Goal: Information Seeking & Learning: Find specific fact

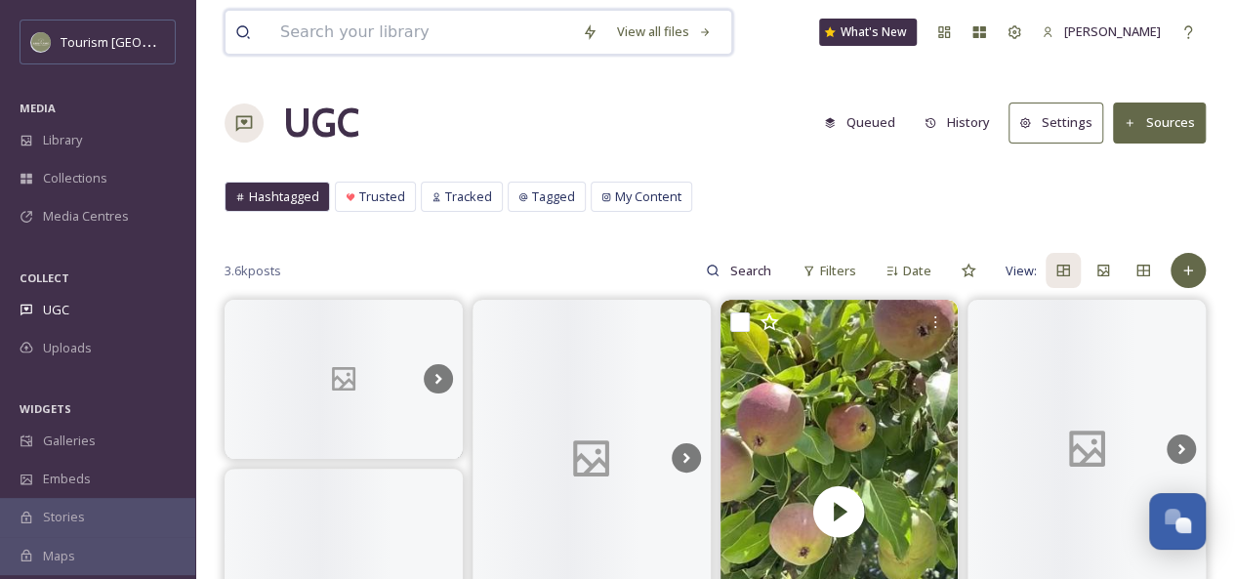
click at [380, 32] on input at bounding box center [421, 32] width 302 height 43
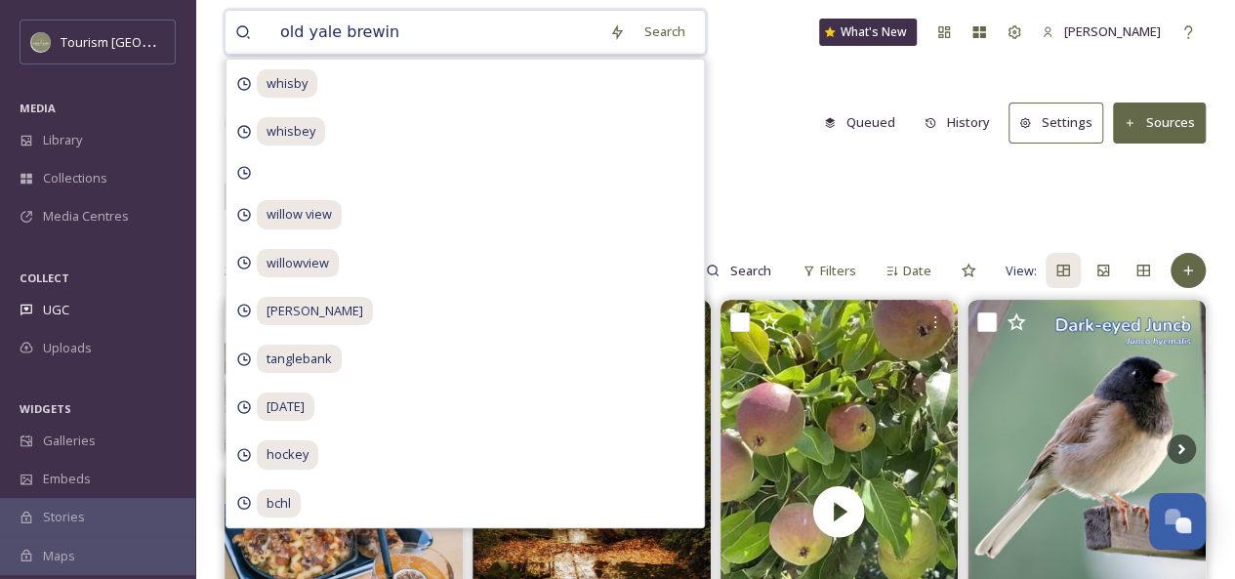
type input "old yale brewing"
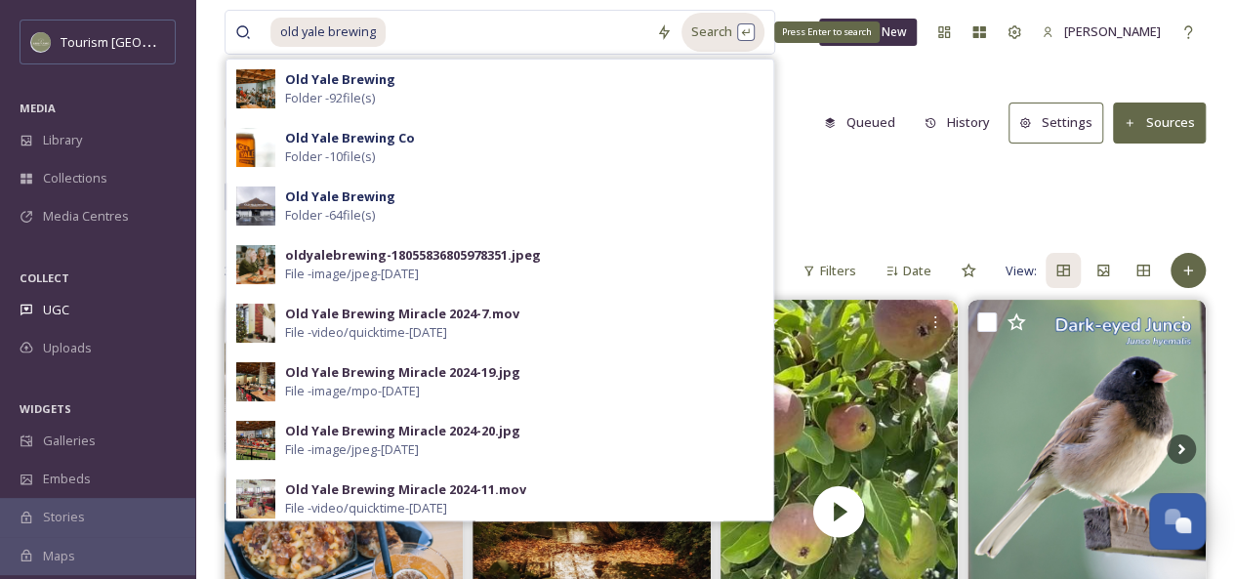
click at [730, 36] on div "Search Press Enter to search" at bounding box center [722, 32] width 83 height 38
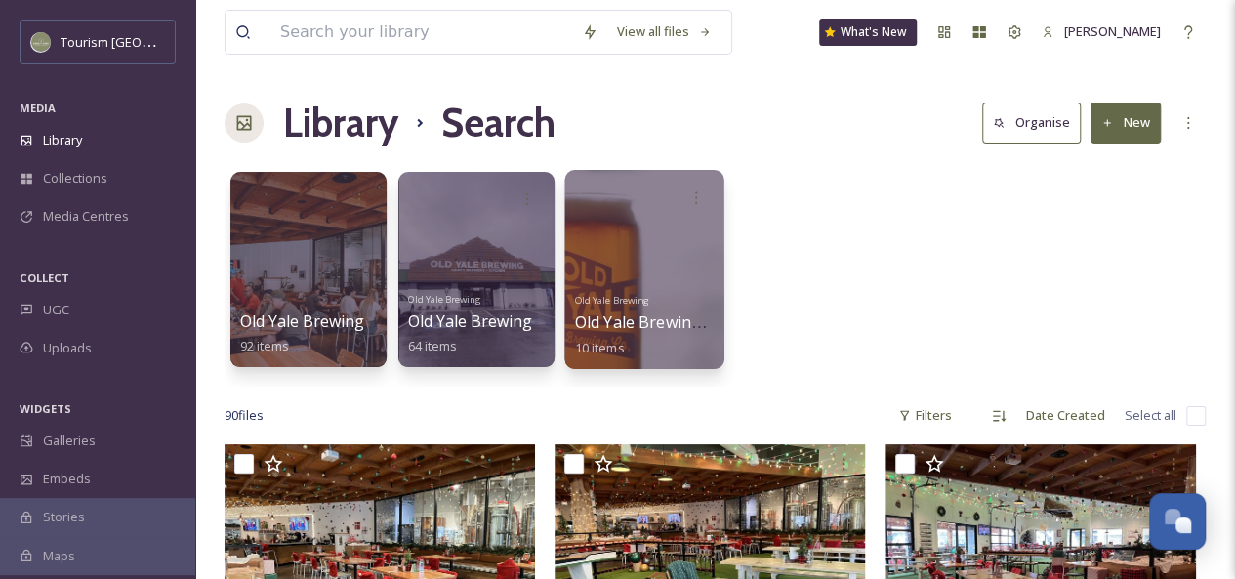
click at [637, 270] on div at bounding box center [643, 269] width 159 height 199
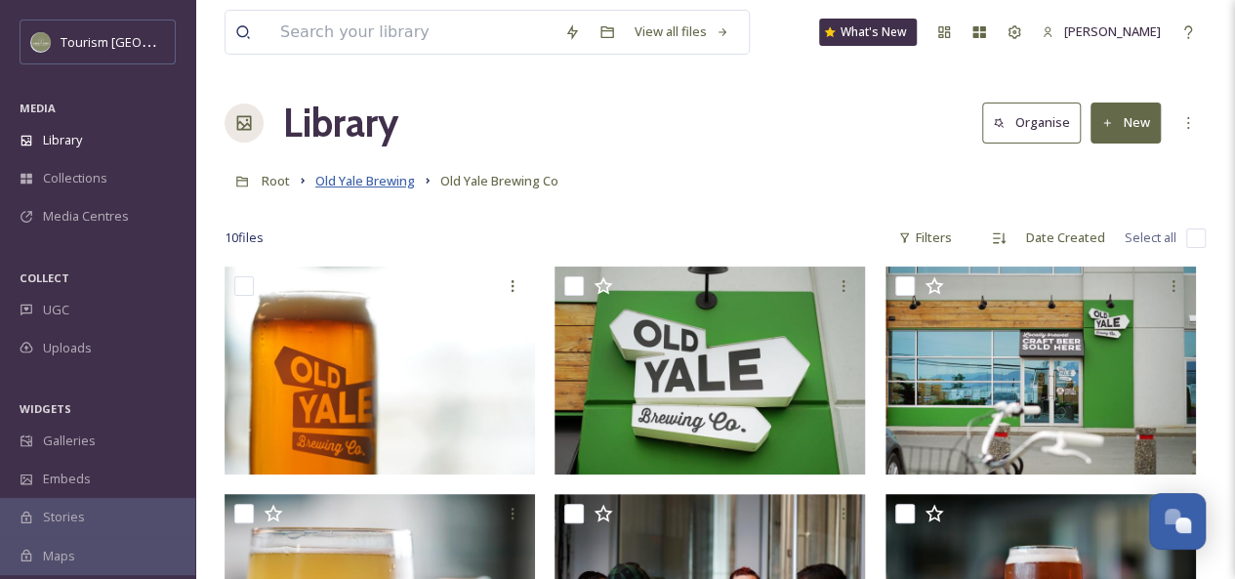
click at [380, 185] on span "Old Yale Brewing" at bounding box center [365, 181] width 100 height 18
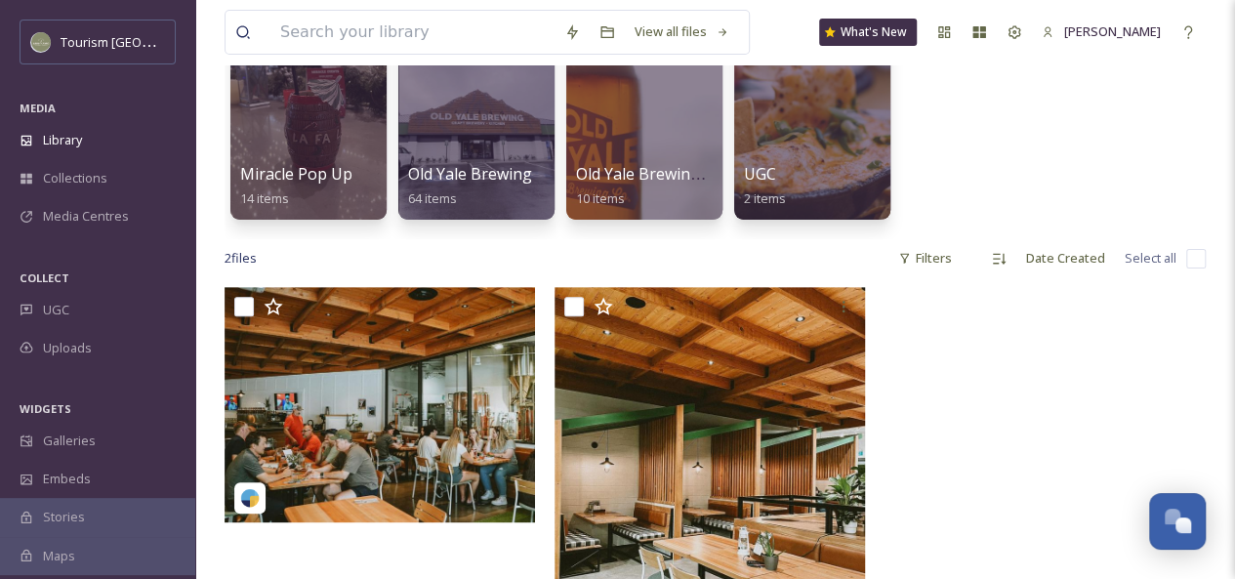
scroll to position [186, 0]
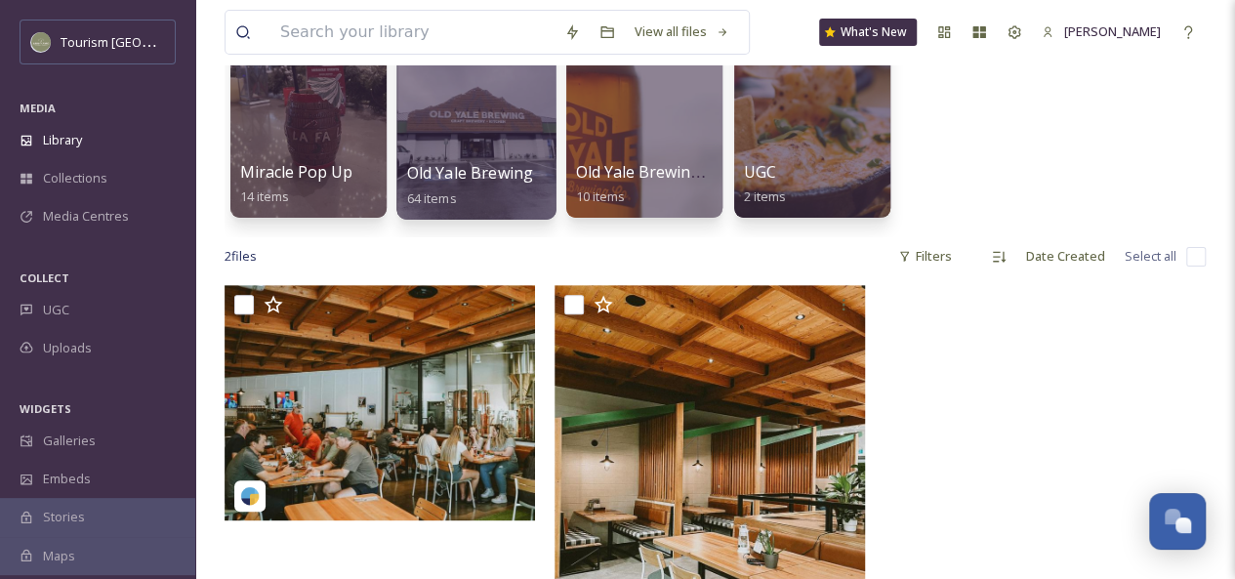
click at [469, 83] on div at bounding box center [475, 119] width 159 height 199
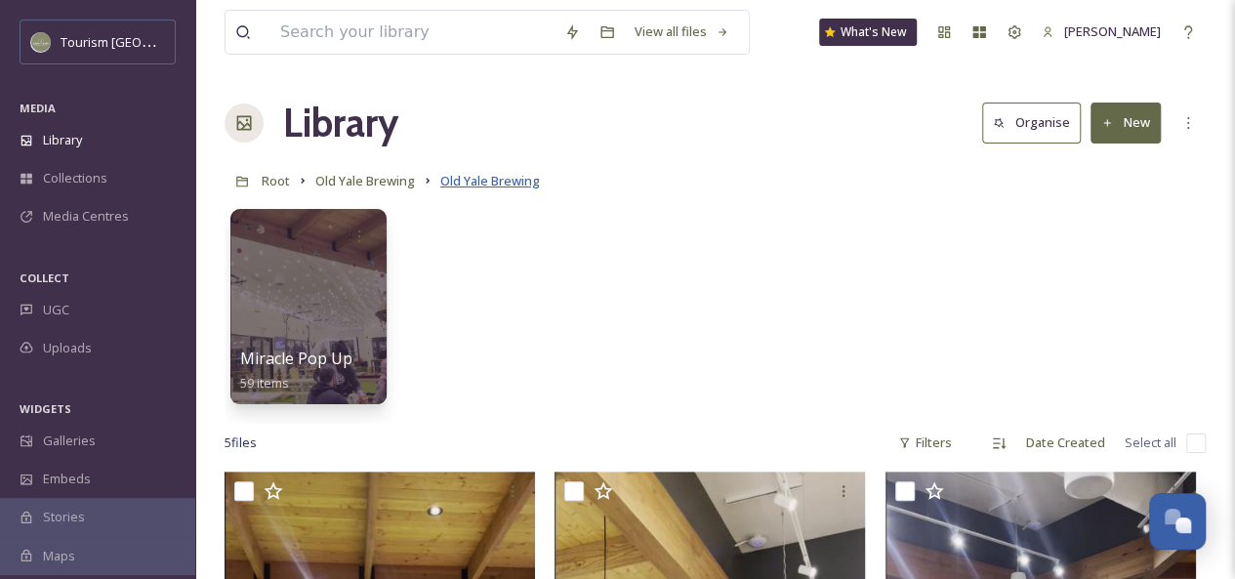
click at [481, 182] on span "Old Yale Brewing" at bounding box center [490, 181] width 100 height 18
click at [389, 184] on span "Old Yale Brewing" at bounding box center [365, 181] width 100 height 18
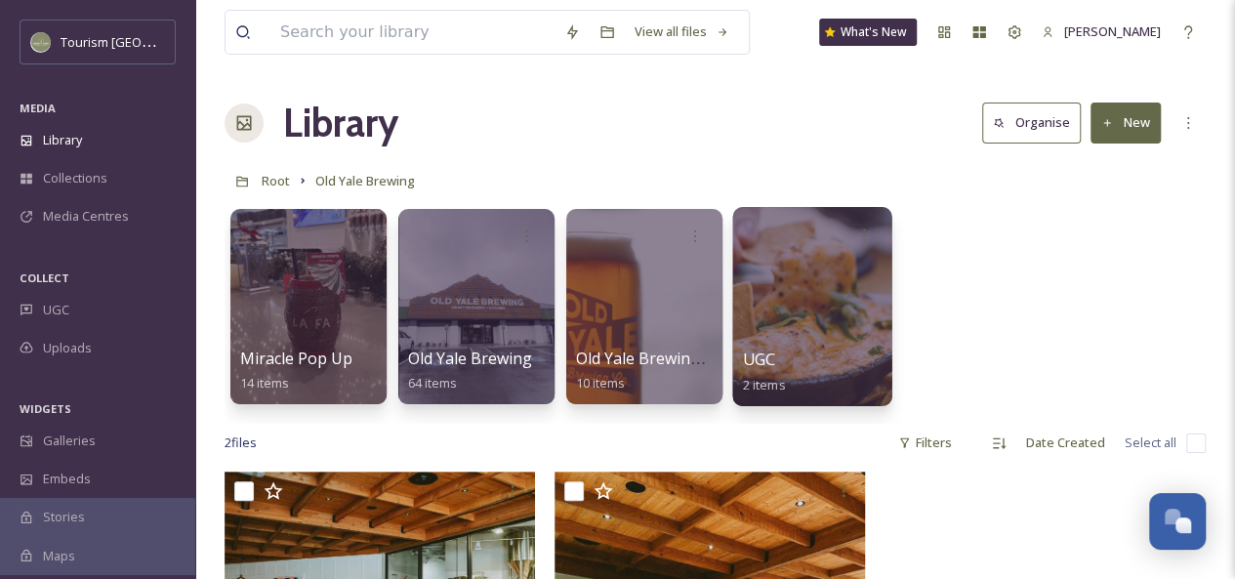
click at [803, 304] on div at bounding box center [811, 306] width 159 height 199
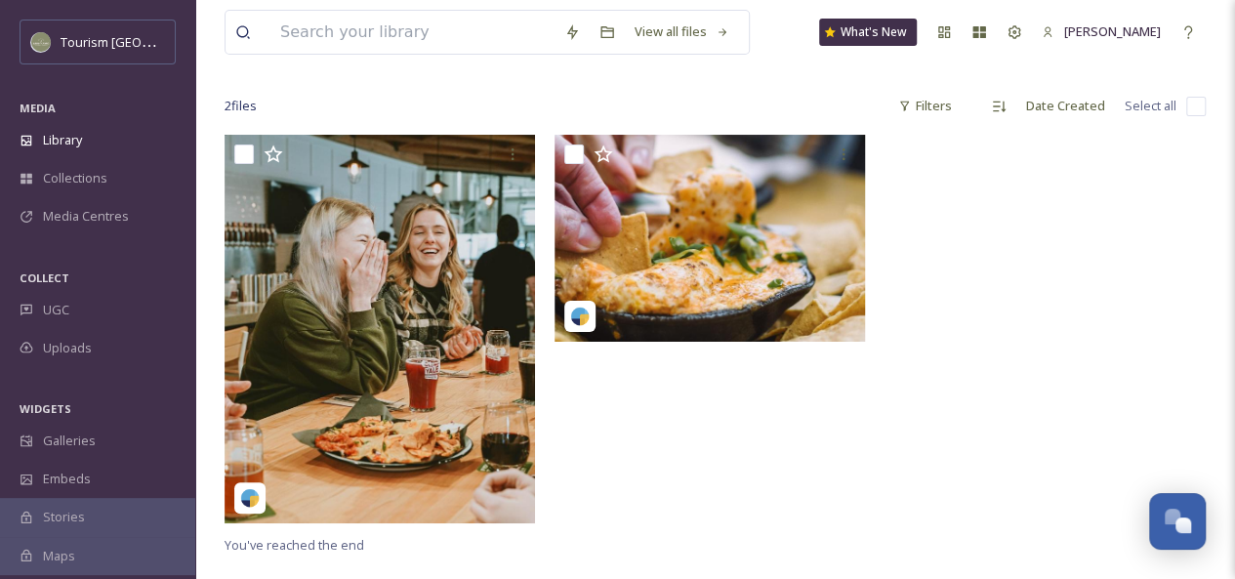
scroll to position [133, 0]
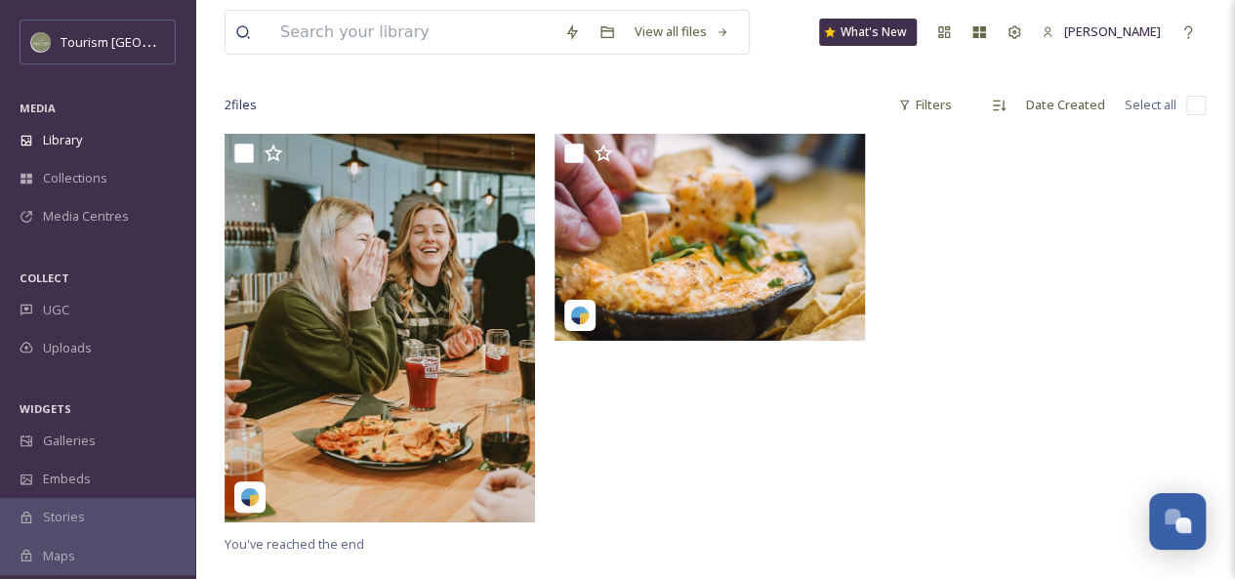
click at [426, 392] on img at bounding box center [379, 328] width 310 height 388
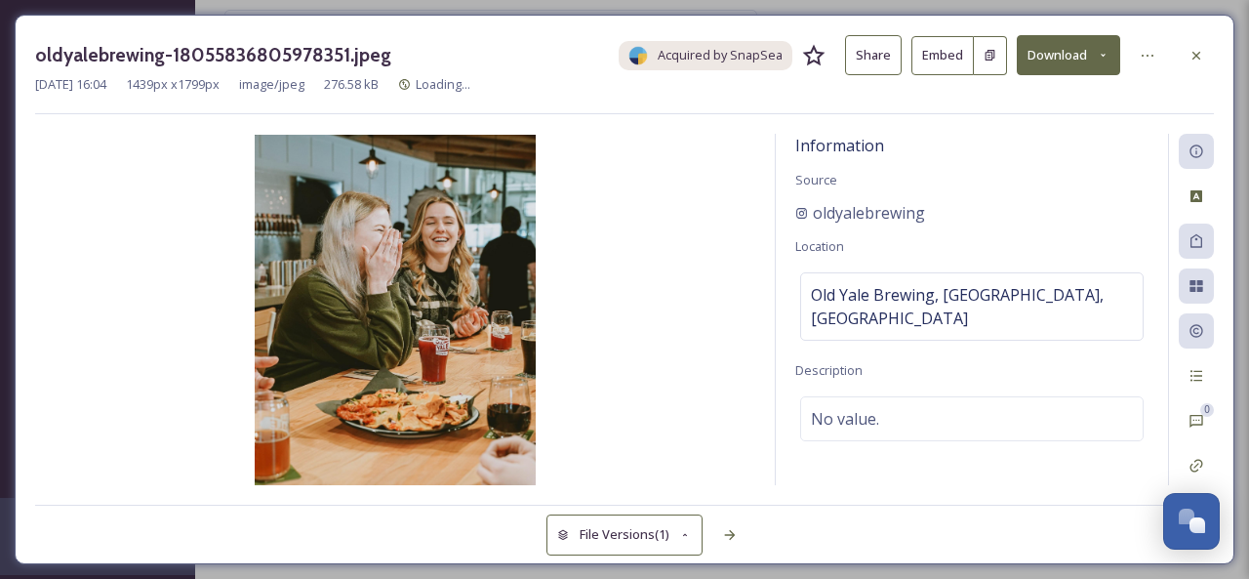
click at [886, 62] on button "Share" at bounding box center [873, 55] width 57 height 40
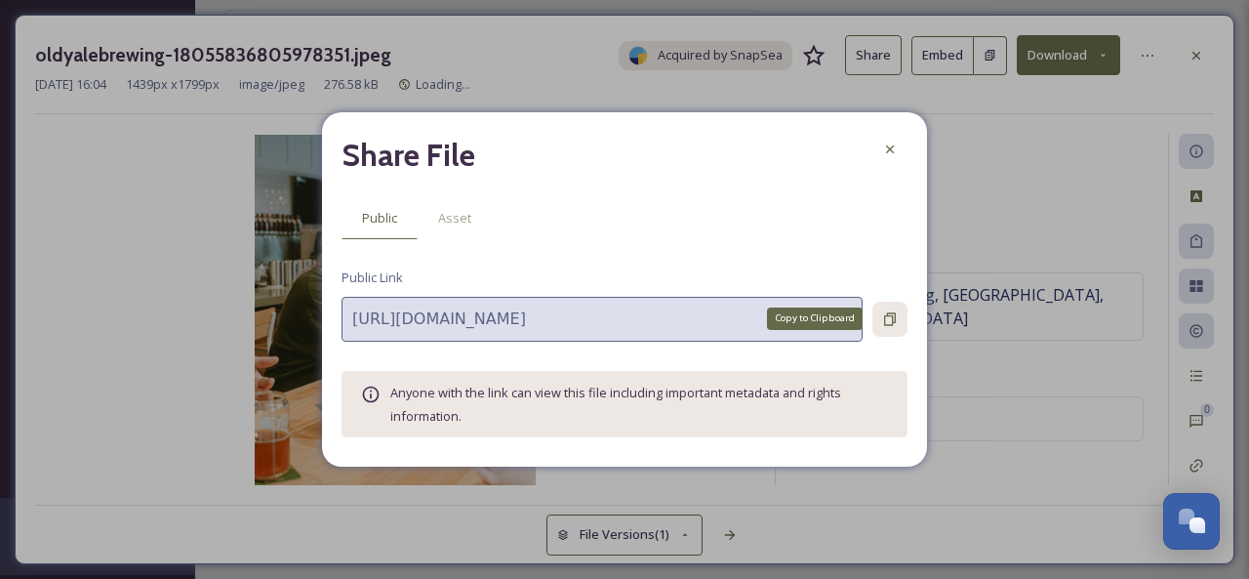
click at [896, 316] on icon at bounding box center [890, 319] width 16 height 16
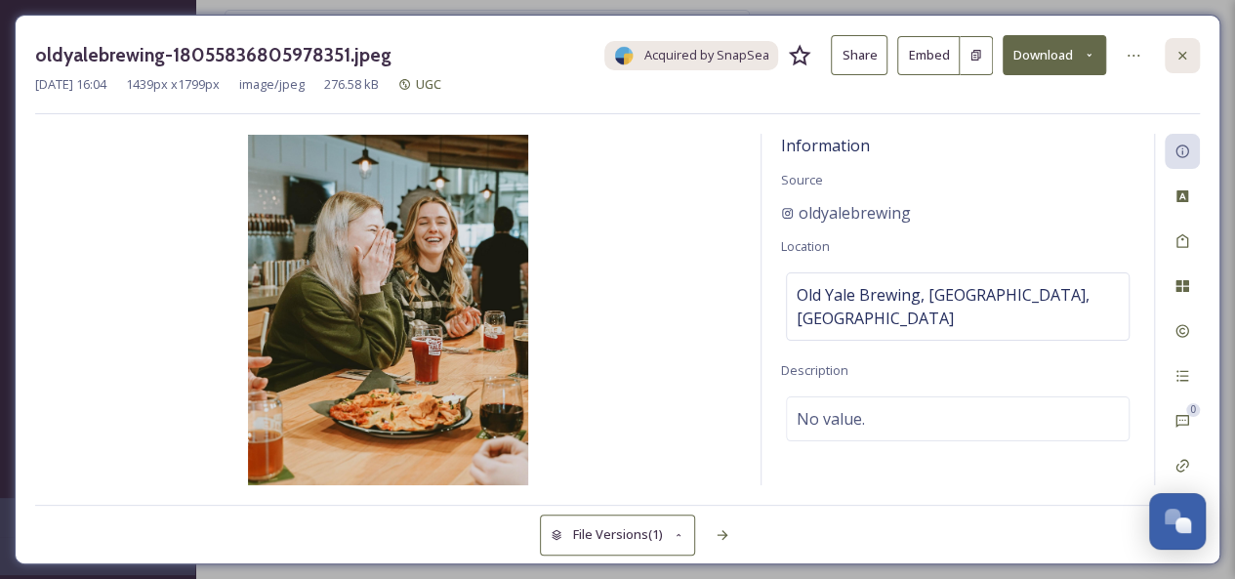
click at [1185, 52] on icon at bounding box center [1182, 56] width 16 height 16
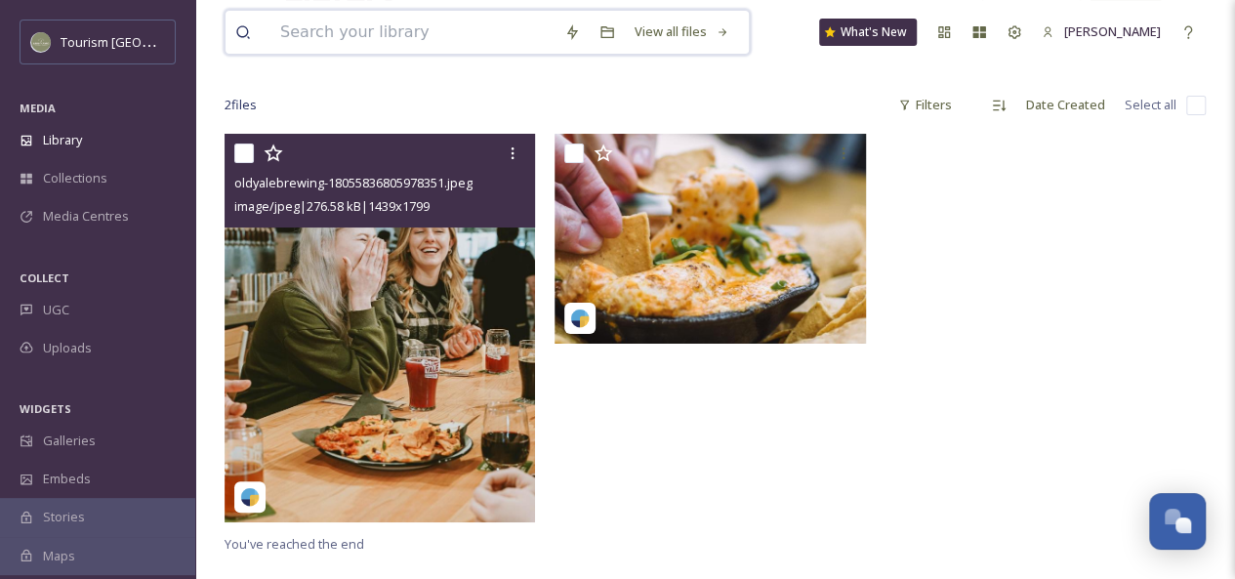
click at [350, 22] on input at bounding box center [412, 32] width 284 height 43
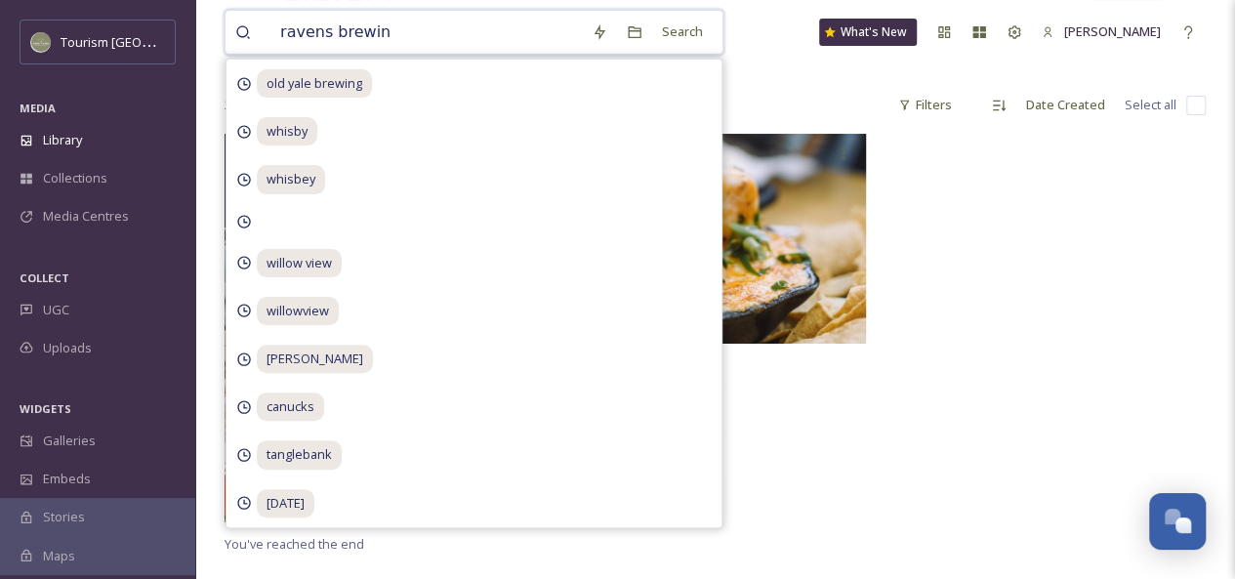
type input "ravens brewing"
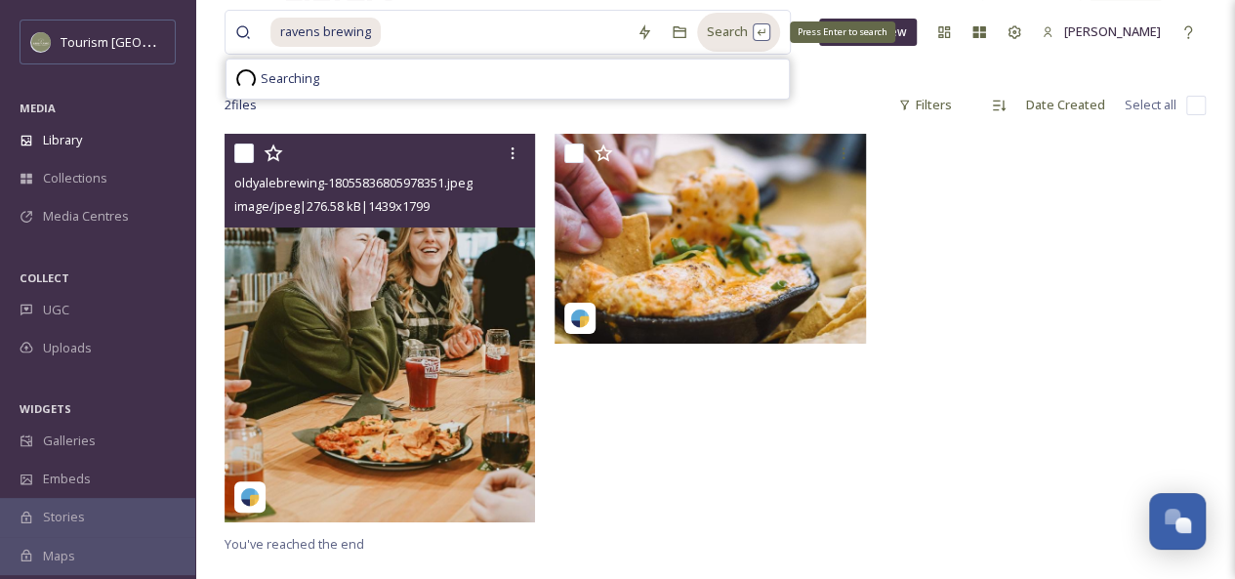
click at [744, 31] on div "Search Press Enter to search" at bounding box center [738, 32] width 83 height 38
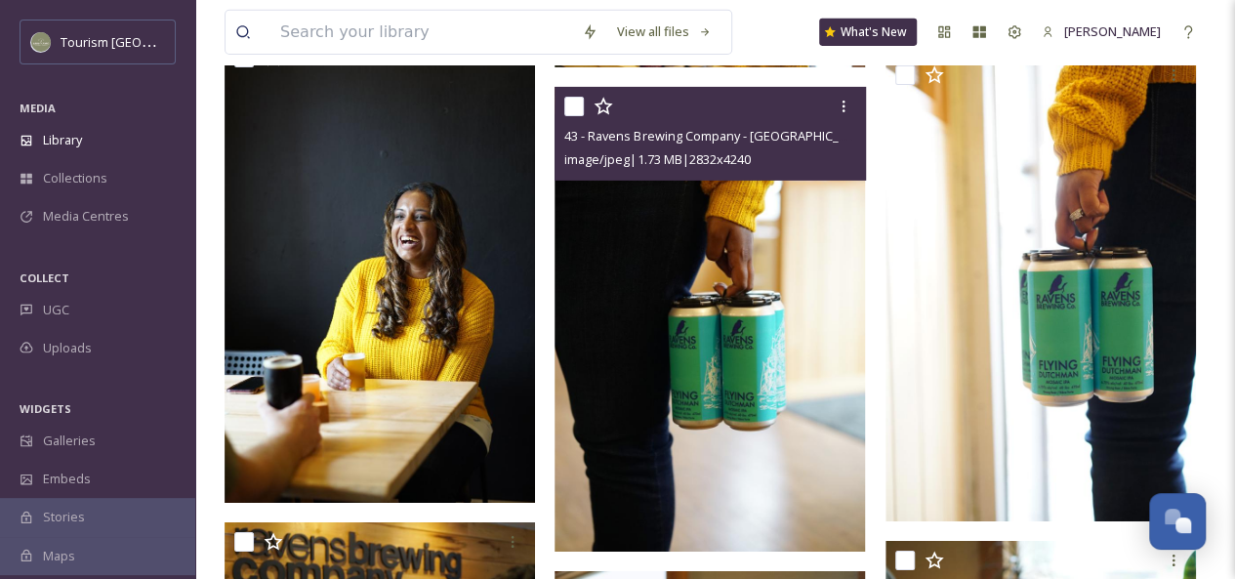
scroll to position [3196, 0]
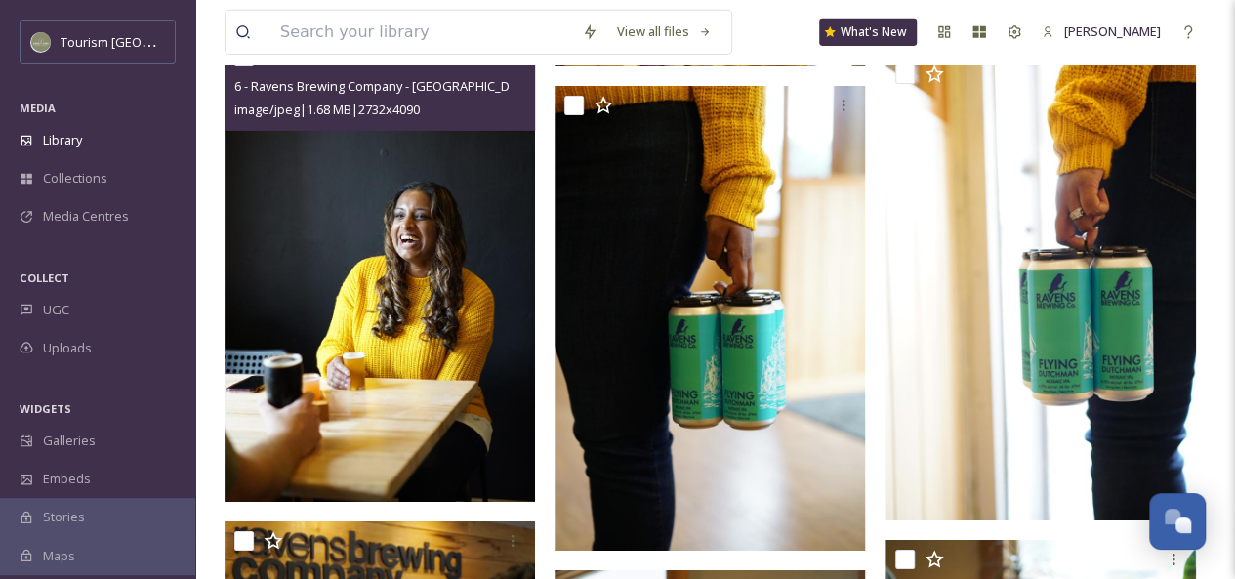
click at [344, 351] on img at bounding box center [379, 269] width 310 height 465
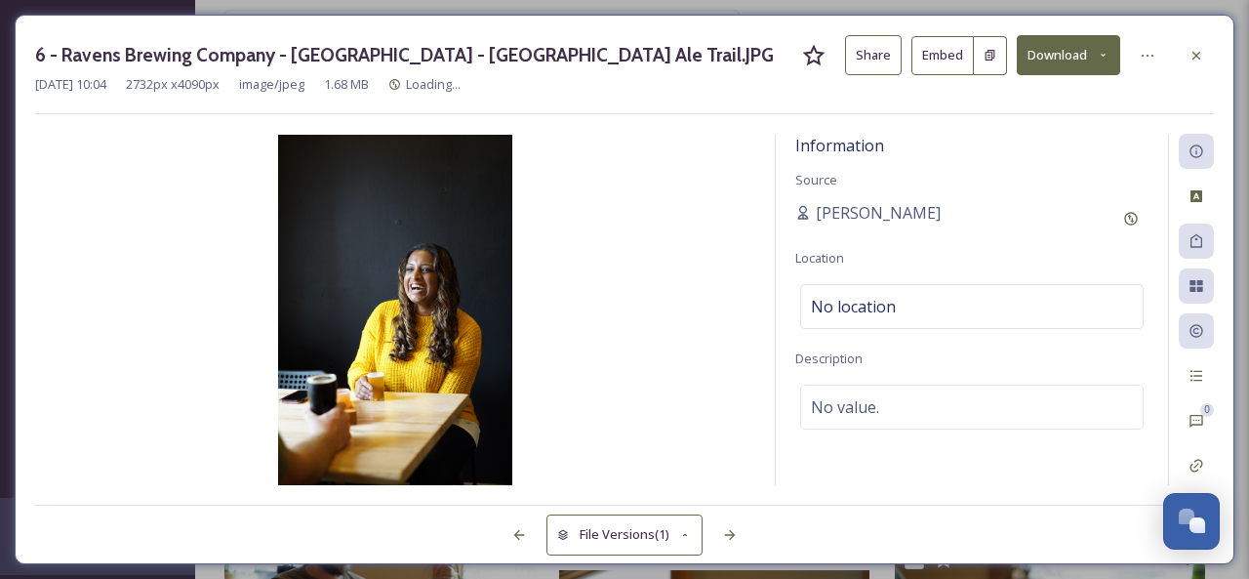
click at [861, 62] on button "Share" at bounding box center [873, 55] width 57 height 40
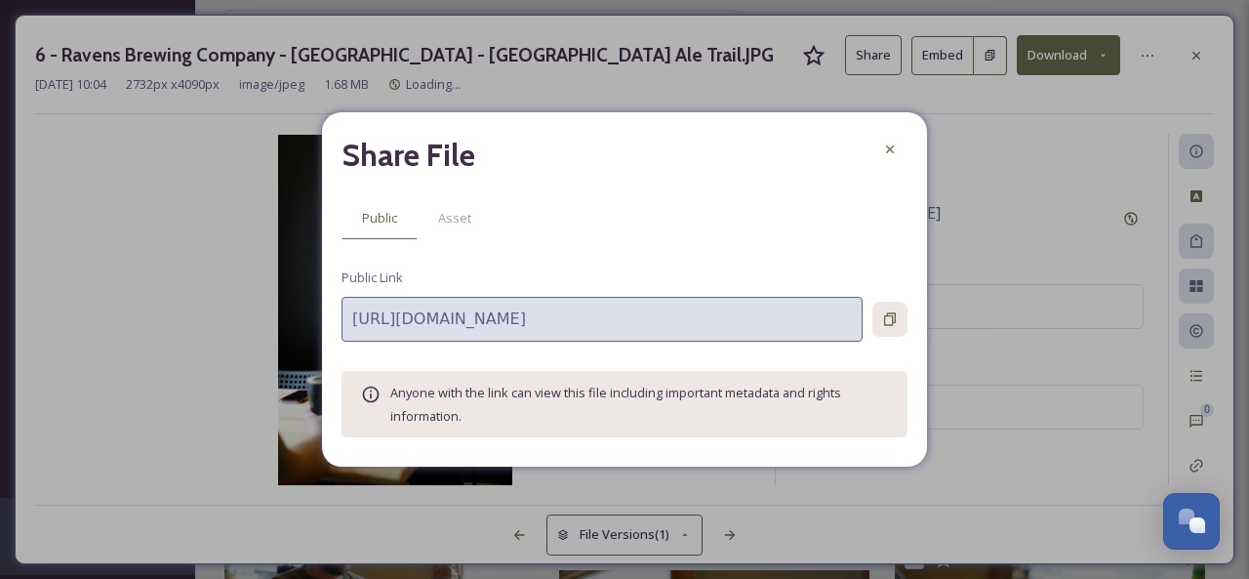
click at [890, 316] on icon at bounding box center [890, 319] width 16 height 16
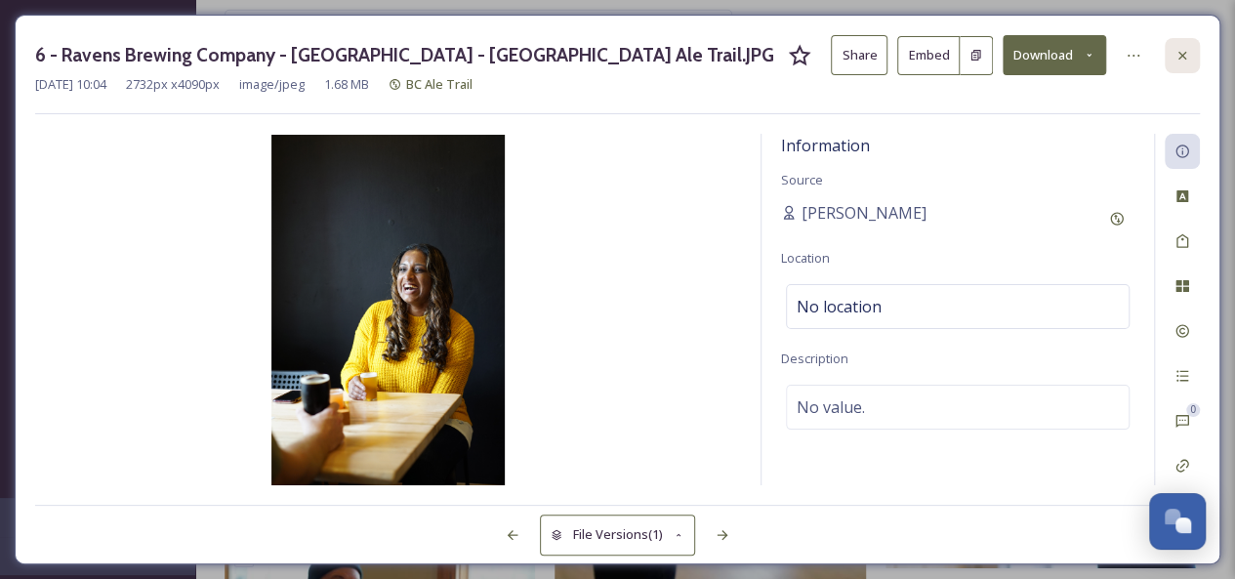
click at [1190, 46] on div at bounding box center [1181, 55] width 35 height 35
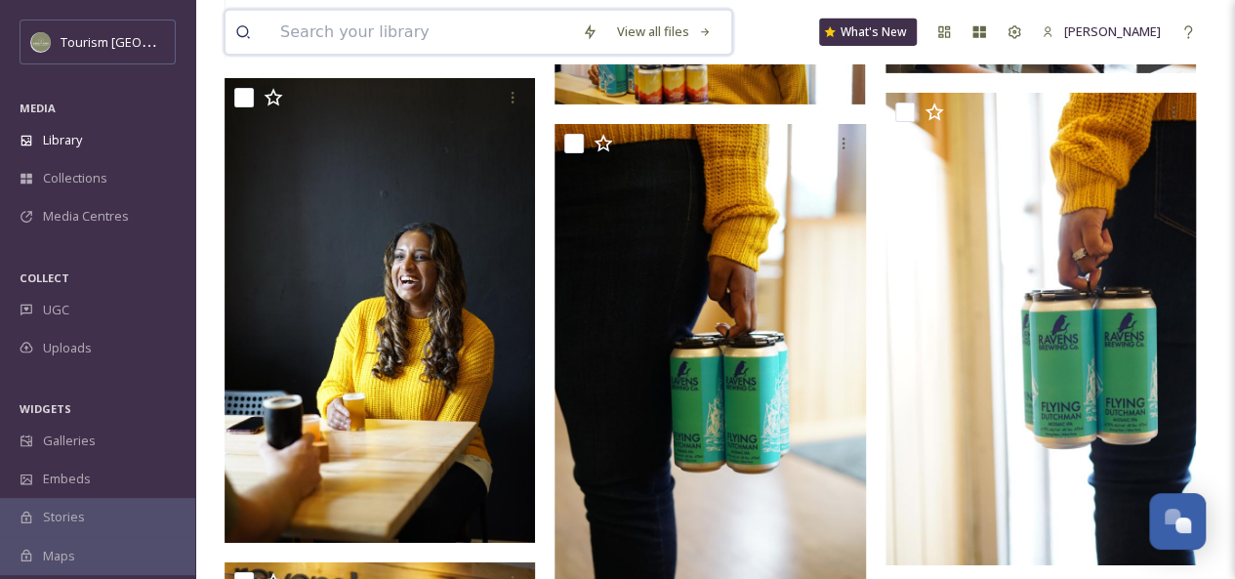
click at [389, 34] on input at bounding box center [421, 32] width 302 height 43
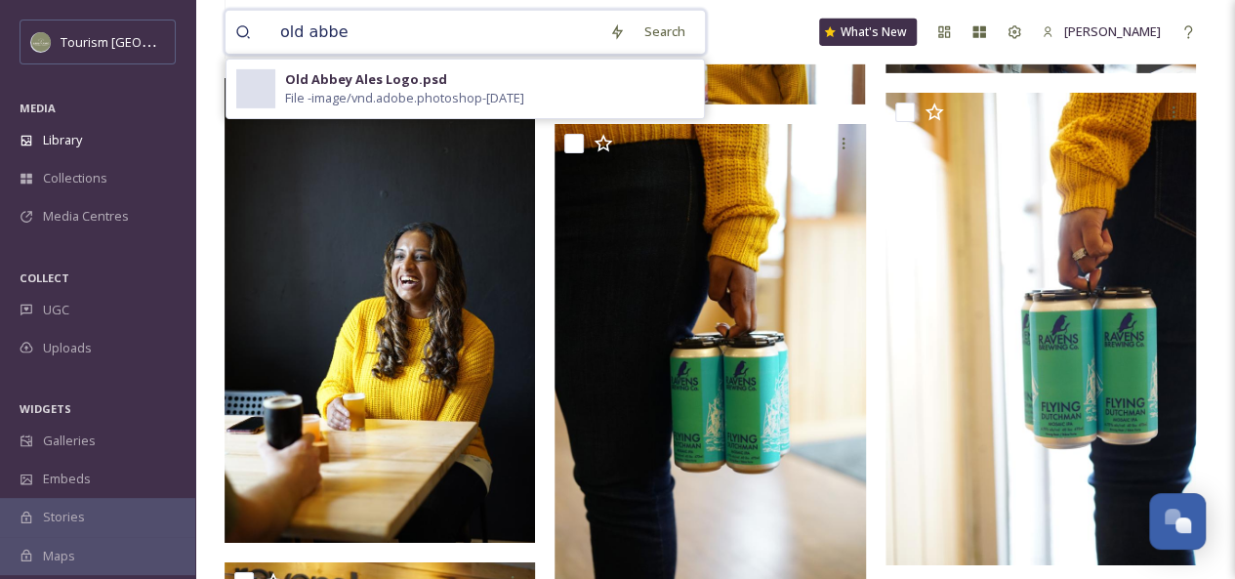
type input "old abbey"
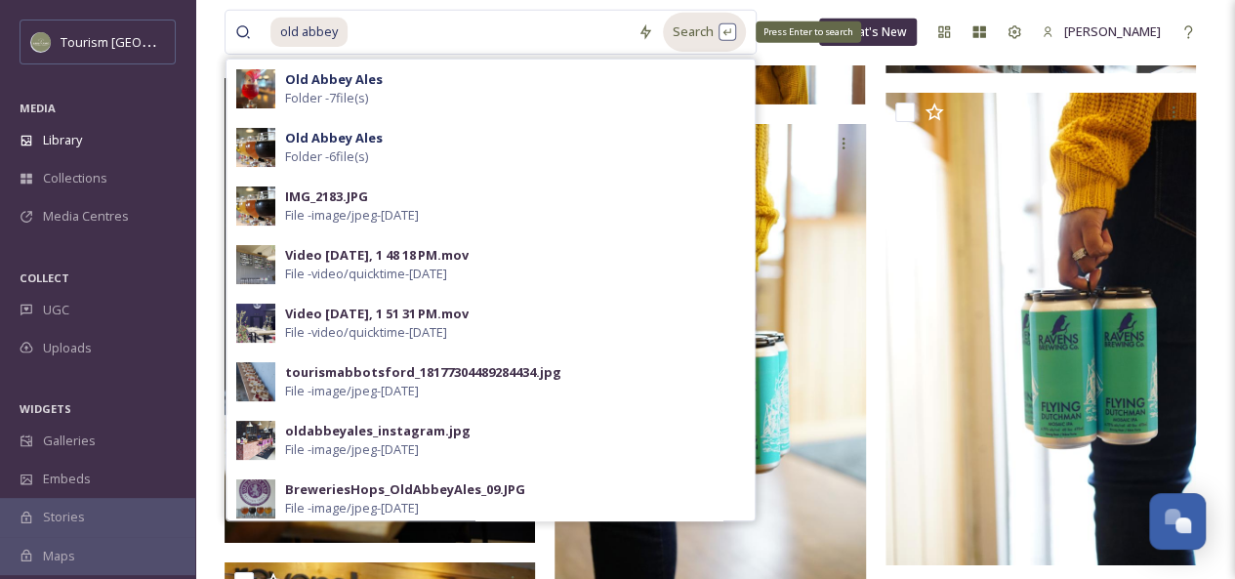
click at [696, 32] on div "Search Press Enter to search" at bounding box center [704, 32] width 83 height 38
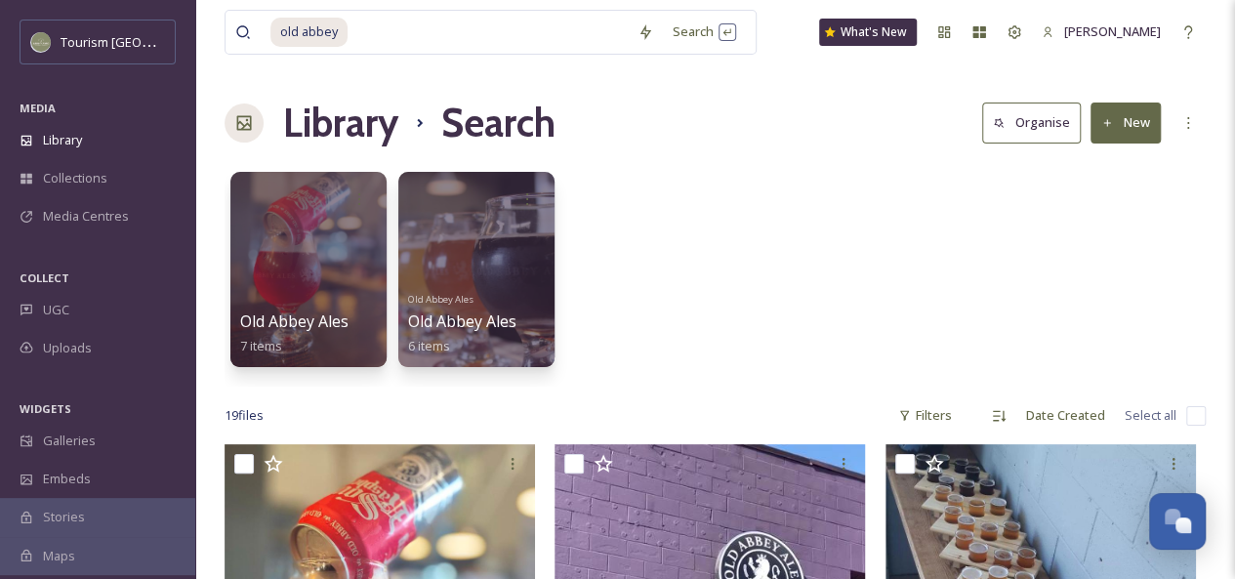
click at [835, 215] on div "Old Abbey Ales 7 items Old Abbey Ales [GEOGRAPHIC_DATA] Ales 6 items" at bounding box center [714, 274] width 981 height 224
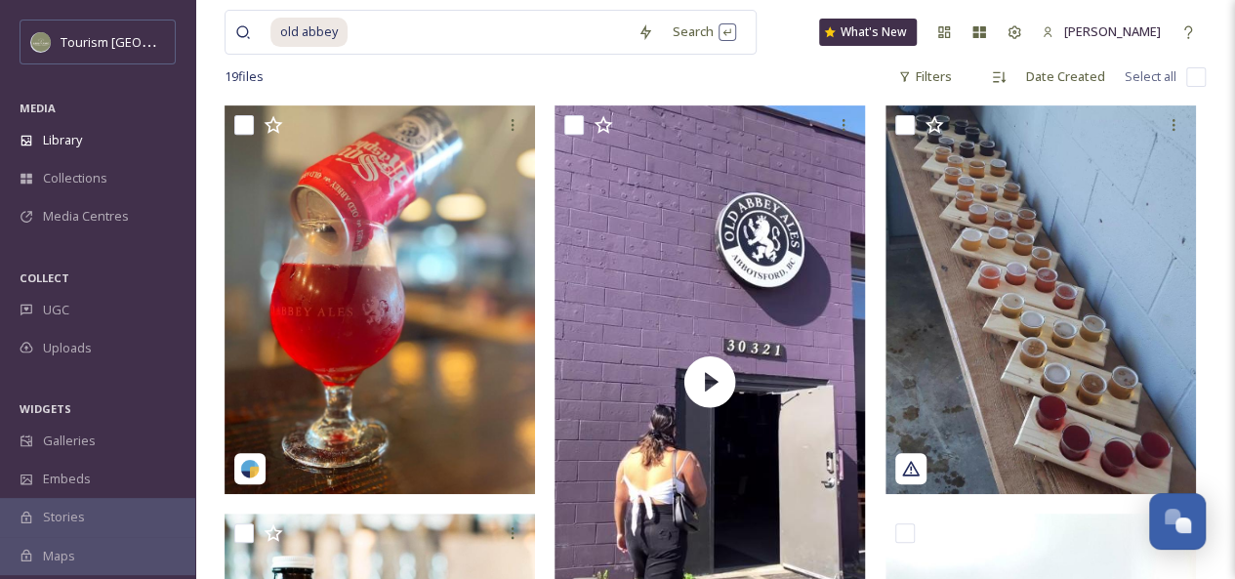
scroll to position [338, 0]
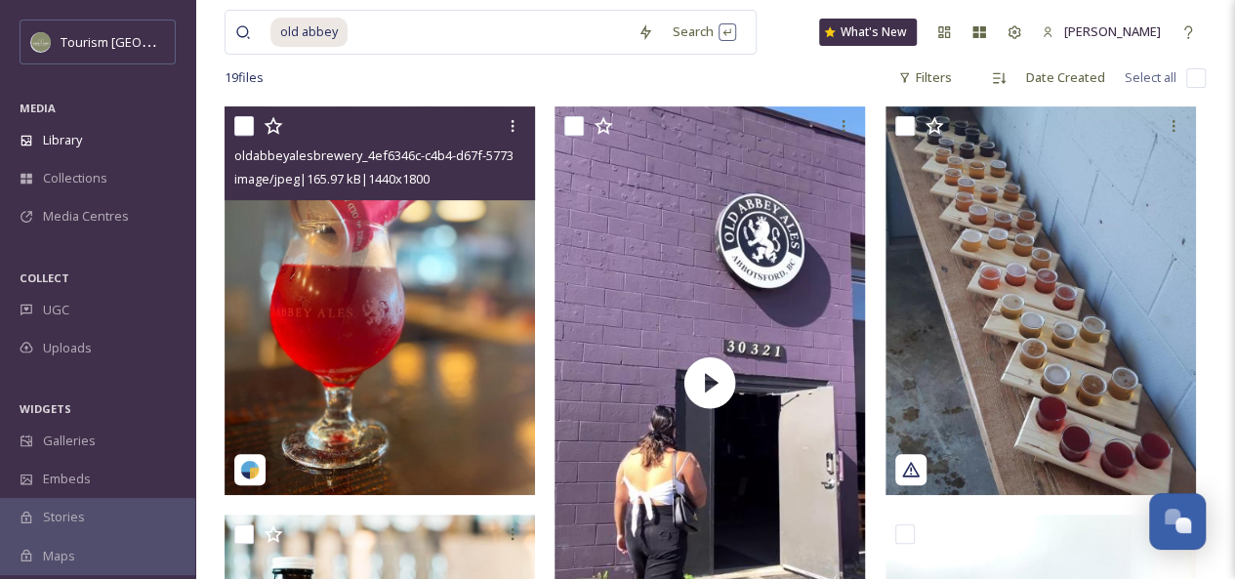
click at [371, 339] on img at bounding box center [379, 300] width 310 height 388
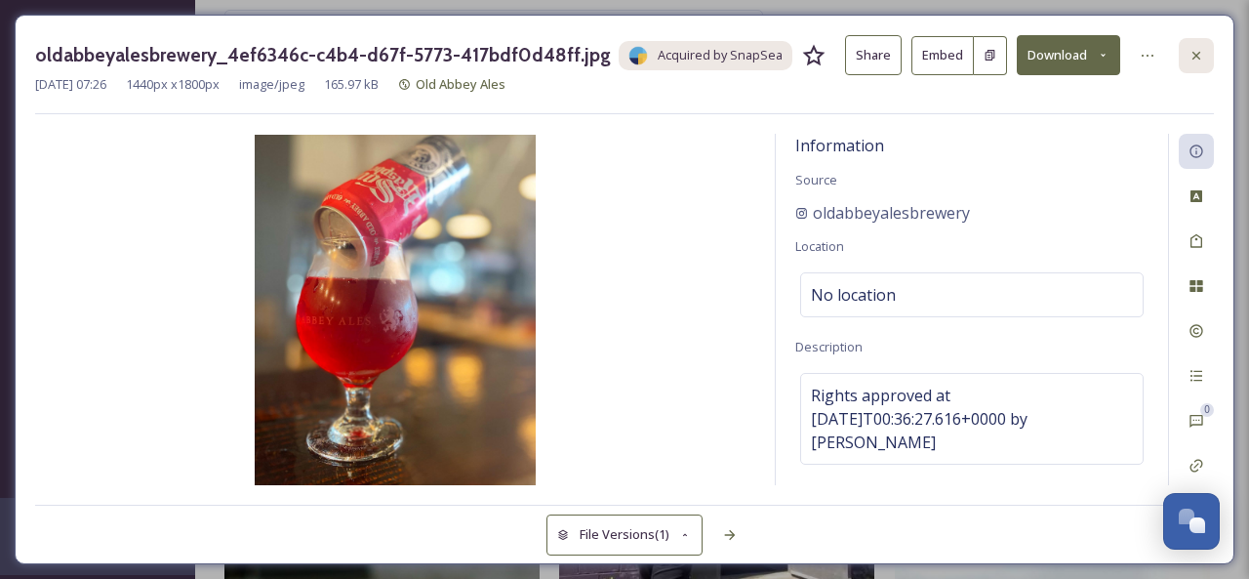
click at [1195, 58] on icon at bounding box center [1197, 56] width 16 height 16
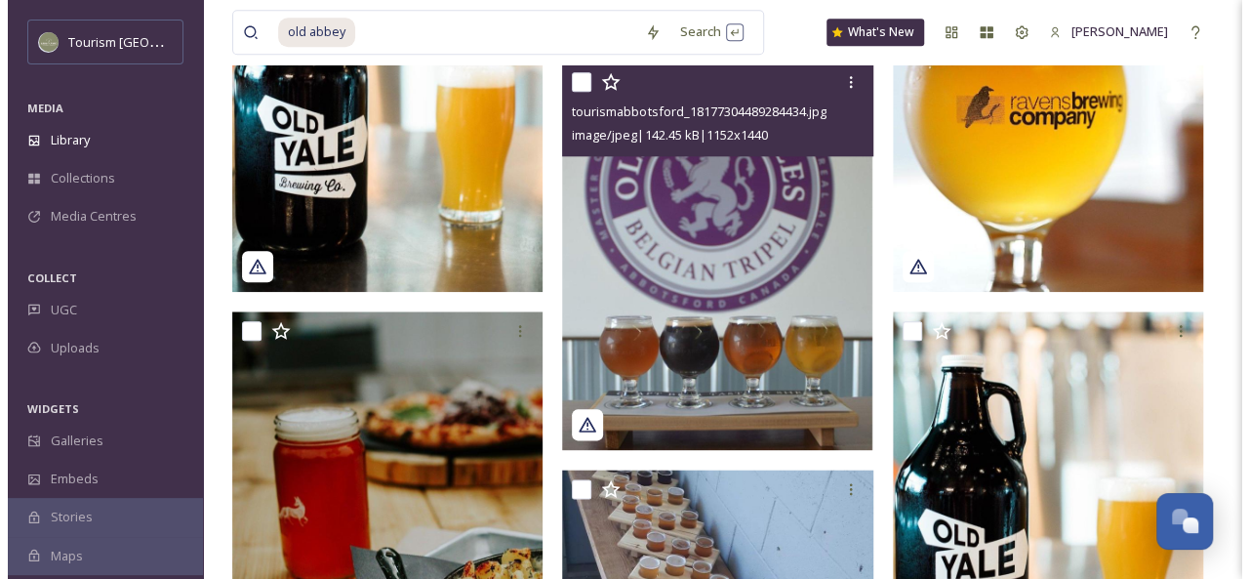
scroll to position [962, 0]
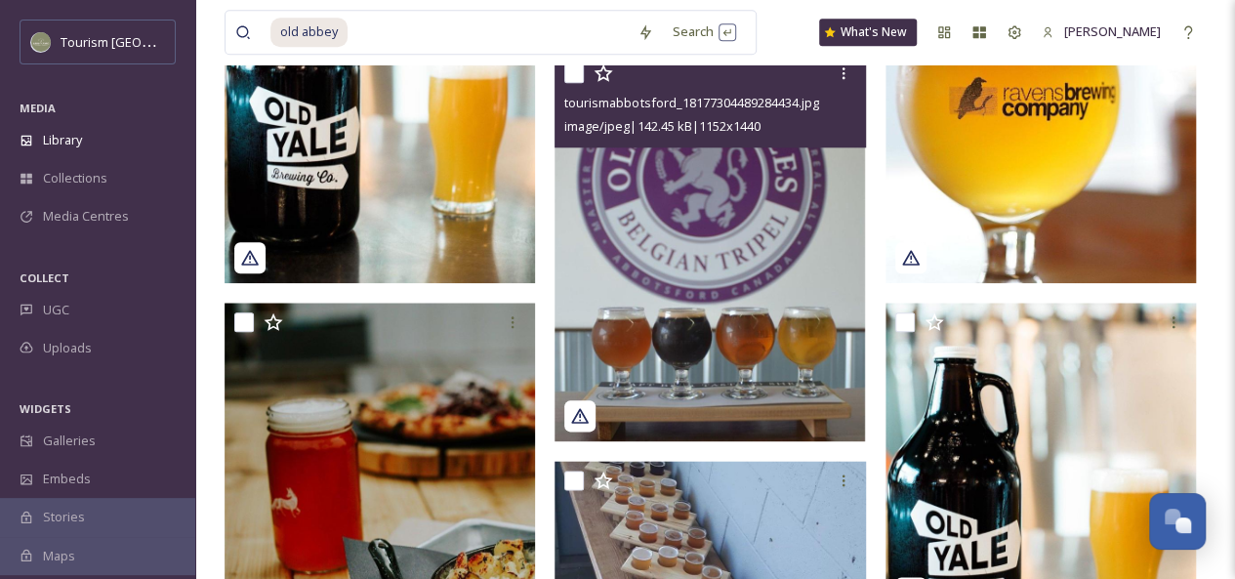
click at [740, 268] on img at bounding box center [709, 248] width 310 height 388
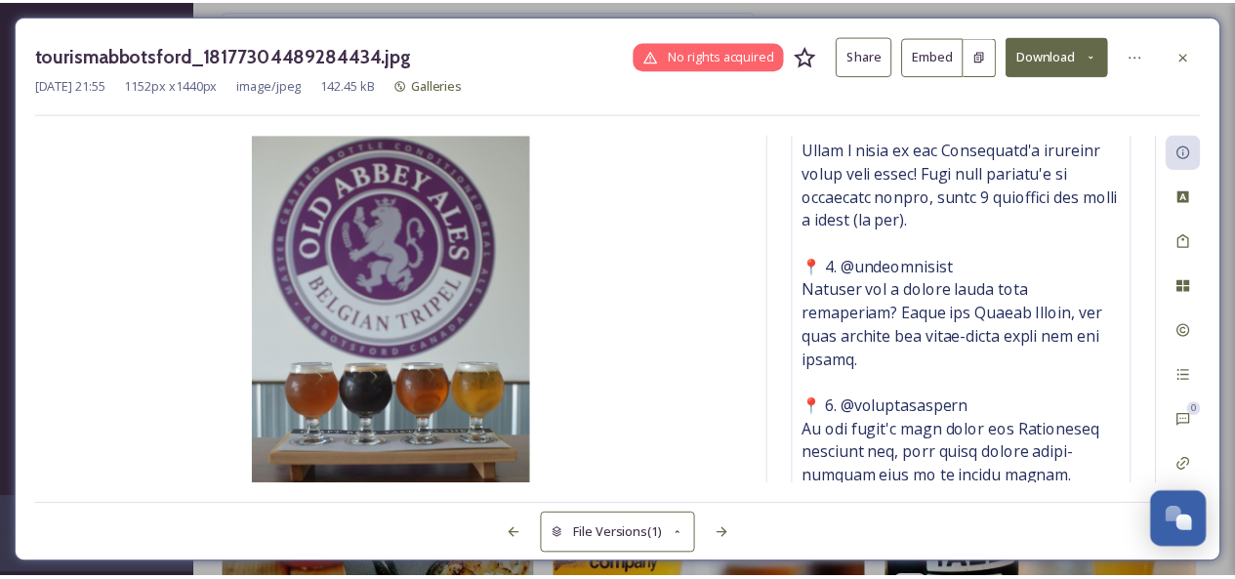
scroll to position [388, 0]
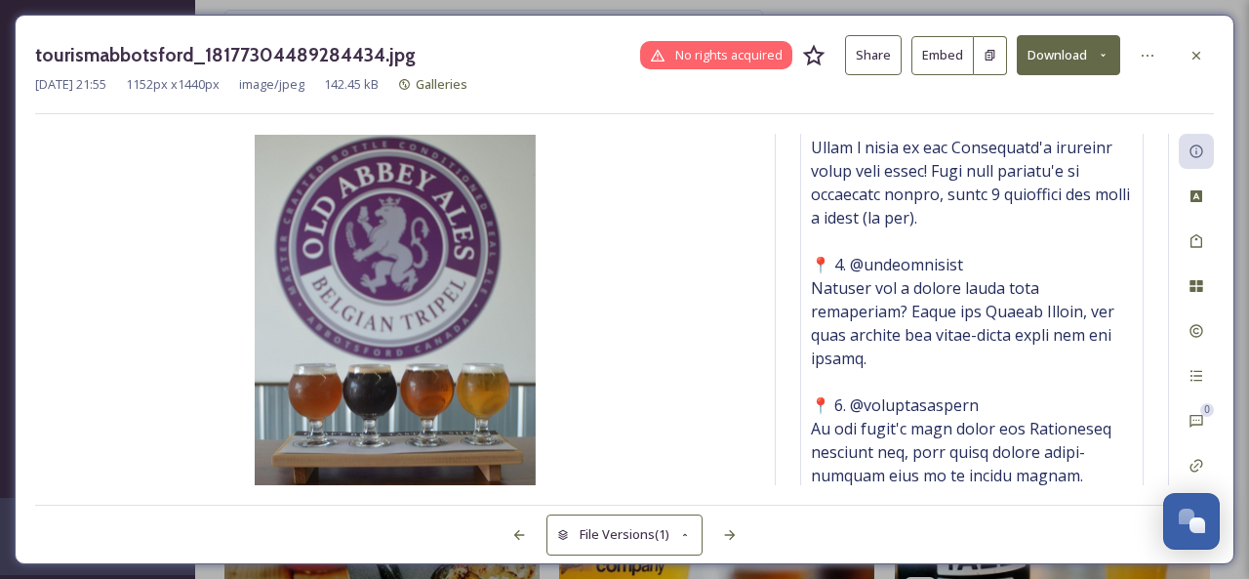
click at [871, 70] on button "Share" at bounding box center [873, 55] width 57 height 40
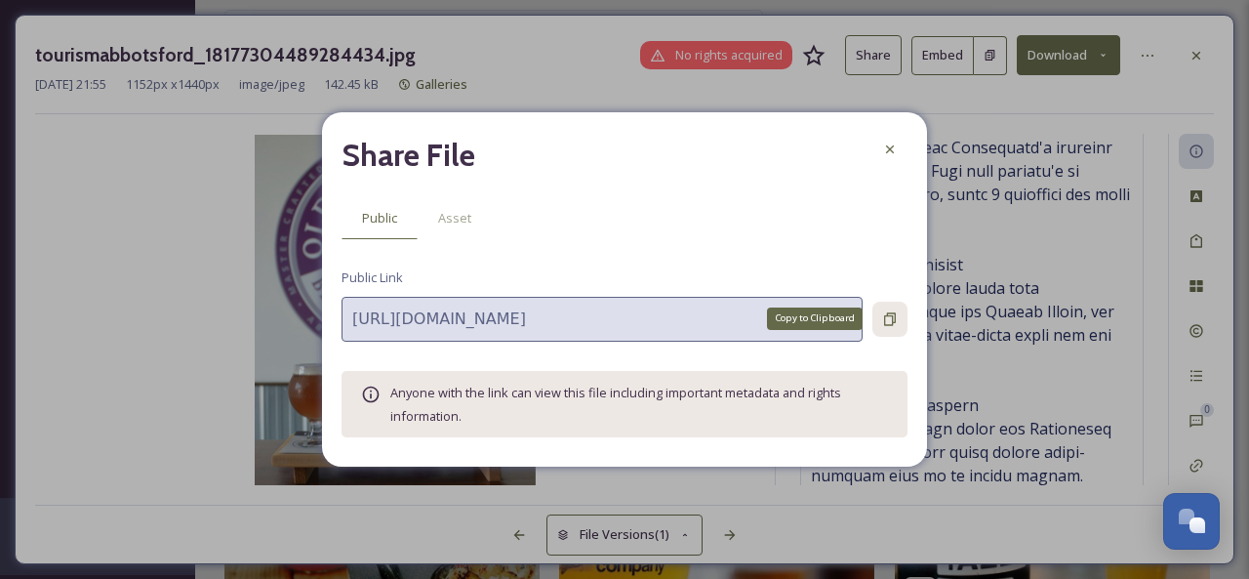
click at [885, 311] on icon at bounding box center [890, 319] width 16 height 16
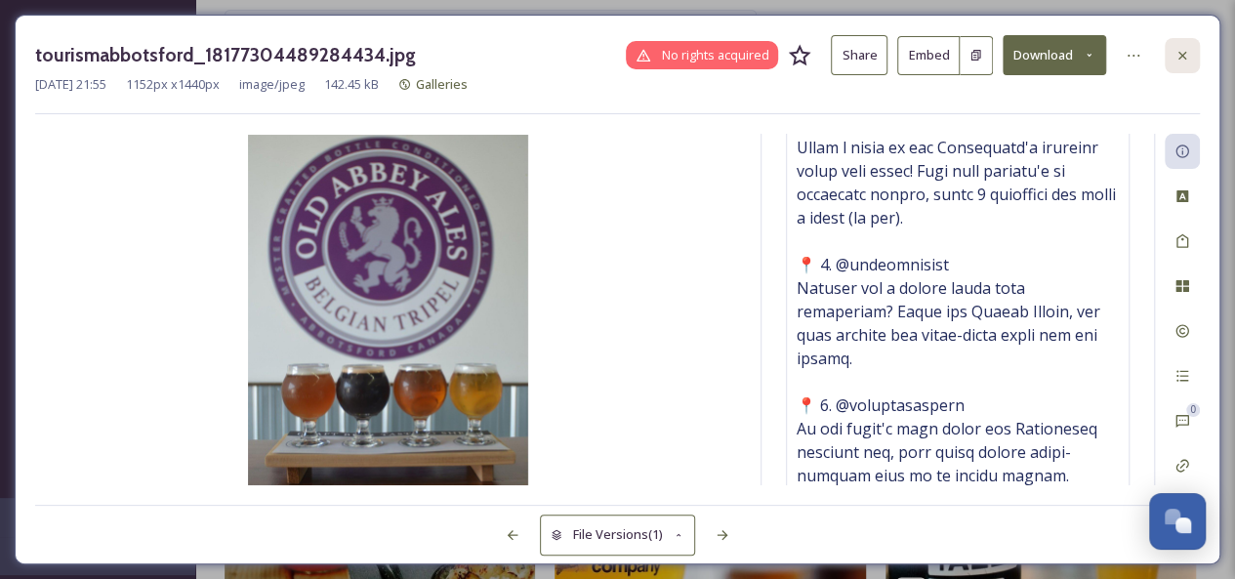
click at [1172, 61] on div at bounding box center [1181, 55] width 35 height 35
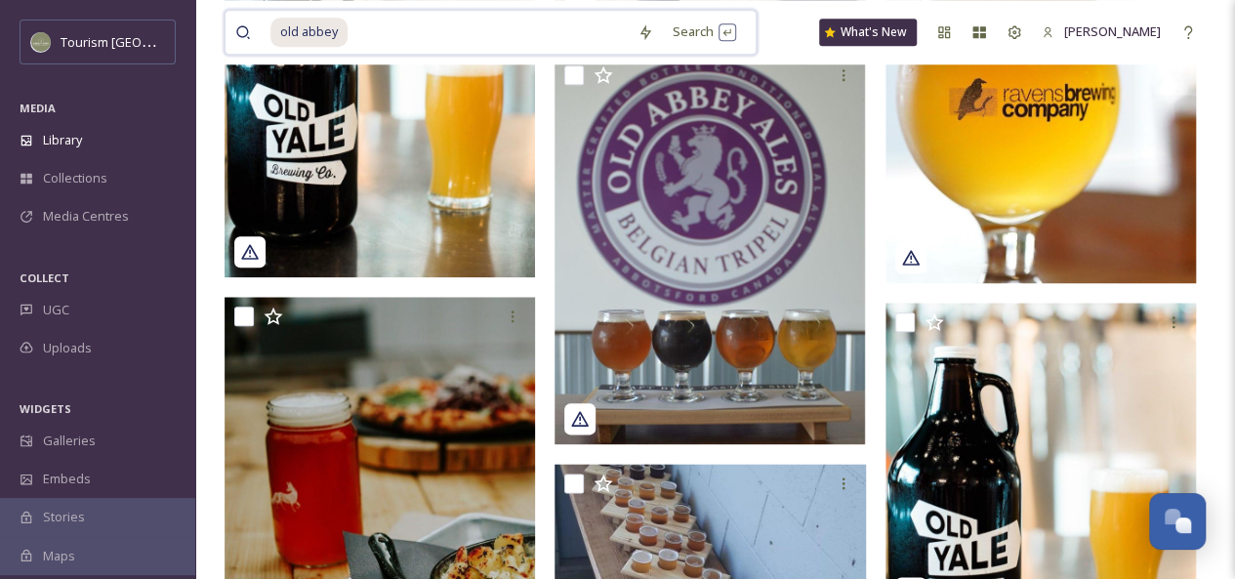
click at [416, 22] on input at bounding box center [488, 32] width 278 height 43
type input "o"
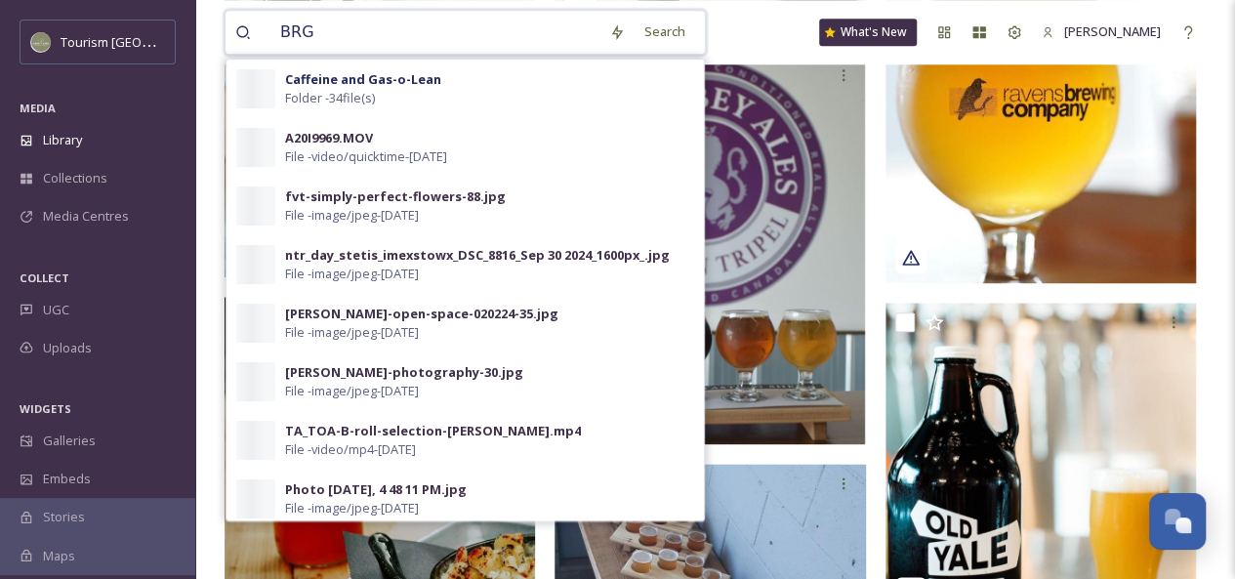
type input "BRGR"
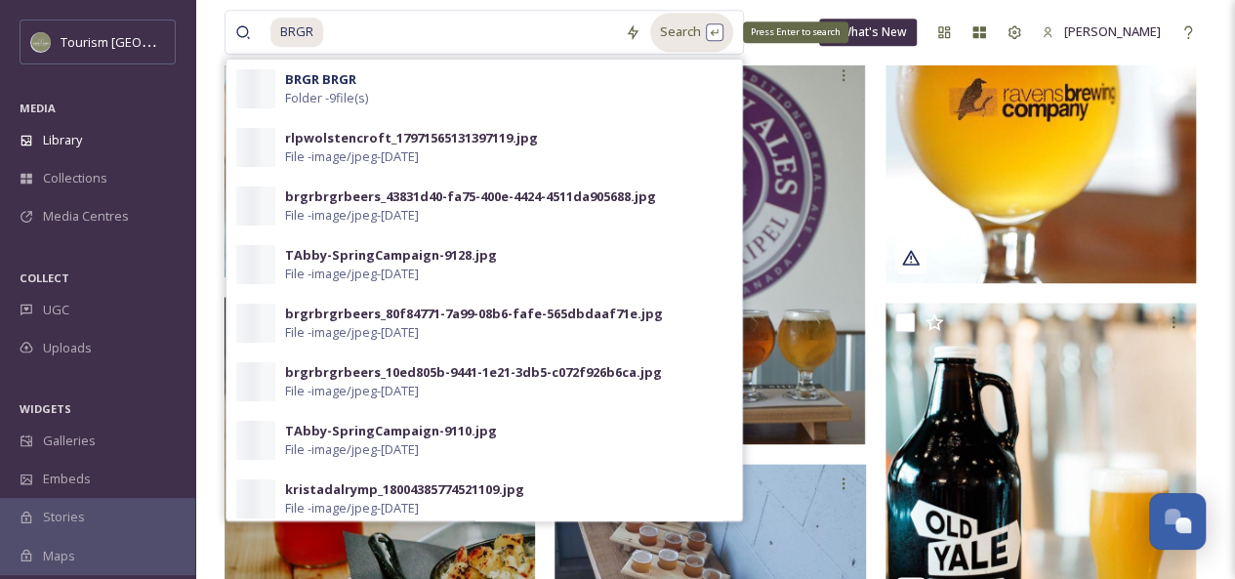
click at [667, 39] on div "Search Press Enter to search" at bounding box center [691, 32] width 83 height 38
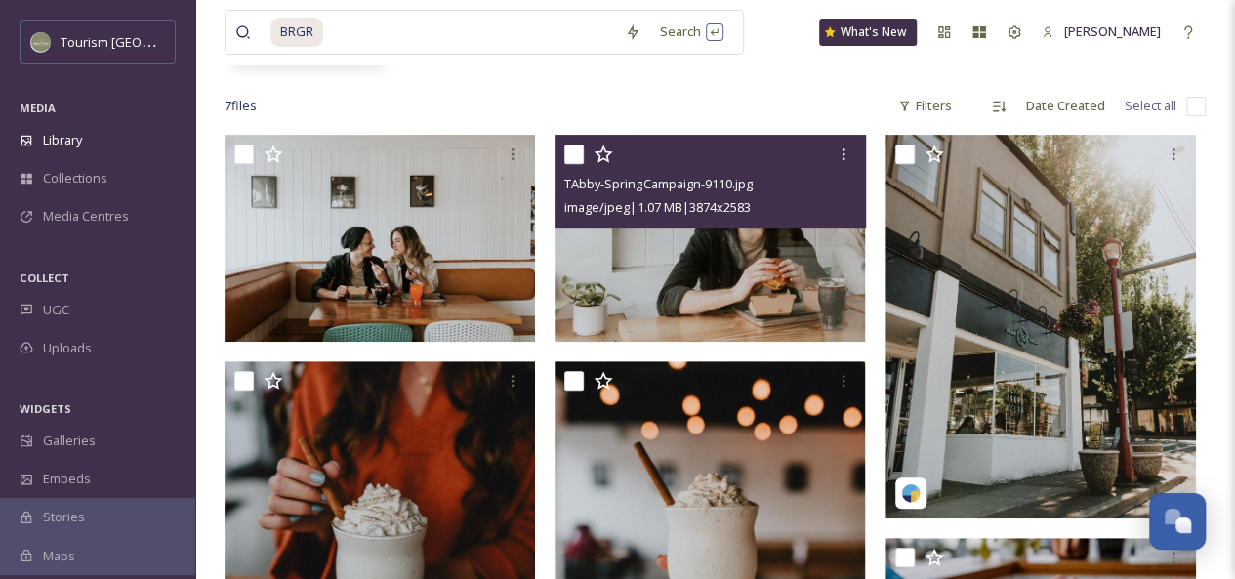
scroll to position [306, 0]
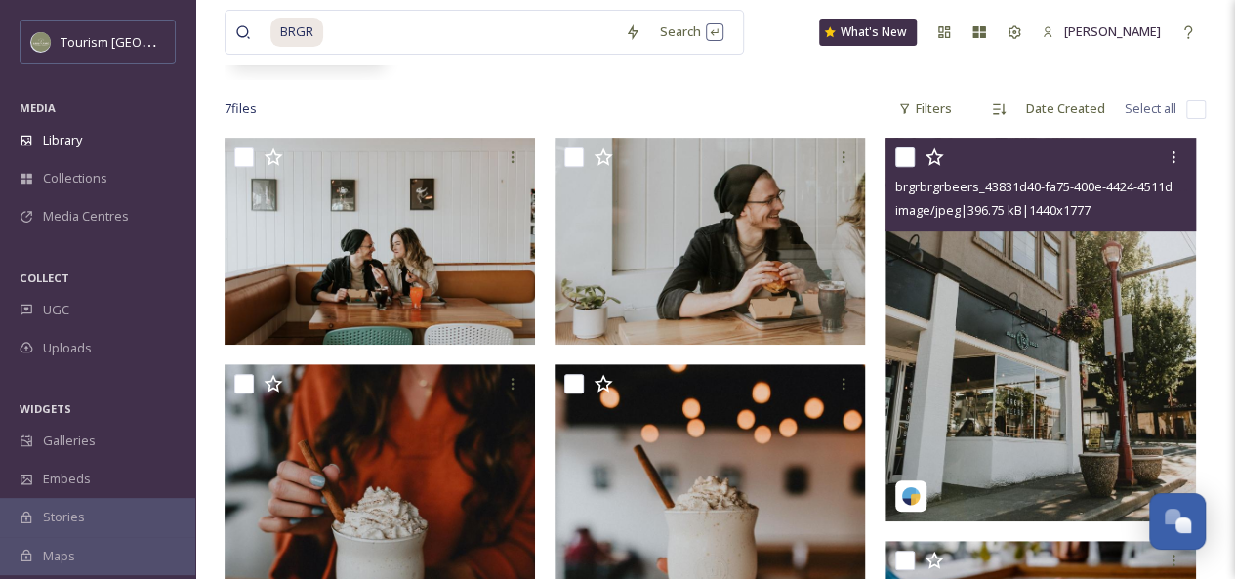
click at [1013, 329] on img at bounding box center [1040, 330] width 310 height 384
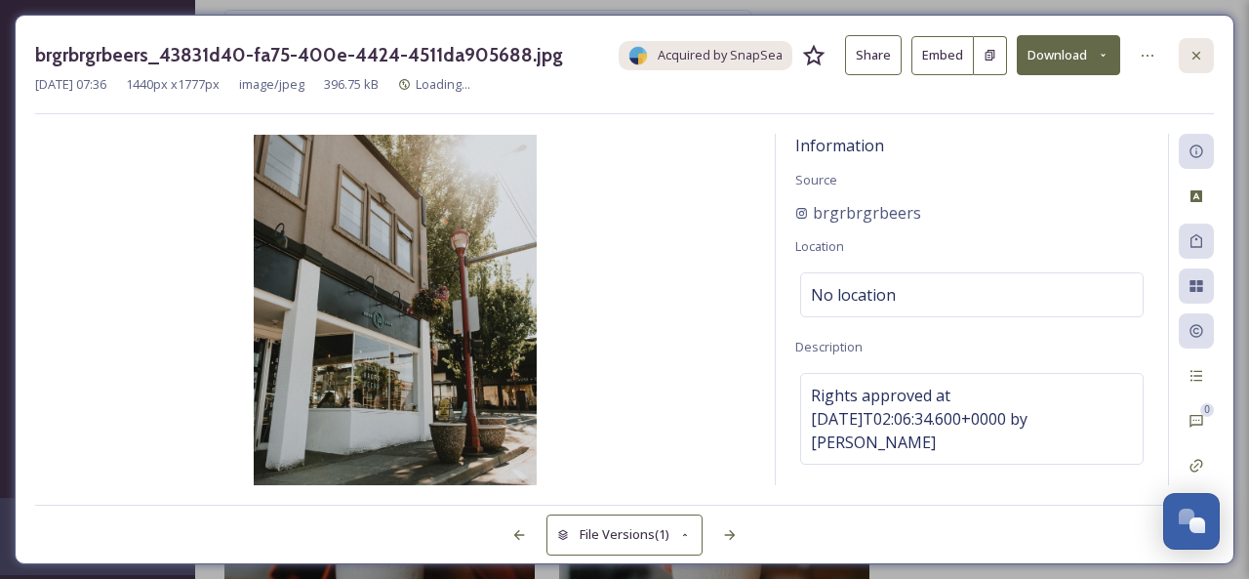
click at [1198, 58] on icon at bounding box center [1197, 56] width 16 height 16
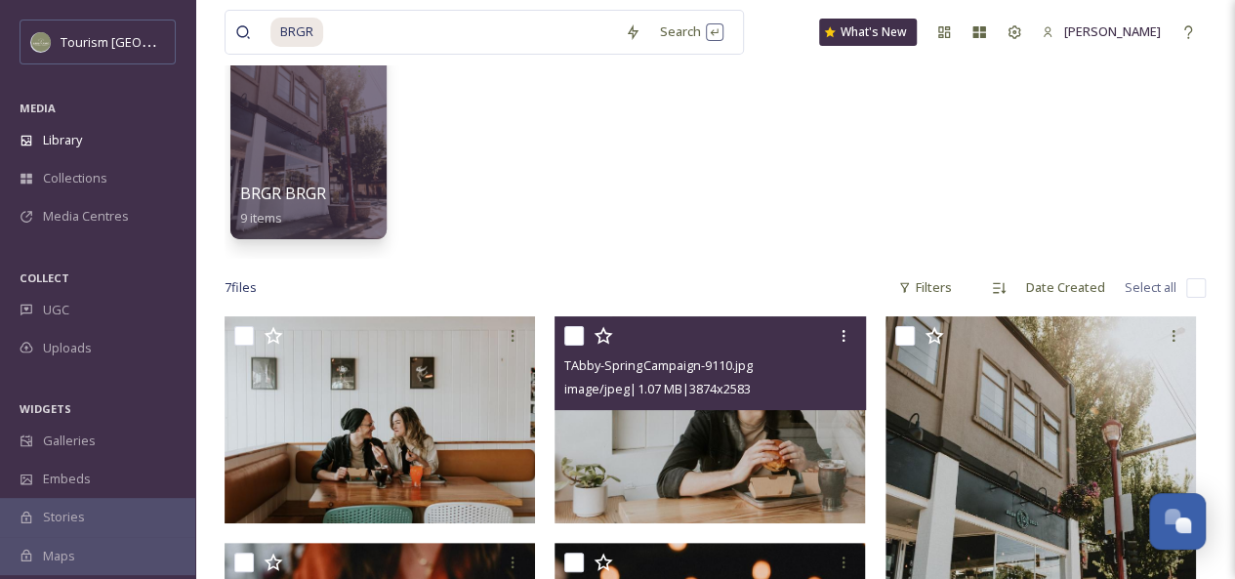
scroll to position [125, 0]
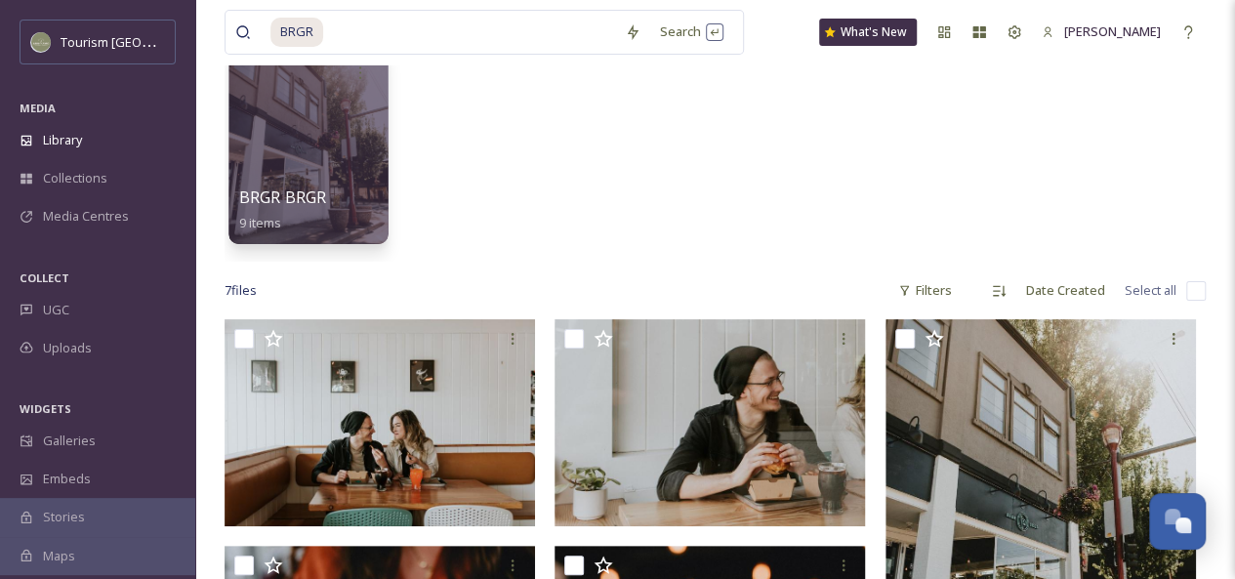
click at [273, 148] on div at bounding box center [307, 144] width 159 height 199
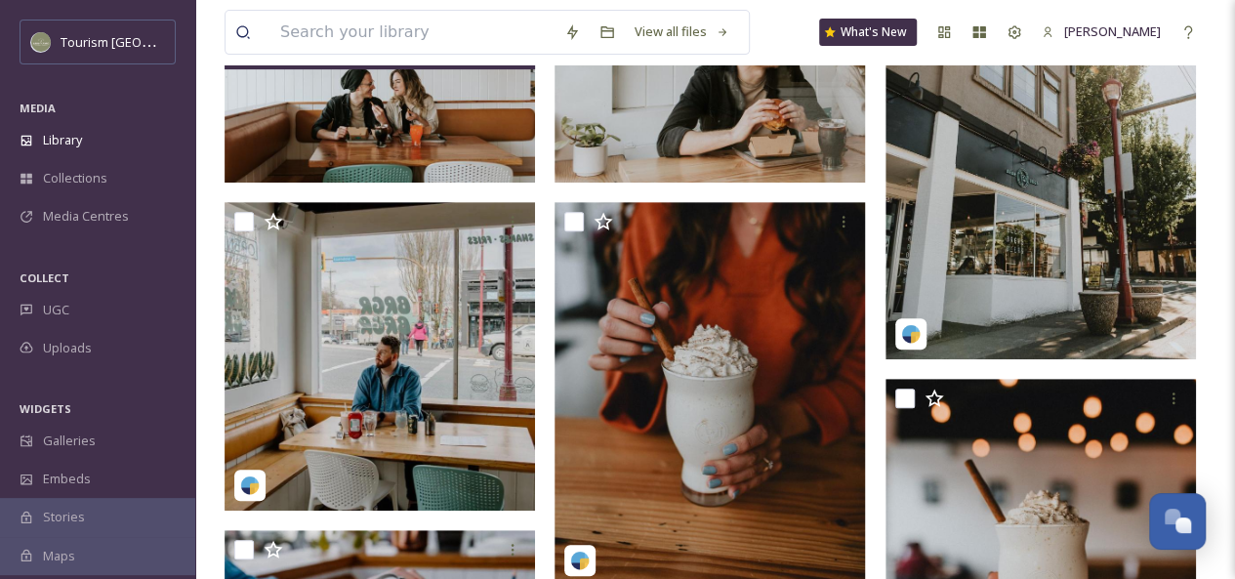
scroll to position [290, 0]
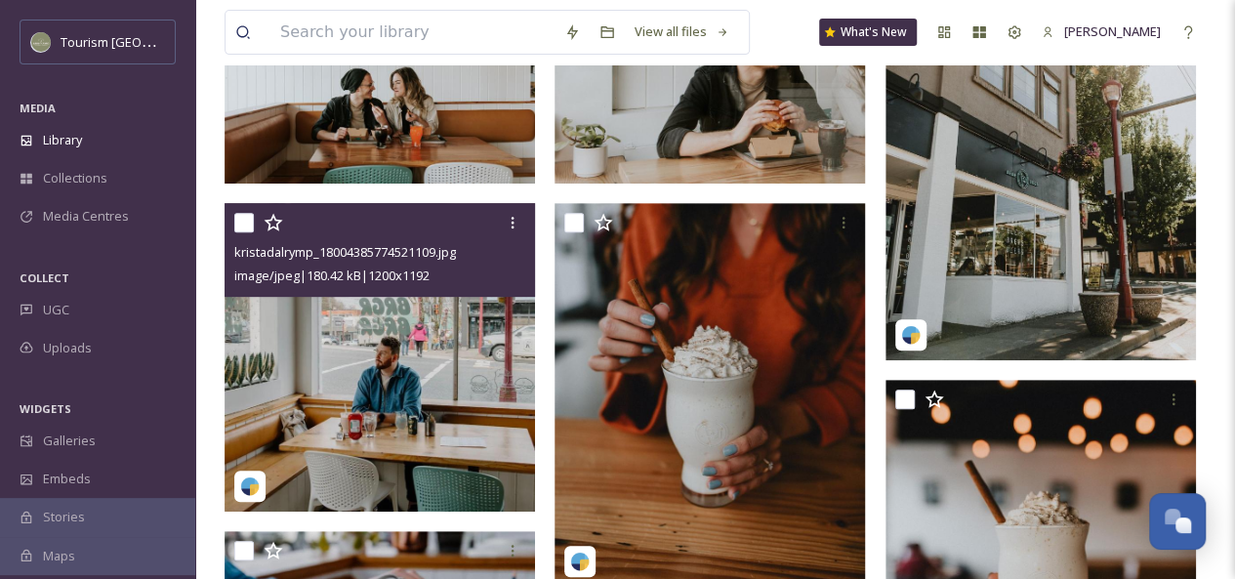
click at [443, 331] on img at bounding box center [379, 357] width 310 height 308
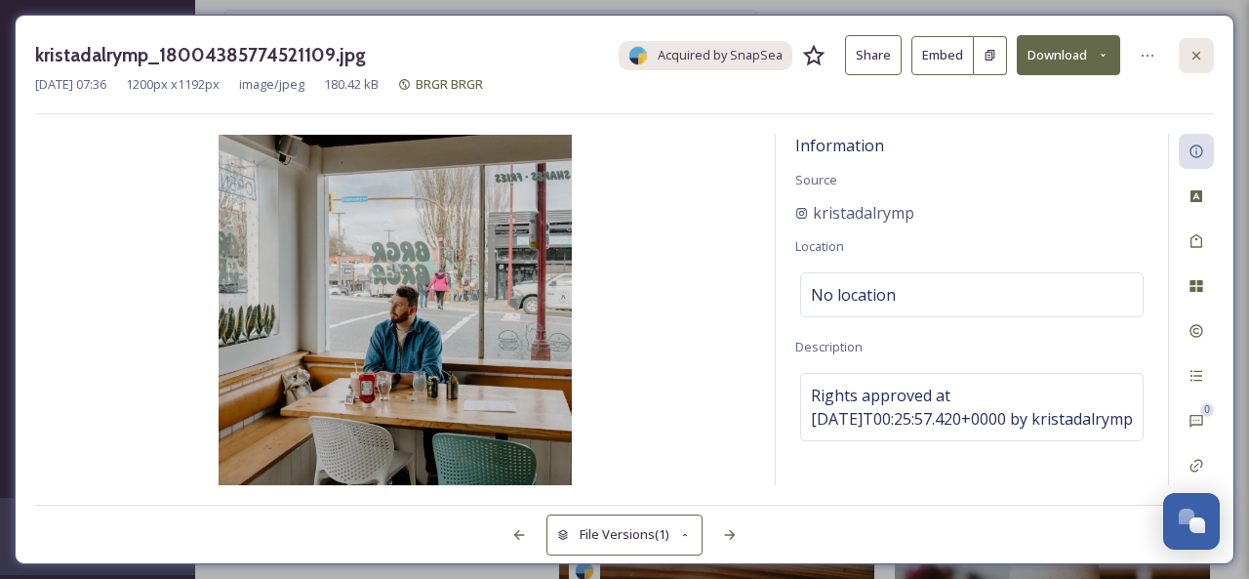
click at [1195, 54] on icon at bounding box center [1197, 55] width 8 height 8
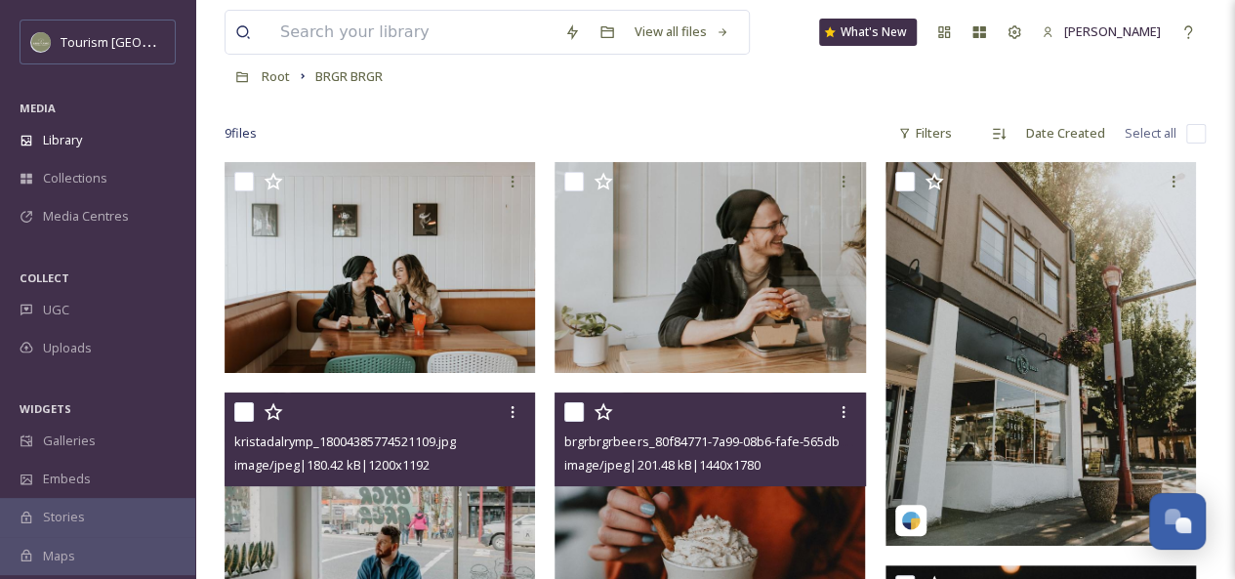
scroll to position [65, 0]
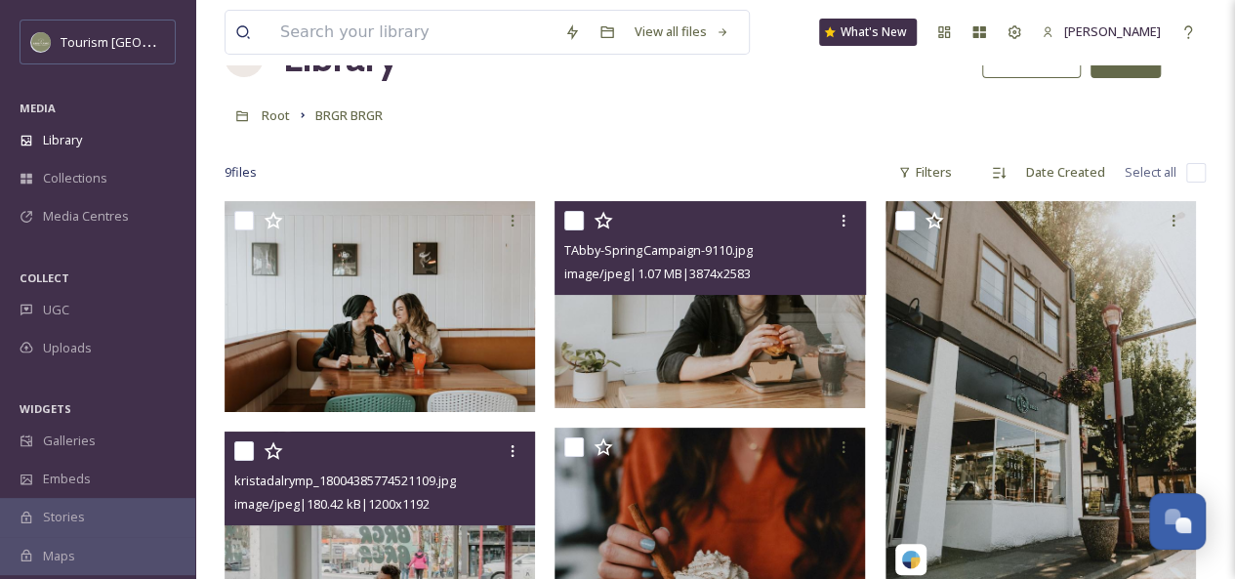
click at [736, 305] on img at bounding box center [709, 304] width 310 height 207
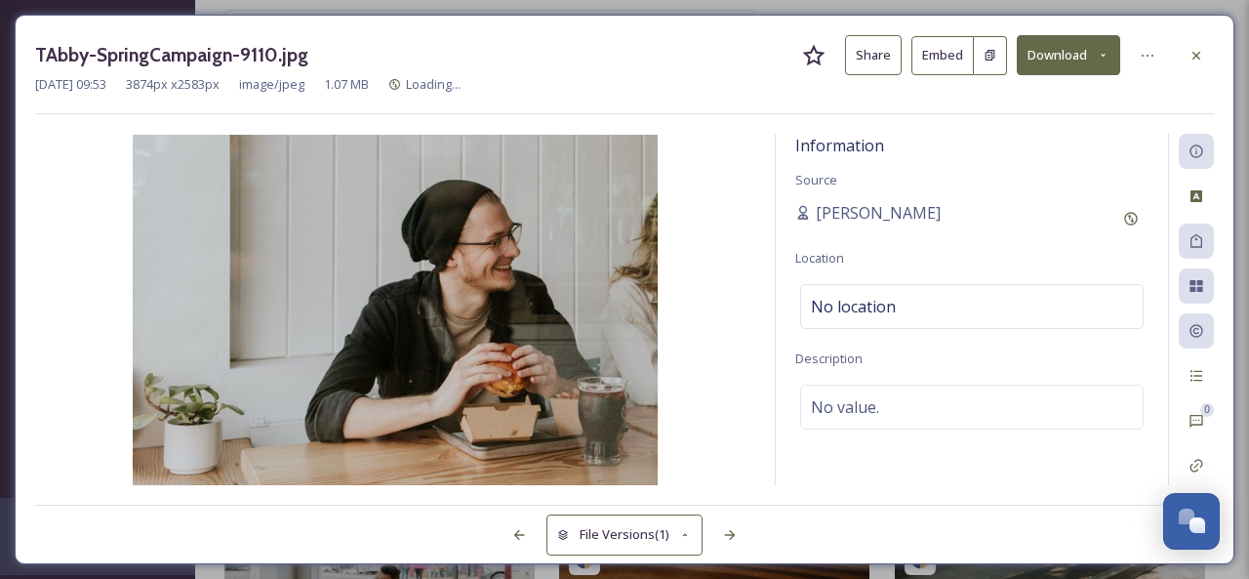
click at [873, 60] on button "Share" at bounding box center [873, 55] width 57 height 40
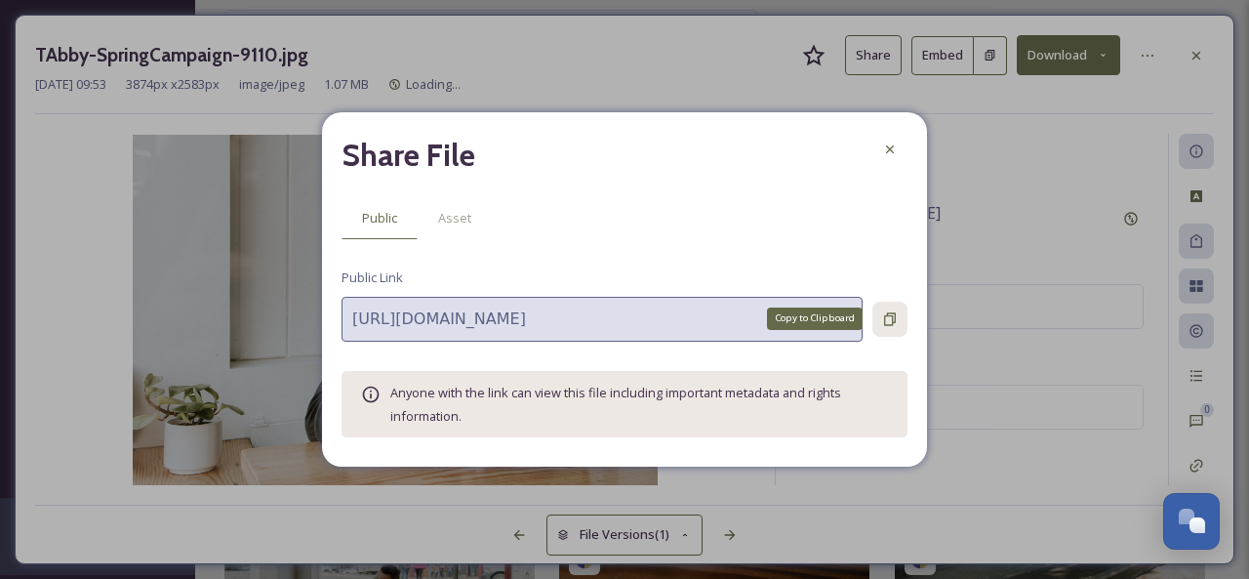
click at [887, 317] on icon at bounding box center [890, 319] width 16 height 16
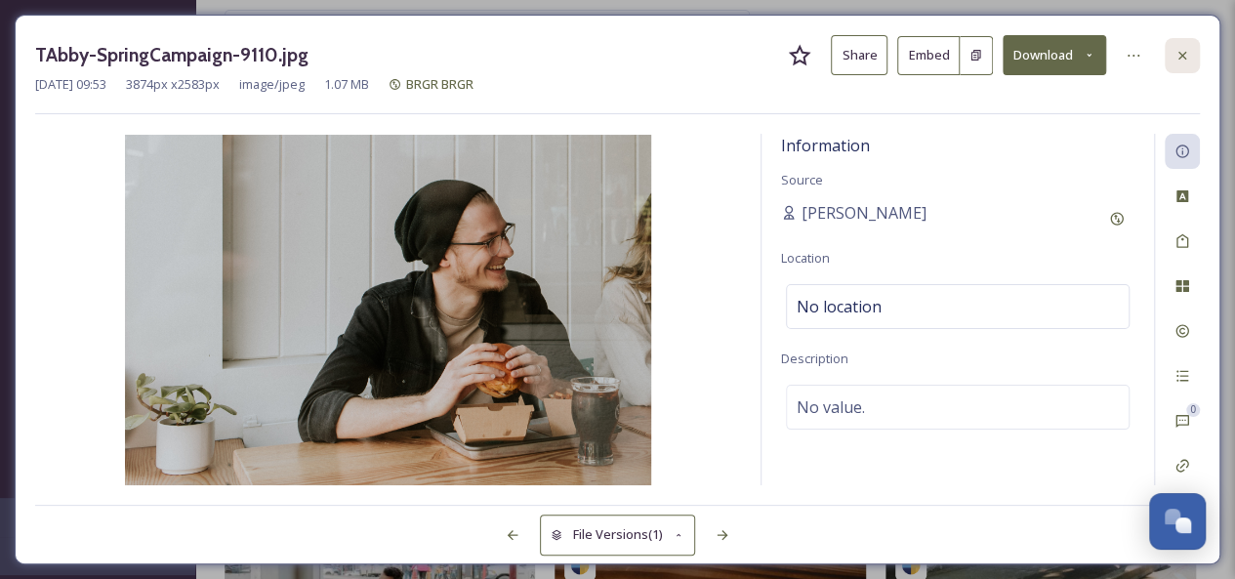
click at [1180, 52] on icon at bounding box center [1182, 56] width 16 height 16
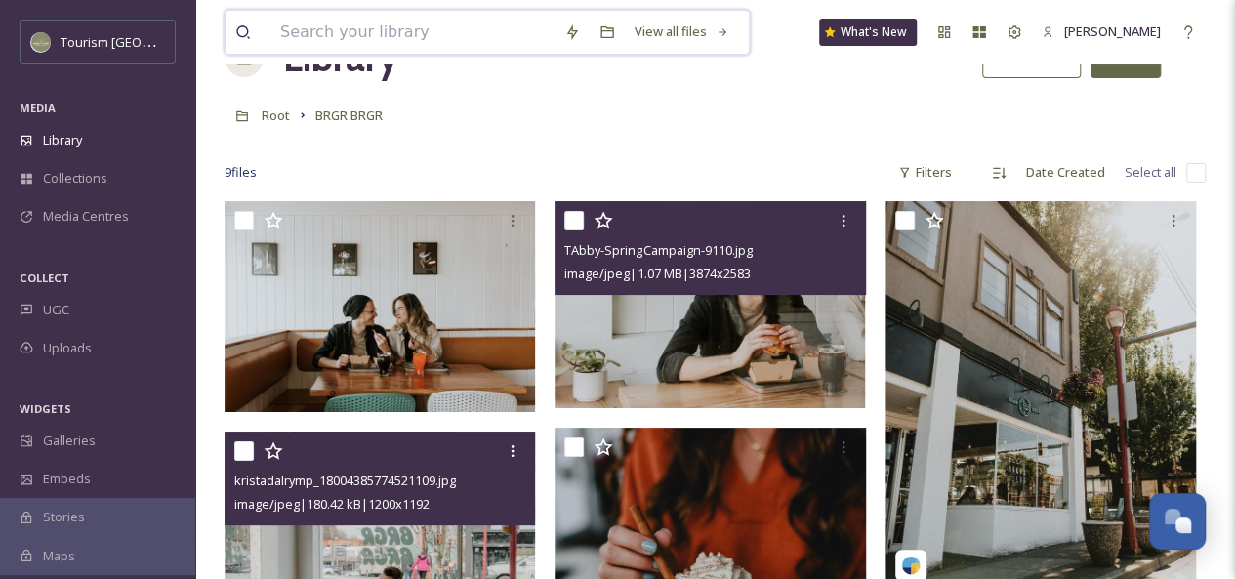
click at [392, 30] on input at bounding box center [412, 32] width 284 height 43
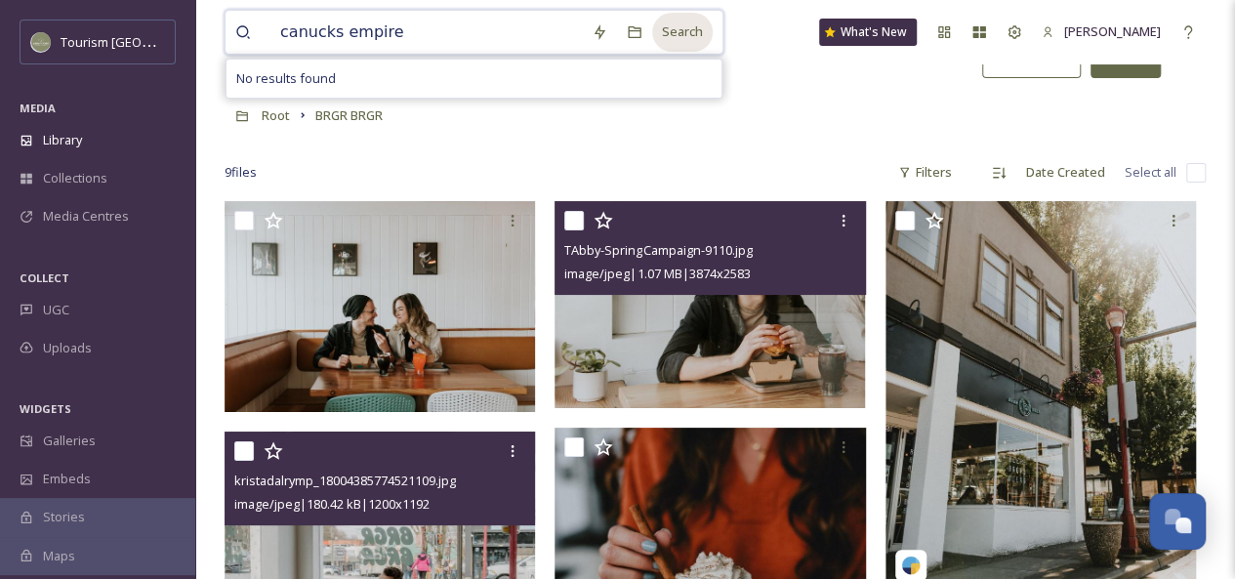
type input "canucks empire"
click at [665, 38] on div "Search" at bounding box center [682, 32] width 61 height 38
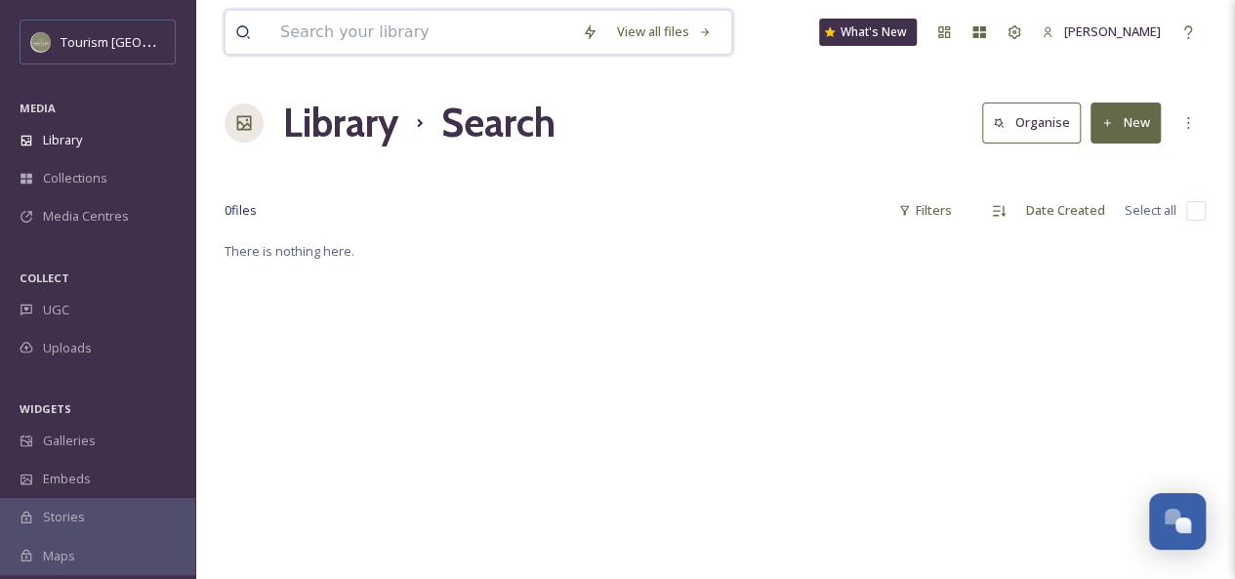
click at [422, 37] on input at bounding box center [421, 32] width 302 height 43
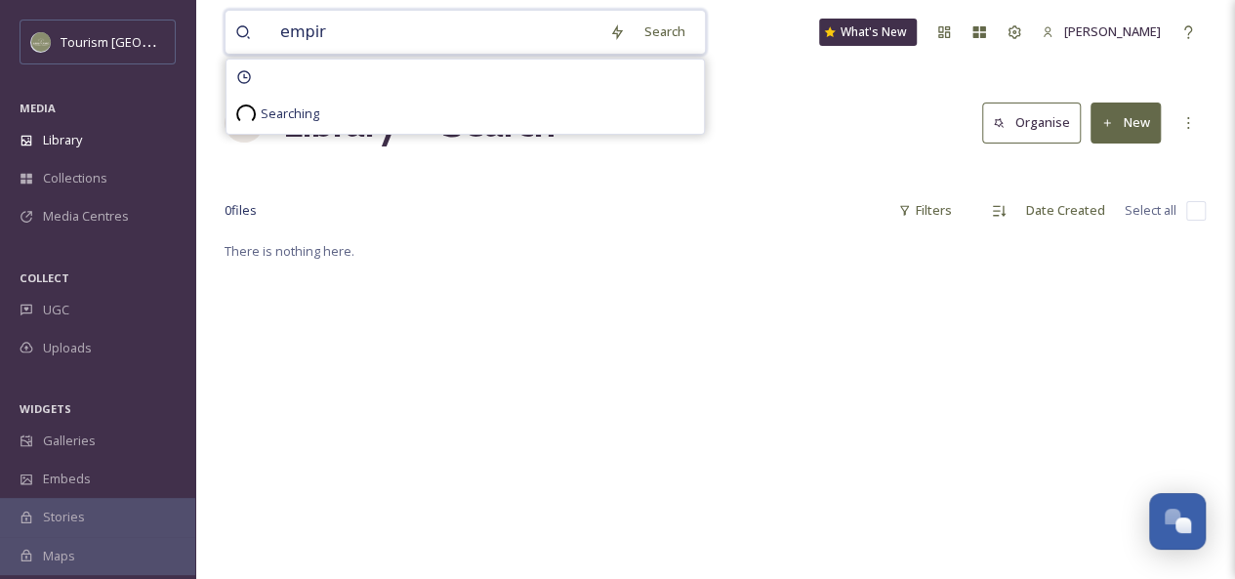
type input "empire"
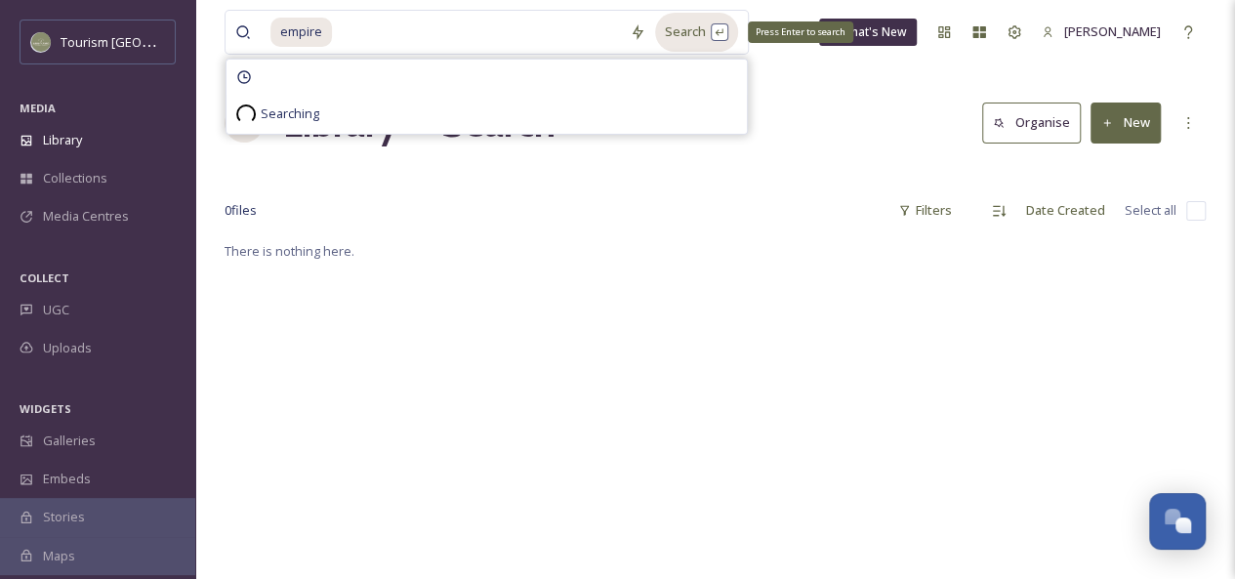
click at [681, 37] on div "Search Press Enter to search" at bounding box center [696, 32] width 83 height 38
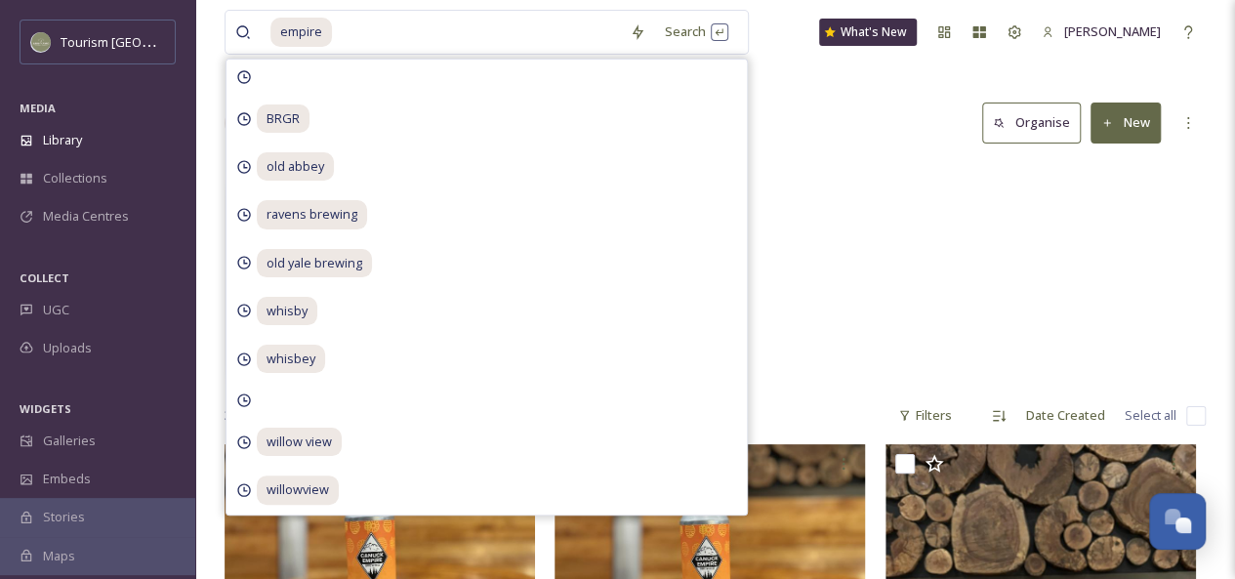
click at [846, 220] on div "Canuck Empire Brewing Canuck Empire Brewing 20 items Canuck Empire Brewing 20 i…" at bounding box center [714, 274] width 981 height 224
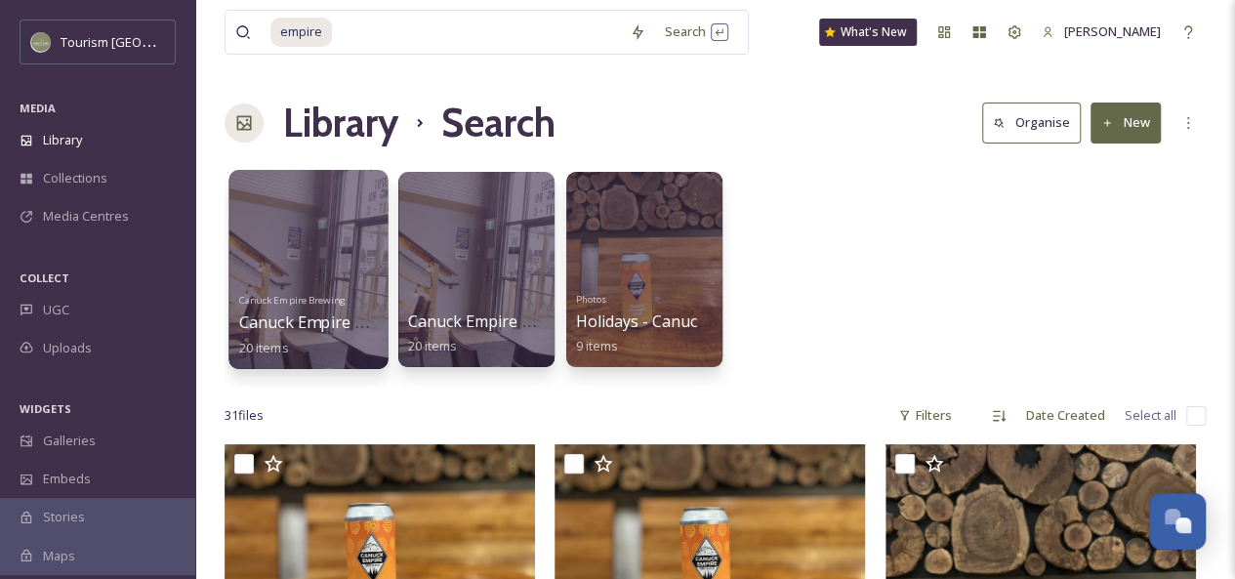
click at [322, 284] on div at bounding box center [307, 269] width 159 height 199
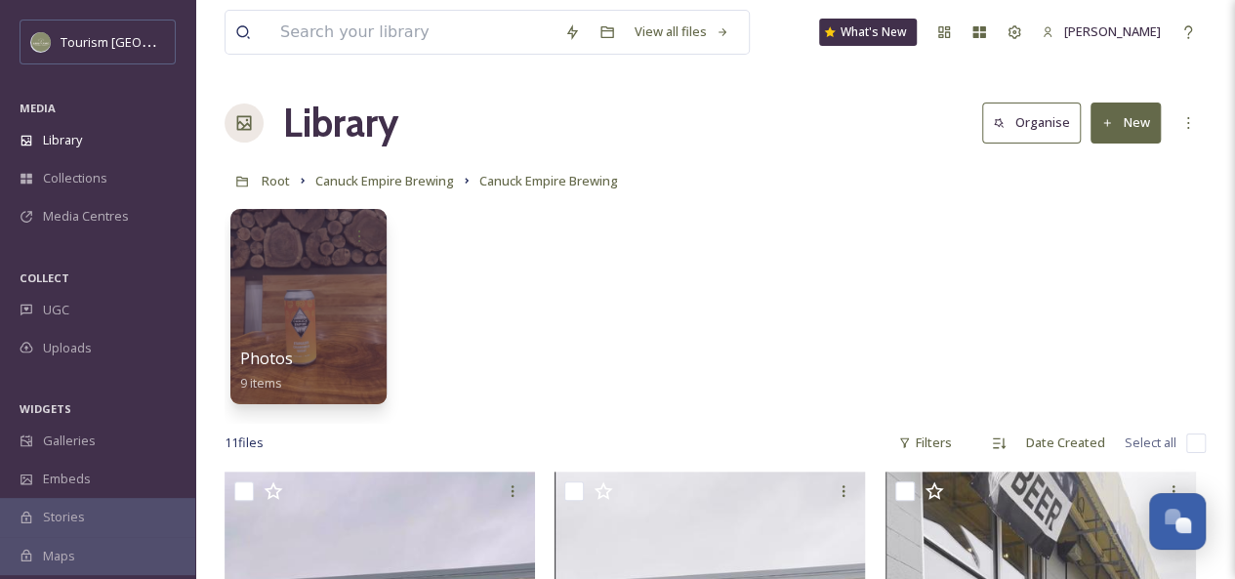
scroll to position [12, 0]
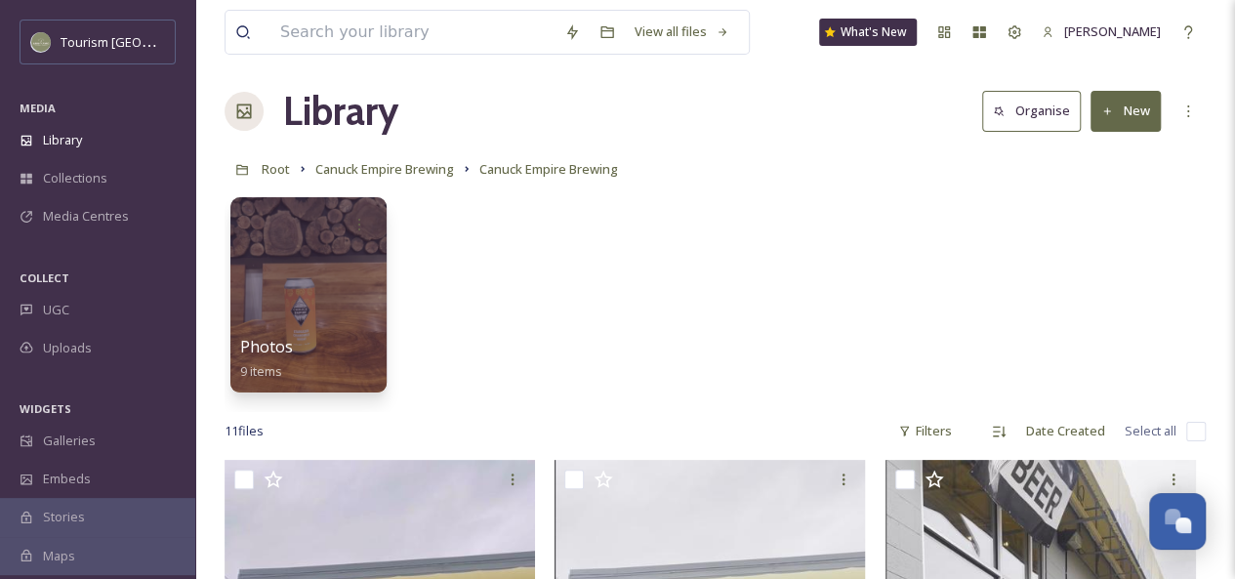
click at [322, 284] on div at bounding box center [308, 294] width 156 height 195
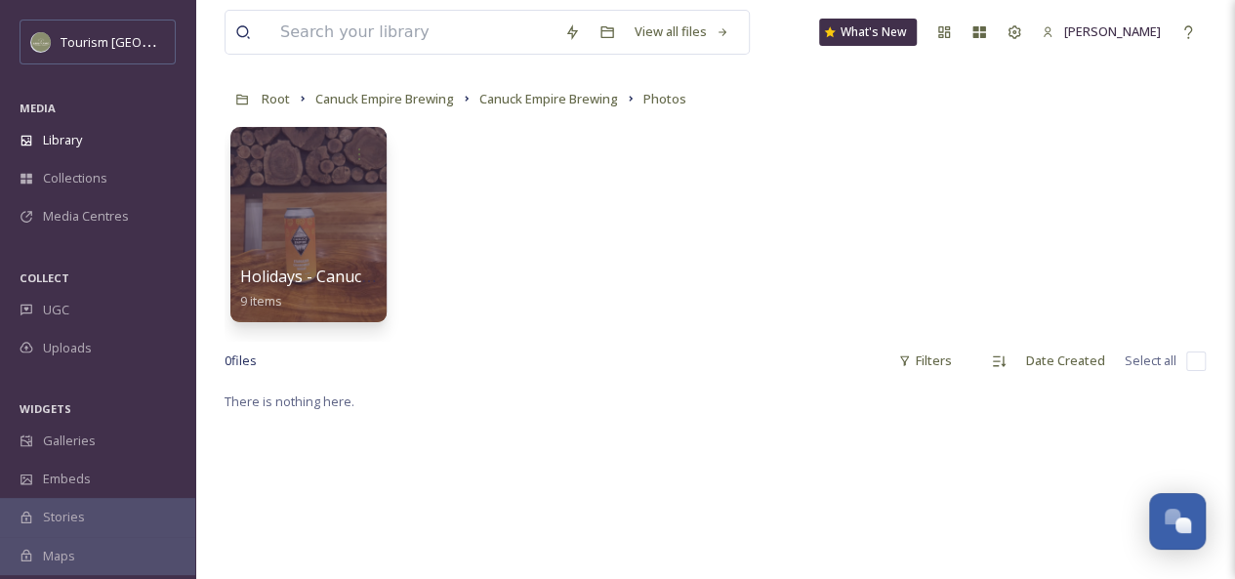
scroll to position [134, 0]
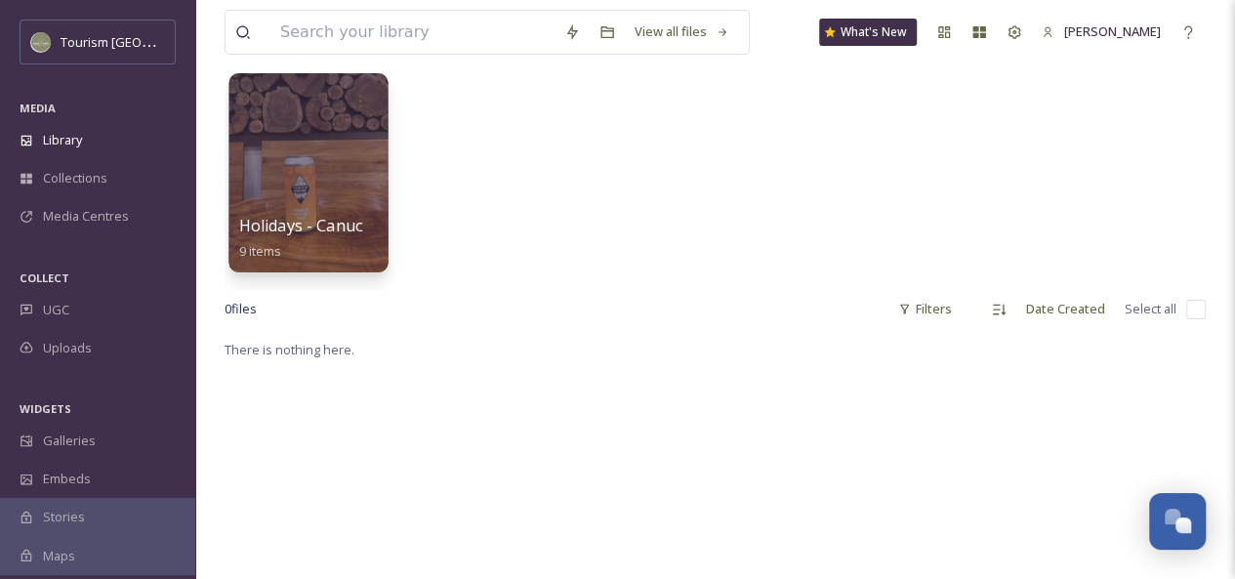
click at [288, 177] on div at bounding box center [307, 172] width 159 height 199
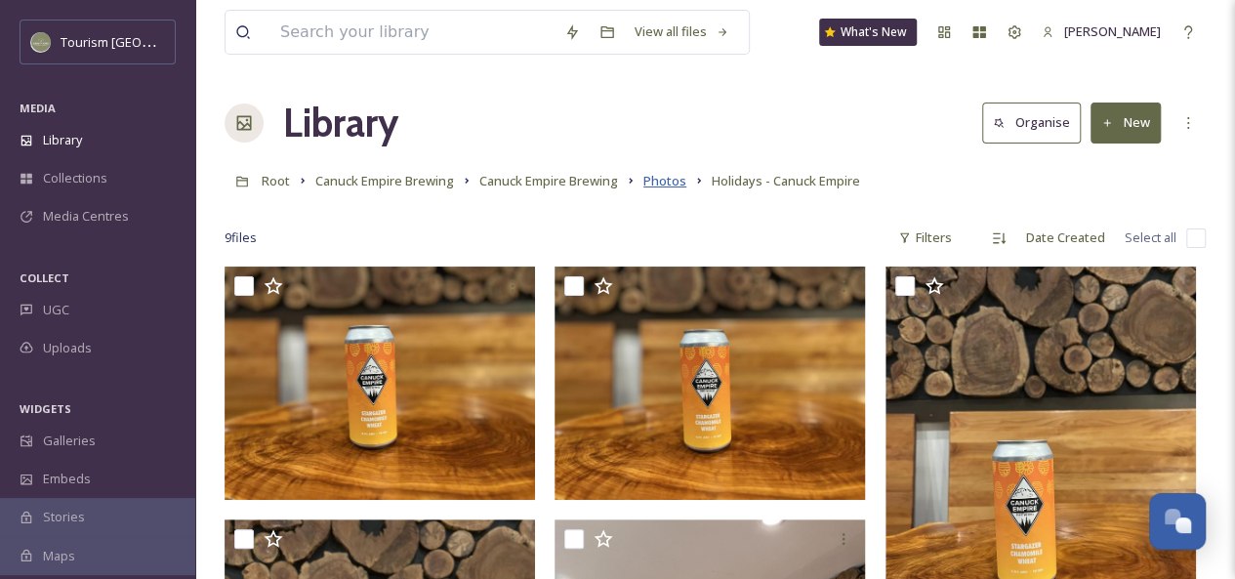
click at [677, 177] on span "Photos" at bounding box center [664, 181] width 43 height 18
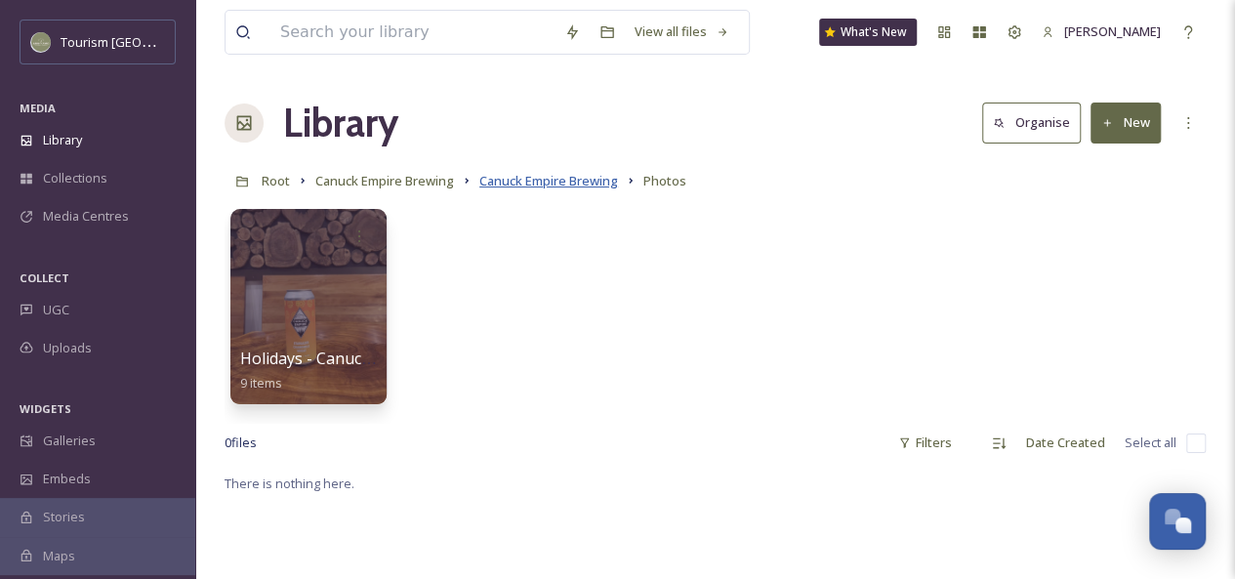
click at [584, 182] on span "Canuck Empire Brewing" at bounding box center [548, 181] width 139 height 18
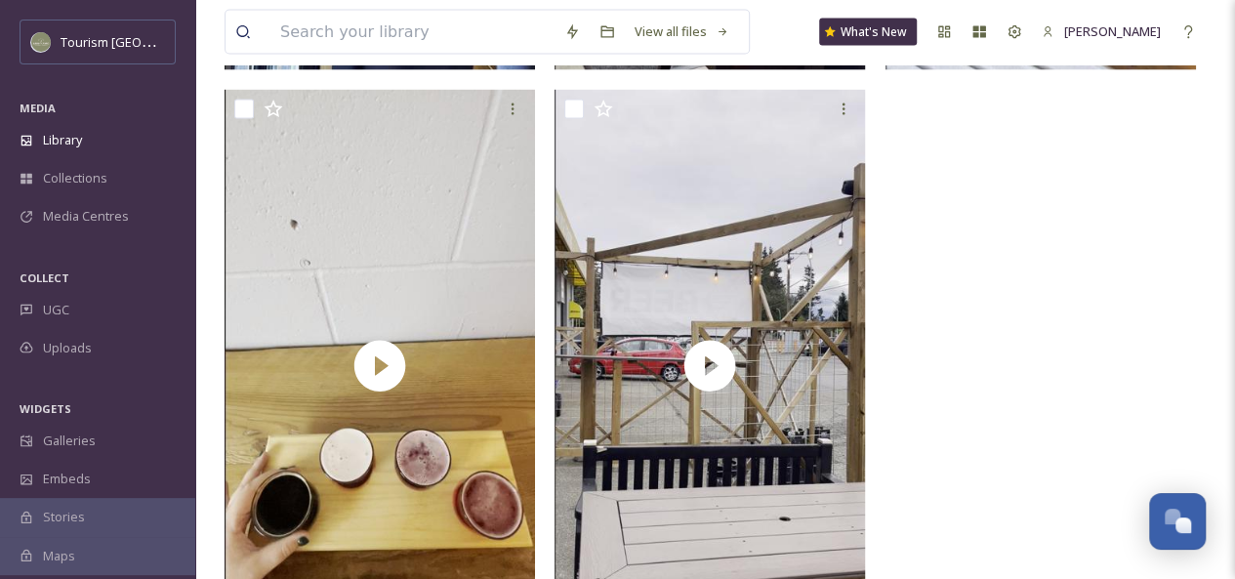
scroll to position [2190, 0]
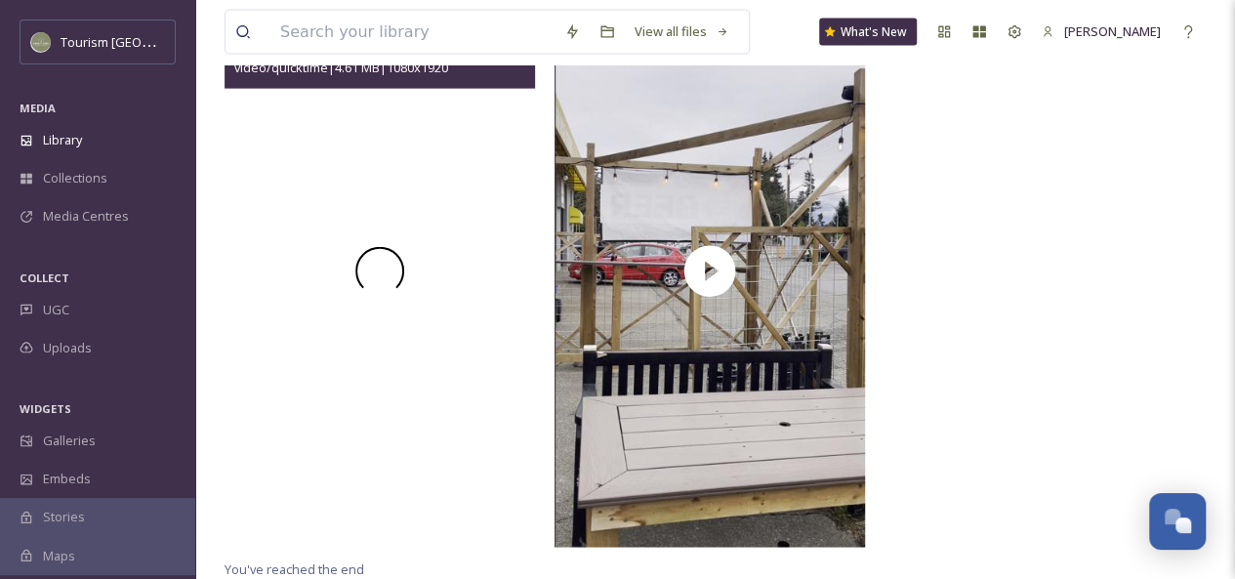
click at [425, 366] on div at bounding box center [379, 270] width 310 height 551
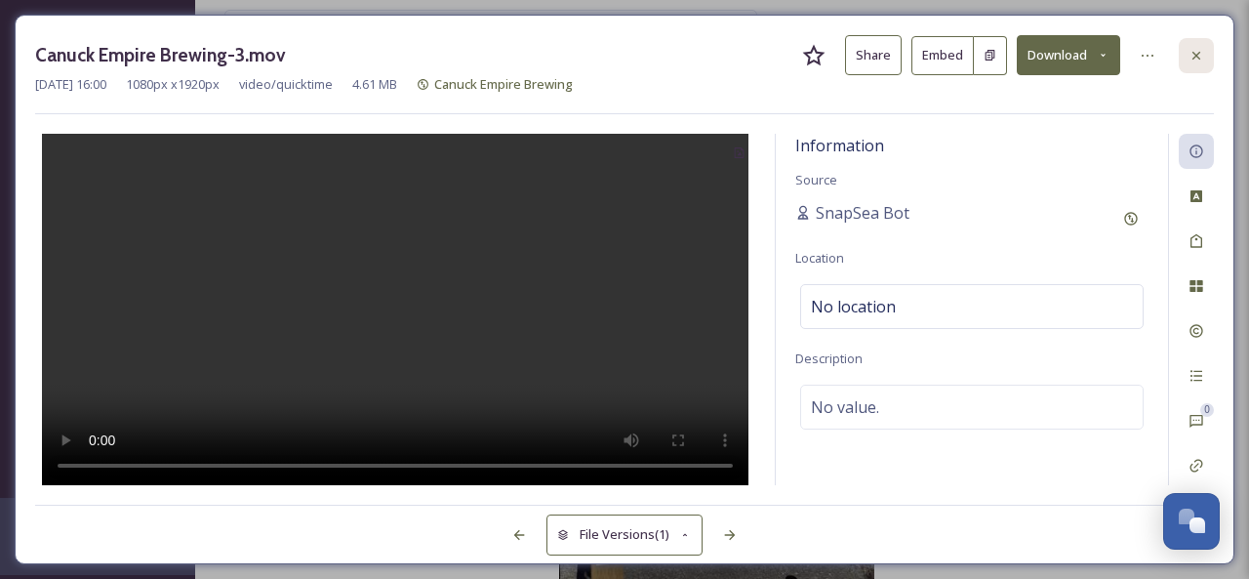
click at [1201, 51] on icon at bounding box center [1197, 56] width 16 height 16
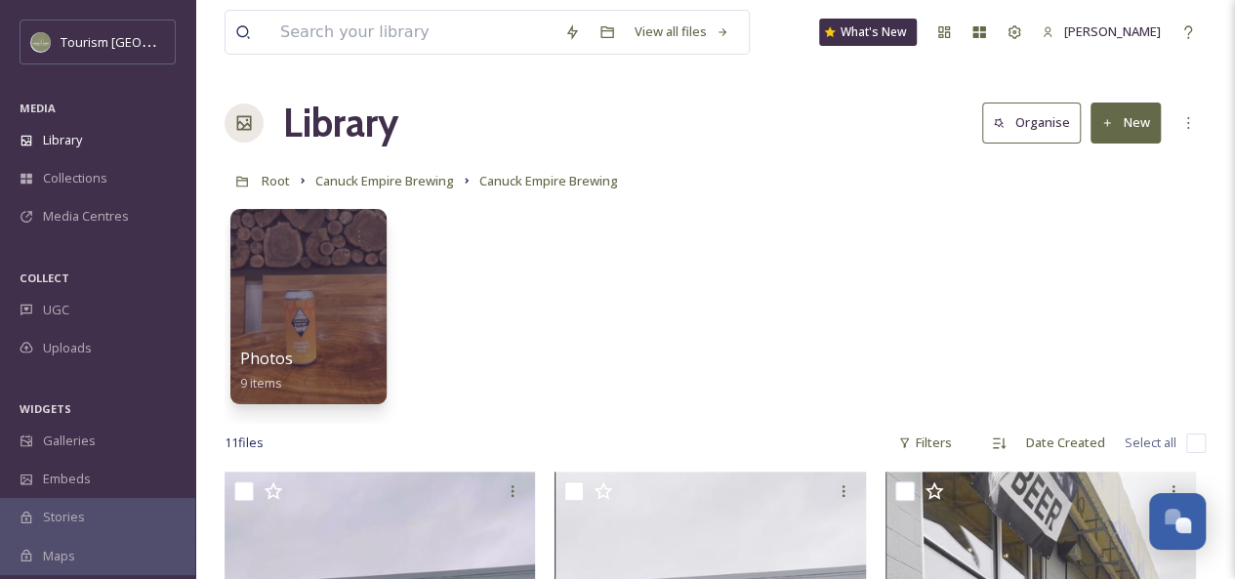
click at [612, 300] on div "Photos 9 items" at bounding box center [714, 311] width 981 height 224
click at [509, 181] on span "Canuck Empire Brewing" at bounding box center [548, 181] width 139 height 18
click at [422, 183] on span "Canuck Empire Brewing" at bounding box center [384, 181] width 139 height 18
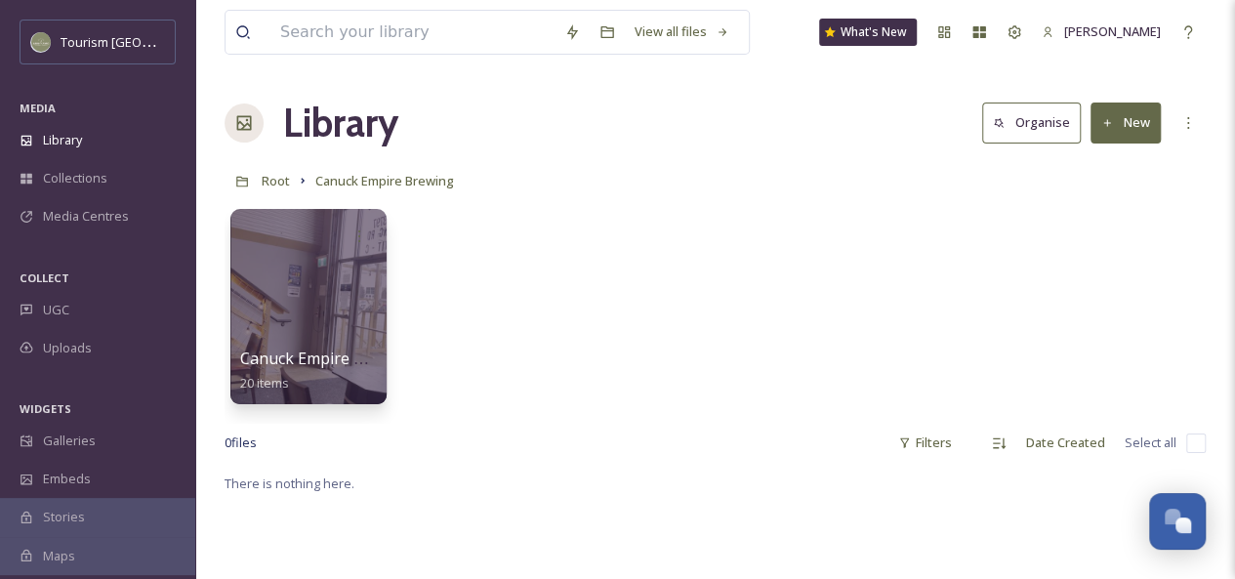
scroll to position [23, 0]
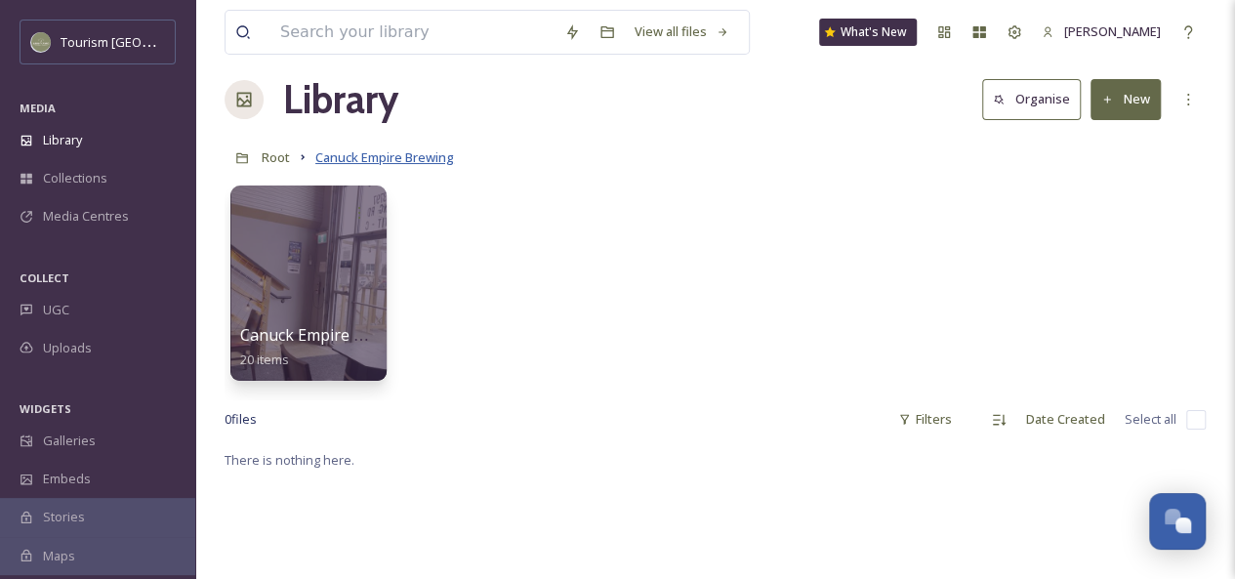
click at [410, 160] on span "Canuck Empire Brewing" at bounding box center [384, 157] width 139 height 18
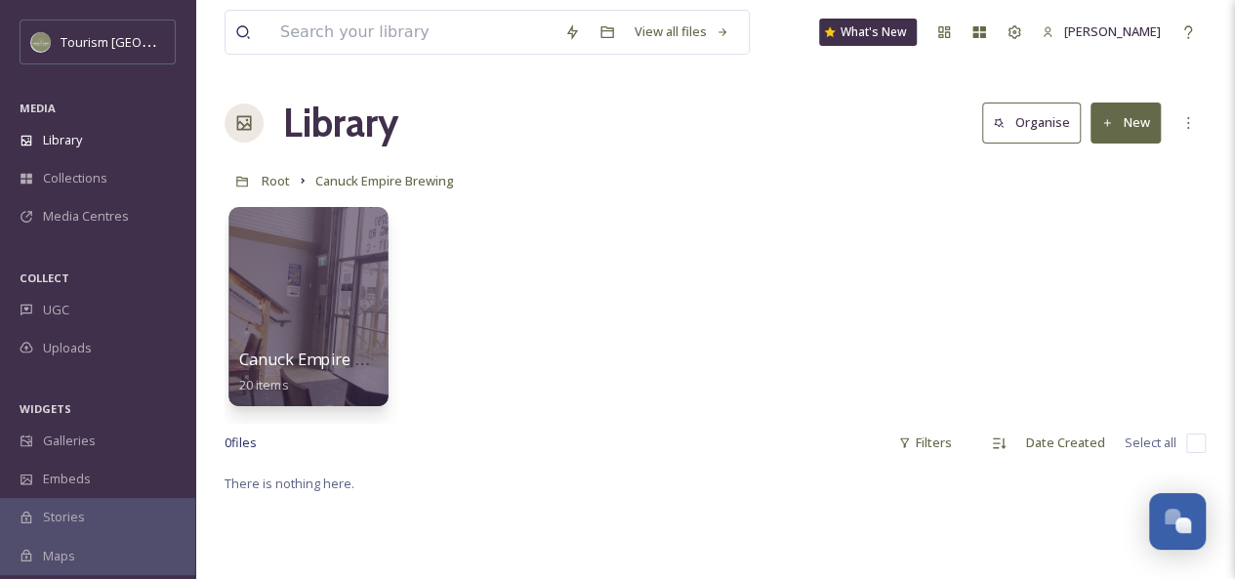
click at [329, 307] on div at bounding box center [307, 306] width 159 height 199
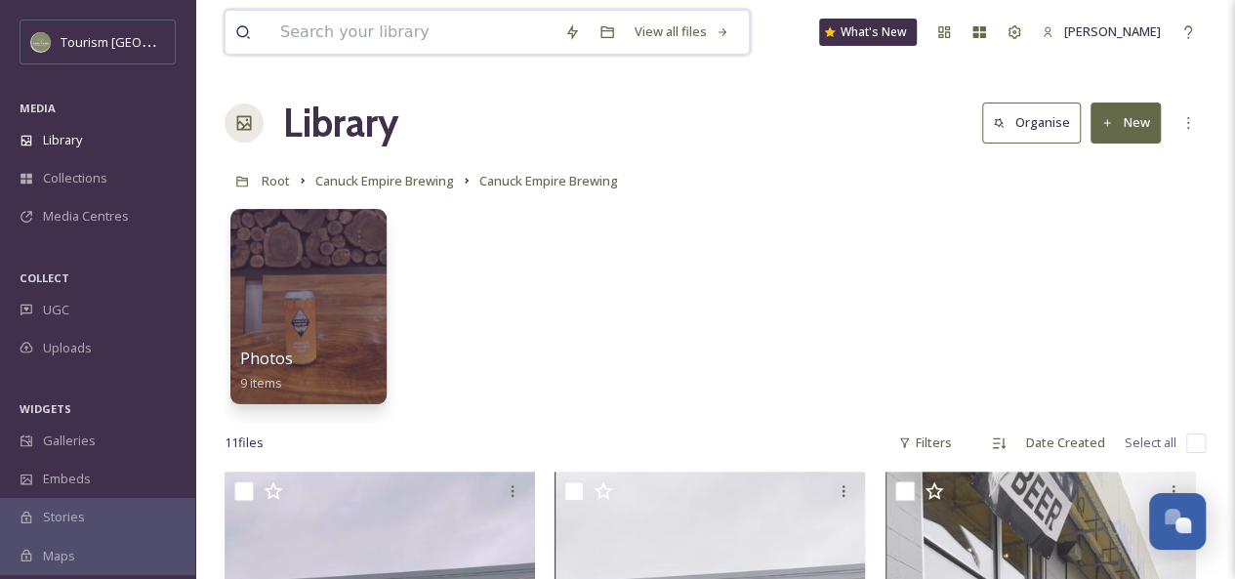
click at [368, 30] on input at bounding box center [412, 32] width 284 height 43
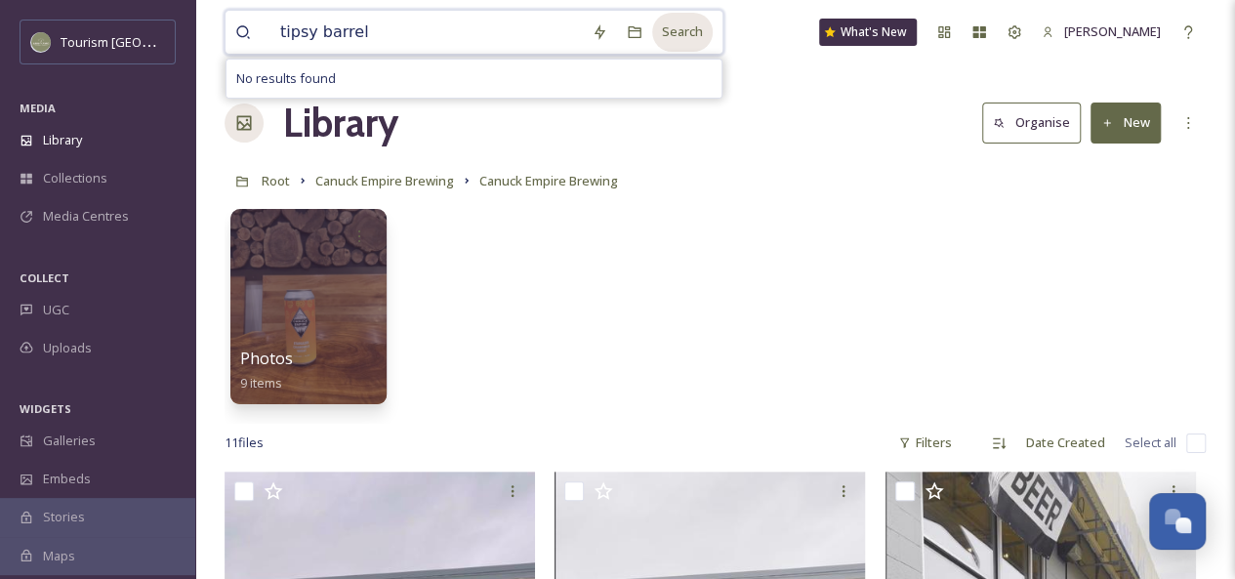
type input "tipsy barrel"
click at [670, 38] on div "Search" at bounding box center [682, 32] width 61 height 38
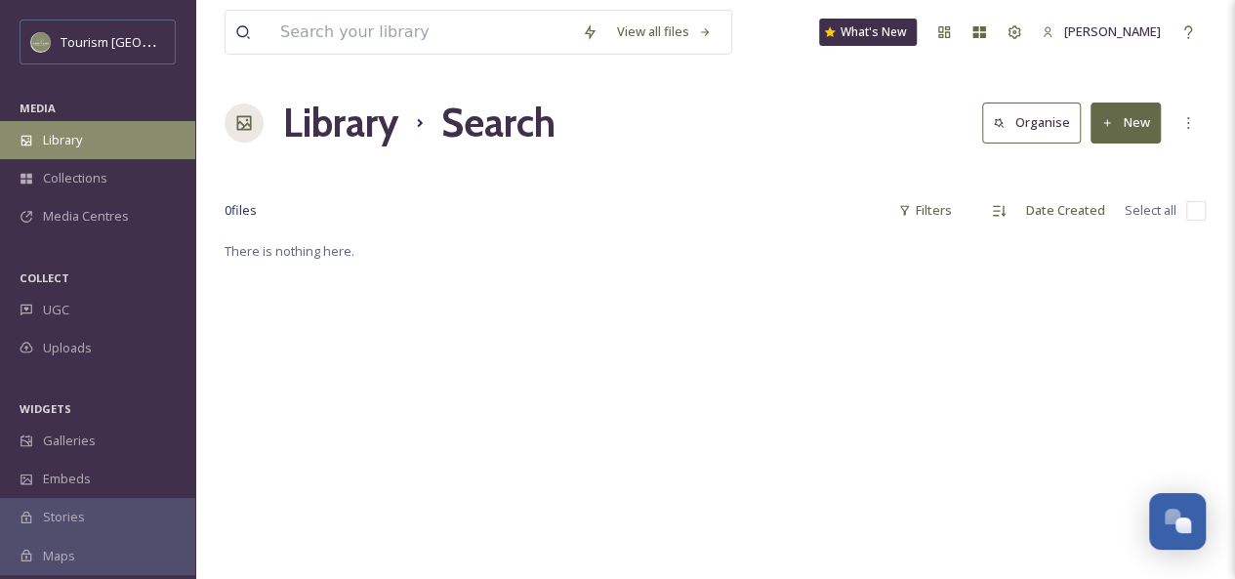
click at [67, 140] on span "Library" at bounding box center [62, 140] width 39 height 19
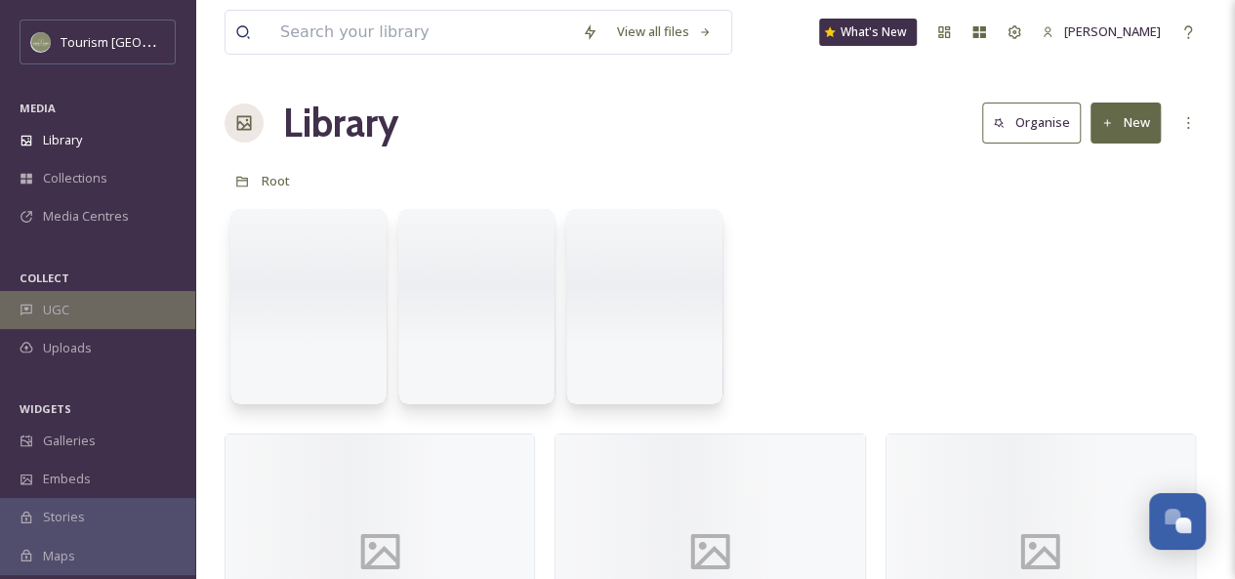
click at [59, 311] on span "UGC" at bounding box center [56, 310] width 26 height 19
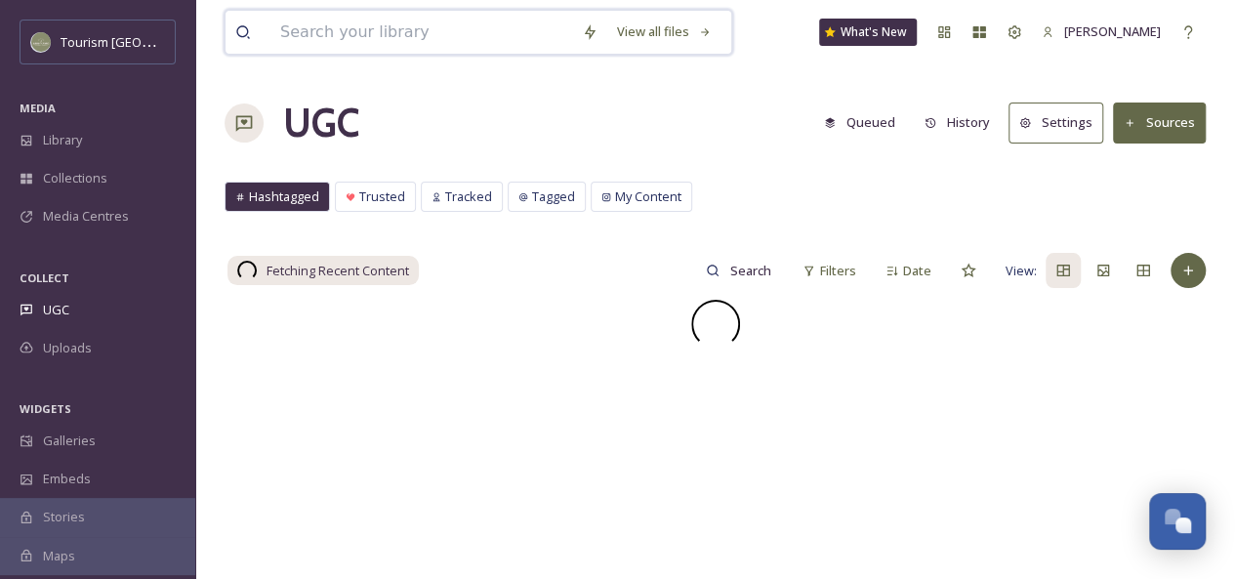
click at [346, 31] on input at bounding box center [421, 32] width 302 height 43
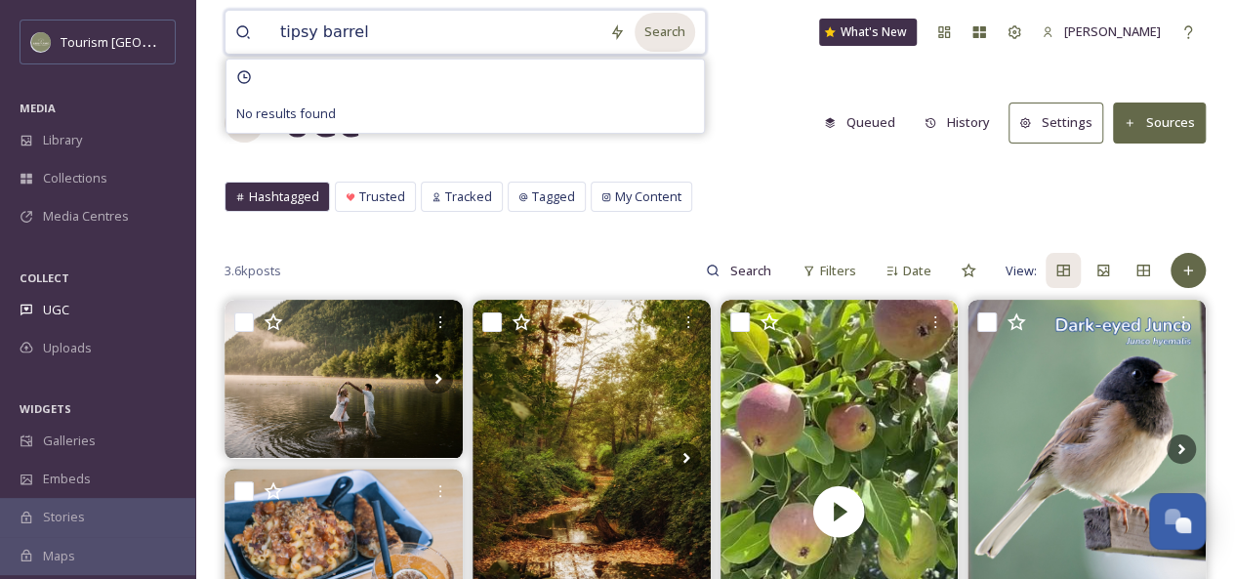
type input "tipsy barrel"
click at [658, 34] on div "Search" at bounding box center [664, 32] width 61 height 38
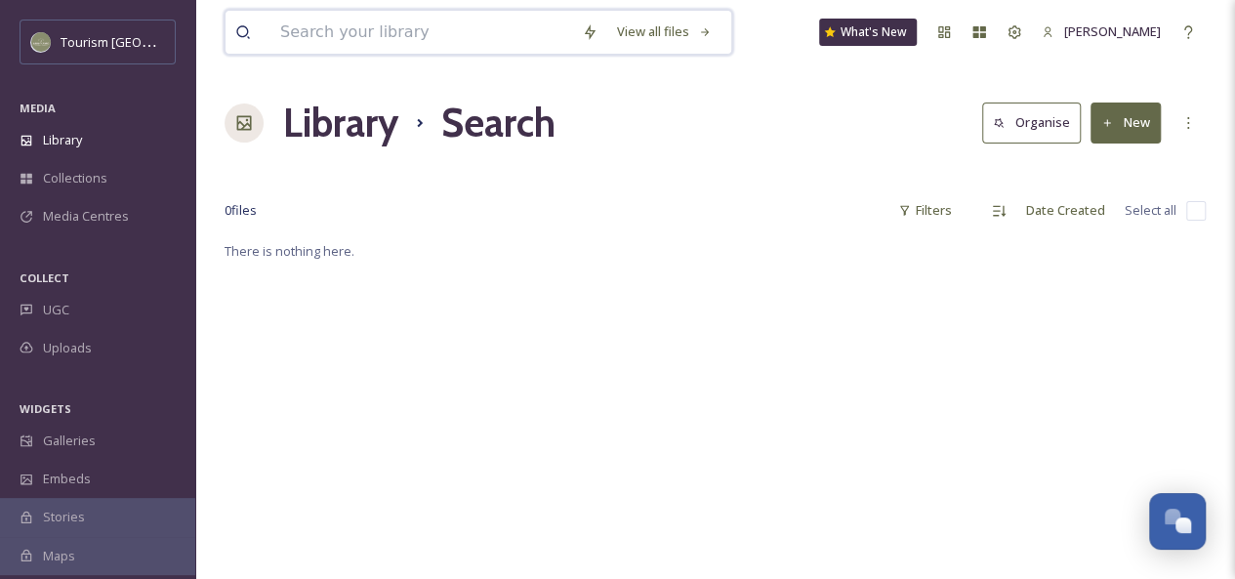
click at [461, 34] on input at bounding box center [421, 32] width 302 height 43
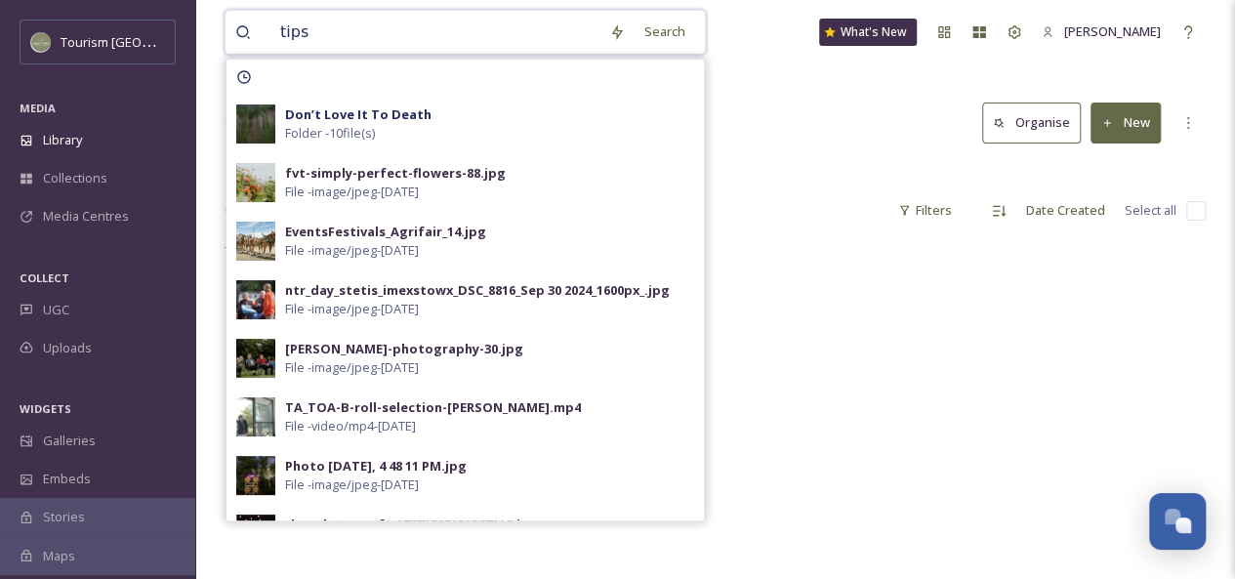
type input "tipsy"
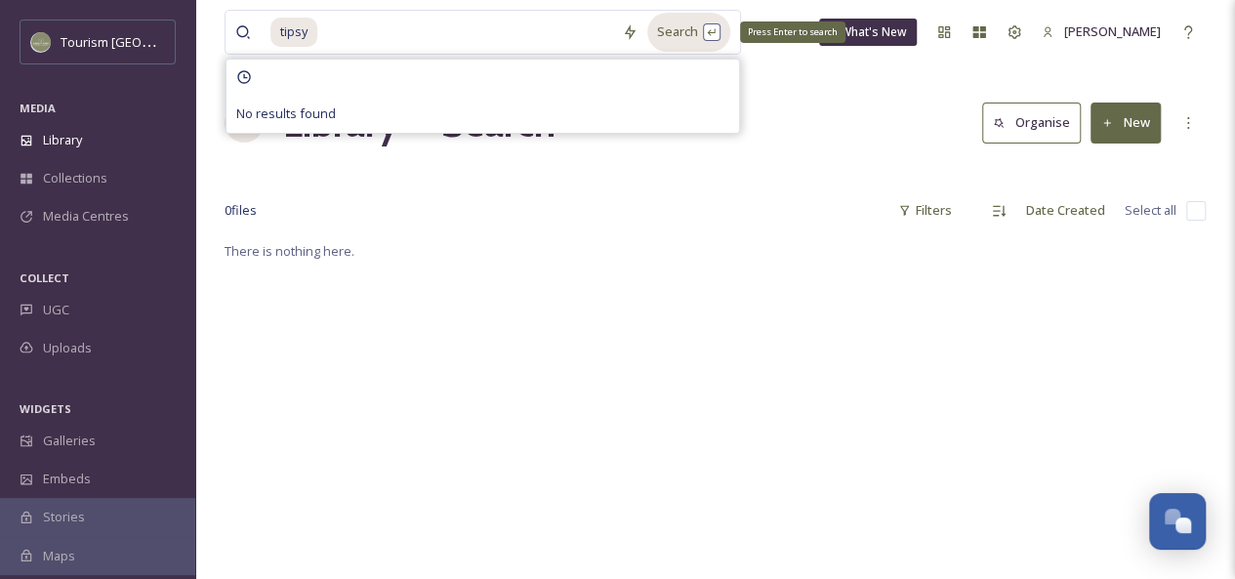
click at [687, 36] on div "Search Press Enter to search" at bounding box center [688, 32] width 83 height 38
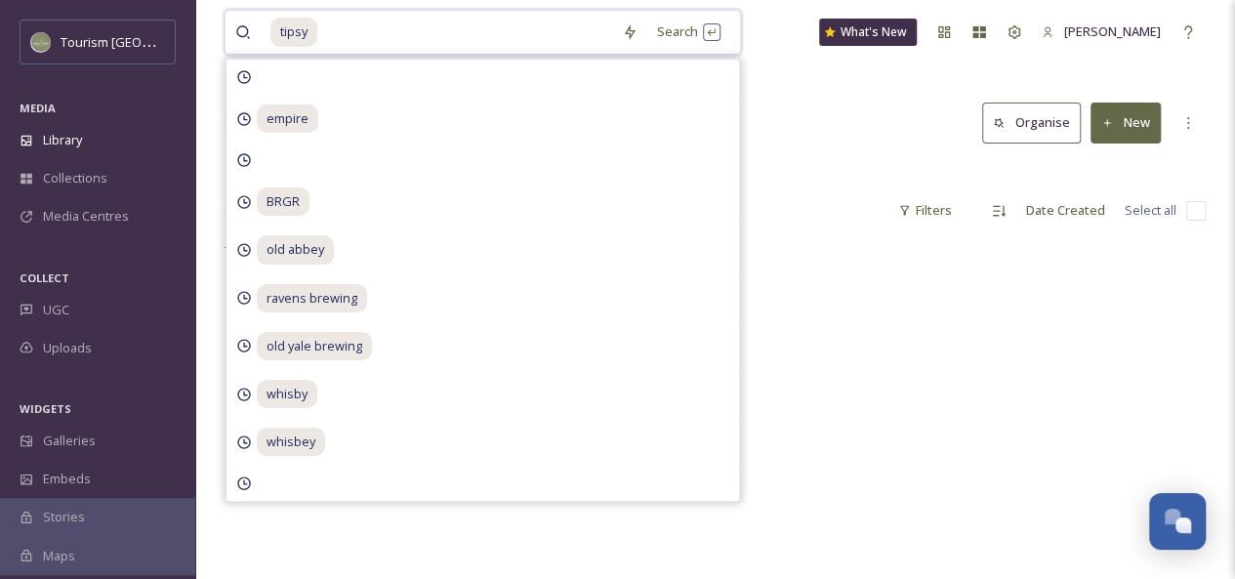
click at [389, 30] on input at bounding box center [465, 32] width 293 height 43
type input "t"
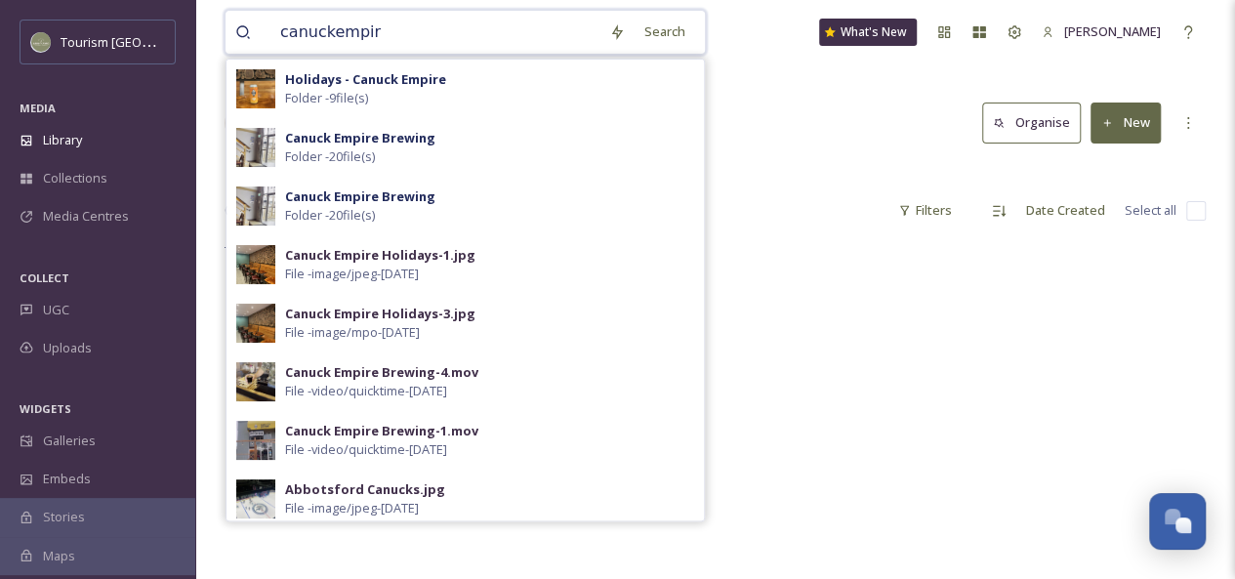
type input "canuckempire"
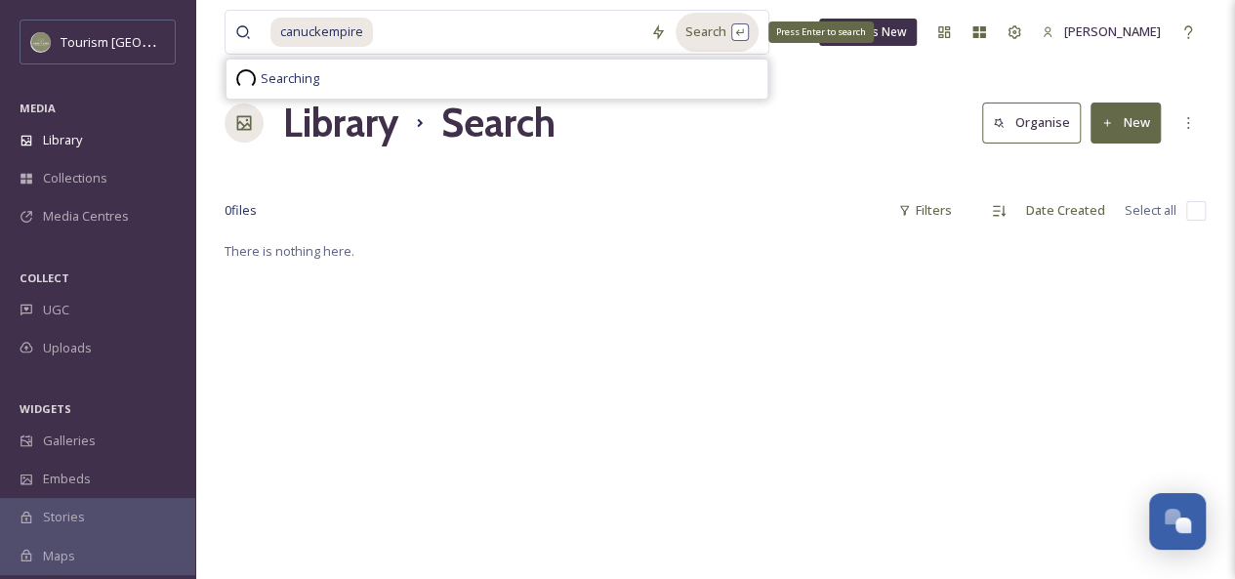
click at [718, 31] on div "Search Press Enter to search" at bounding box center [716, 32] width 83 height 38
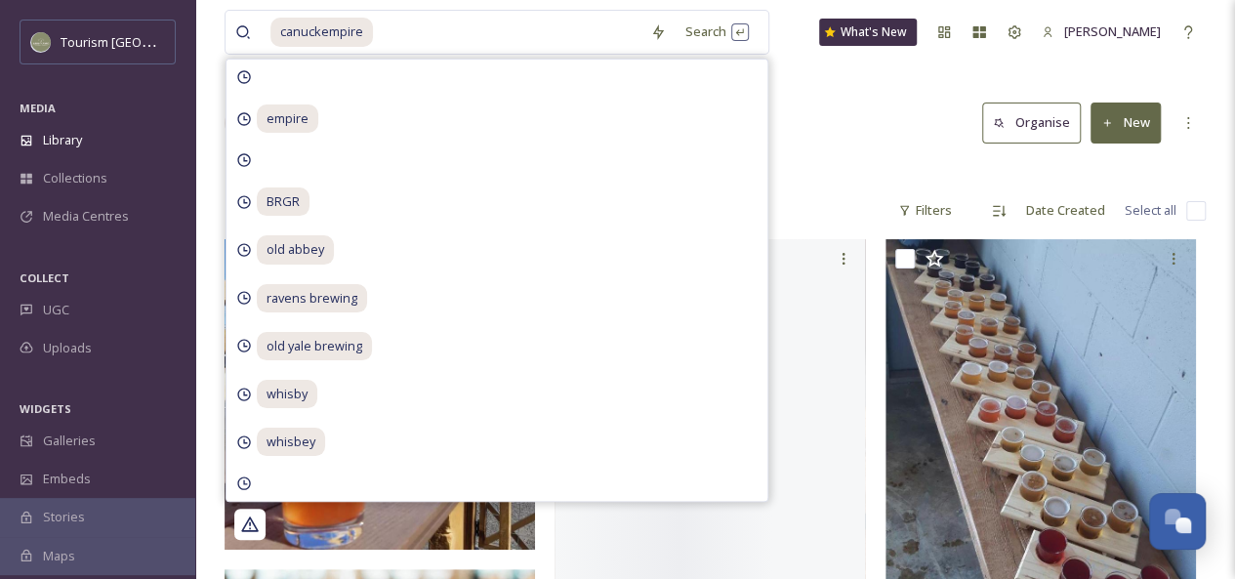
click at [862, 134] on div "Library Search Organise New" at bounding box center [714, 123] width 981 height 59
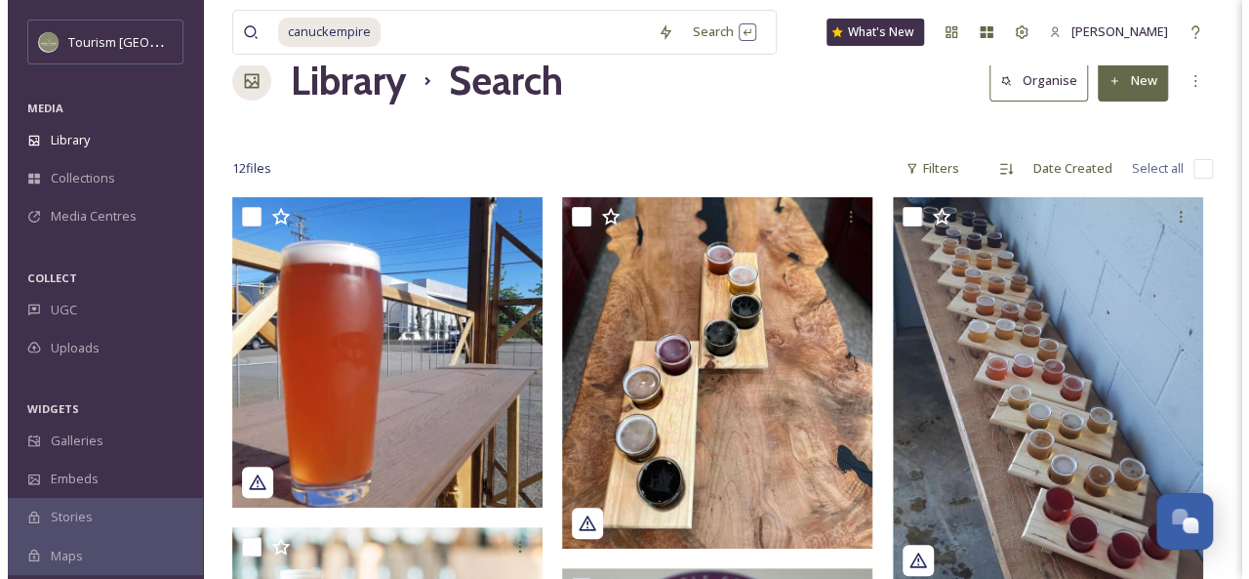
scroll to position [105, 0]
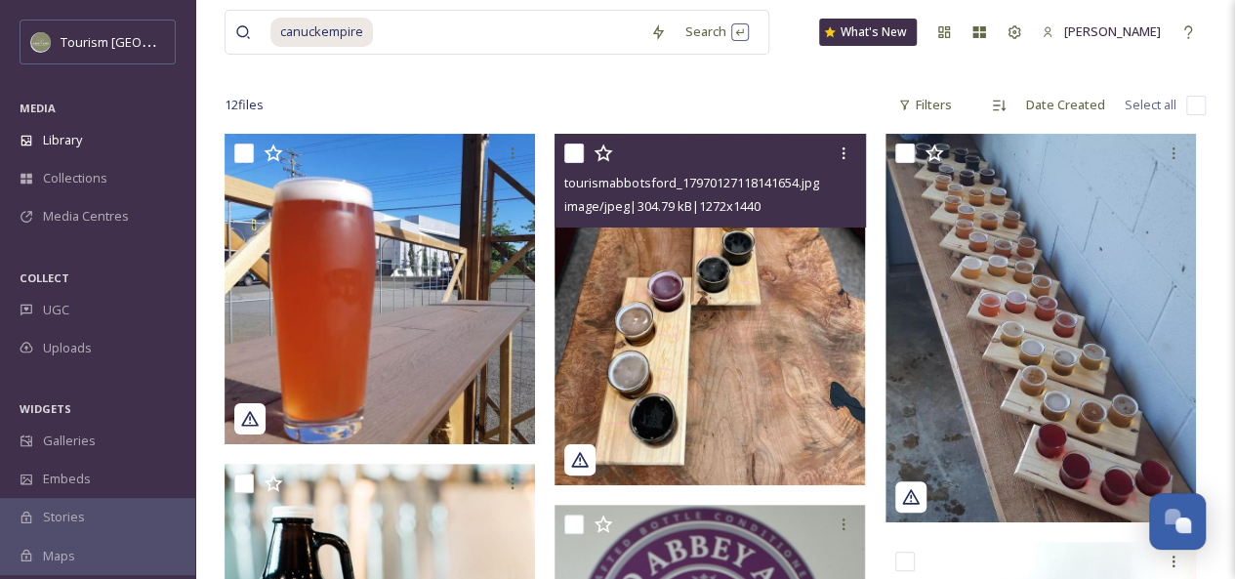
click at [765, 338] on img at bounding box center [709, 309] width 310 height 351
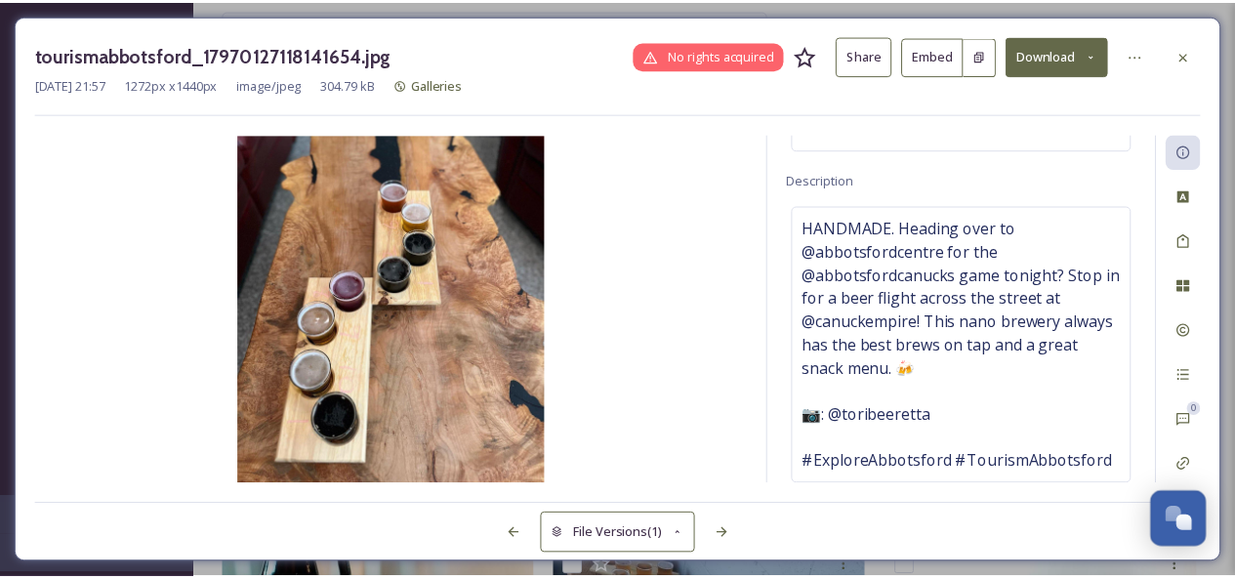
scroll to position [168, 0]
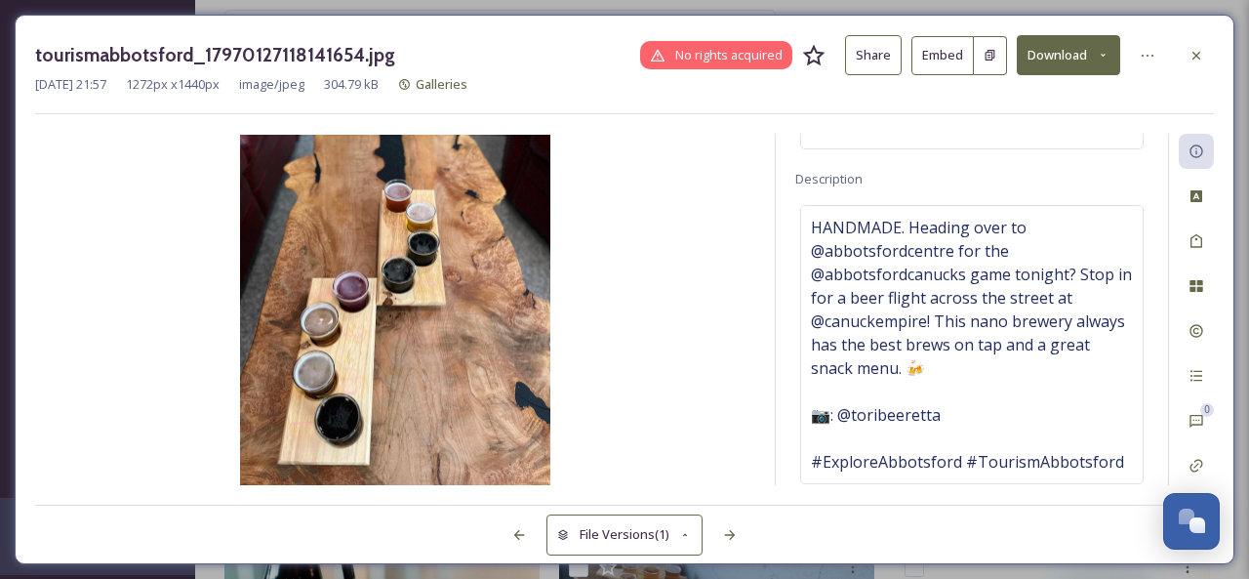
click at [871, 56] on button "Share" at bounding box center [873, 55] width 57 height 40
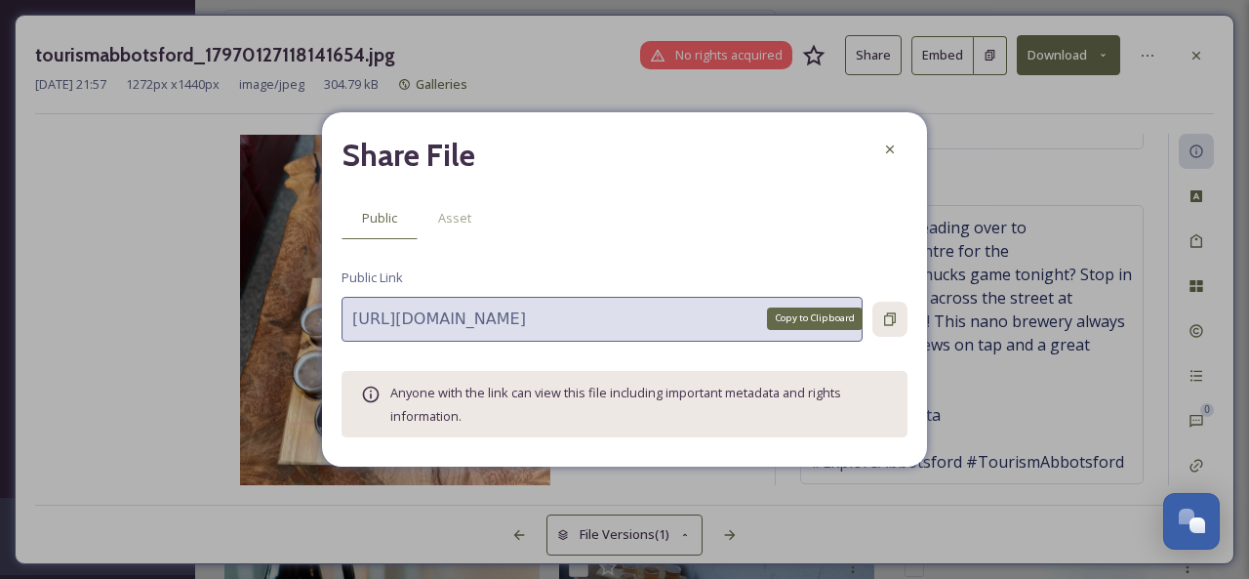
click at [888, 323] on icon at bounding box center [890, 319] width 16 height 16
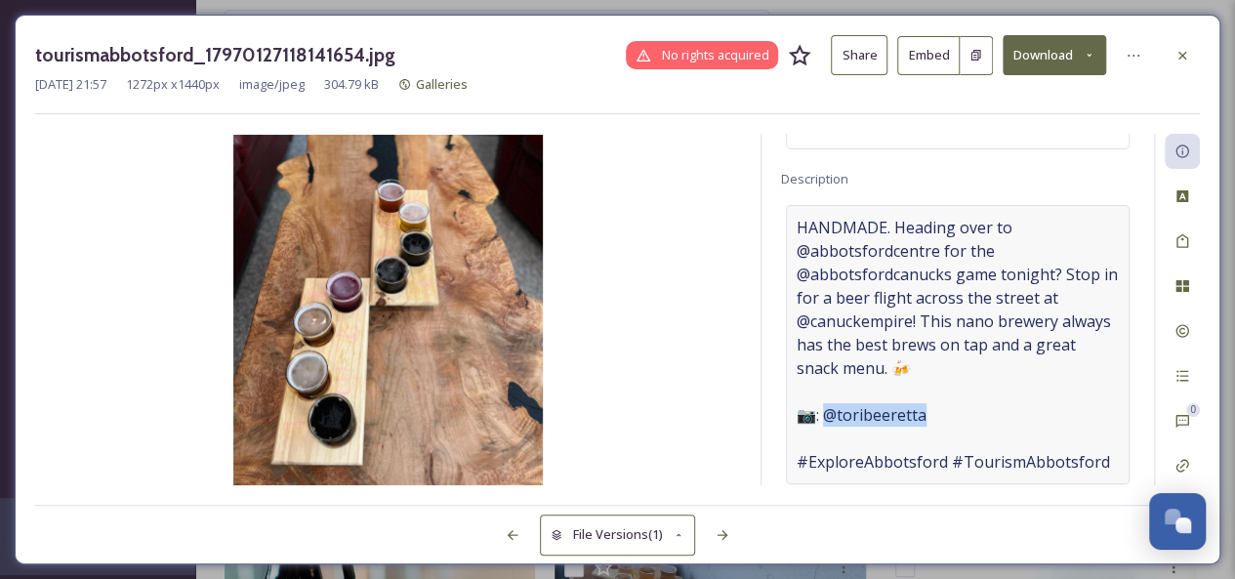
drag, startPoint x: 952, startPoint y: 415, endPoint x: 826, endPoint y: 410, distance: 127.0
click at [826, 410] on span "HANDMADE. Heading over to @abbotsfordcentre for the @abbotsfordcanucks game ton…" at bounding box center [957, 345] width 322 height 258
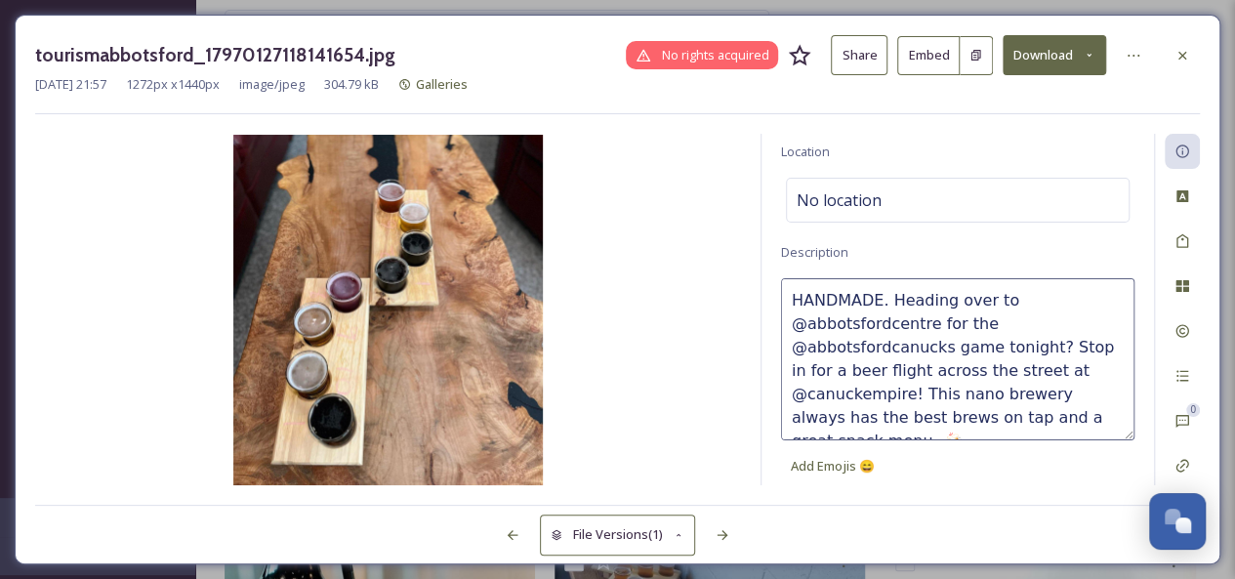
scroll to position [90, 0]
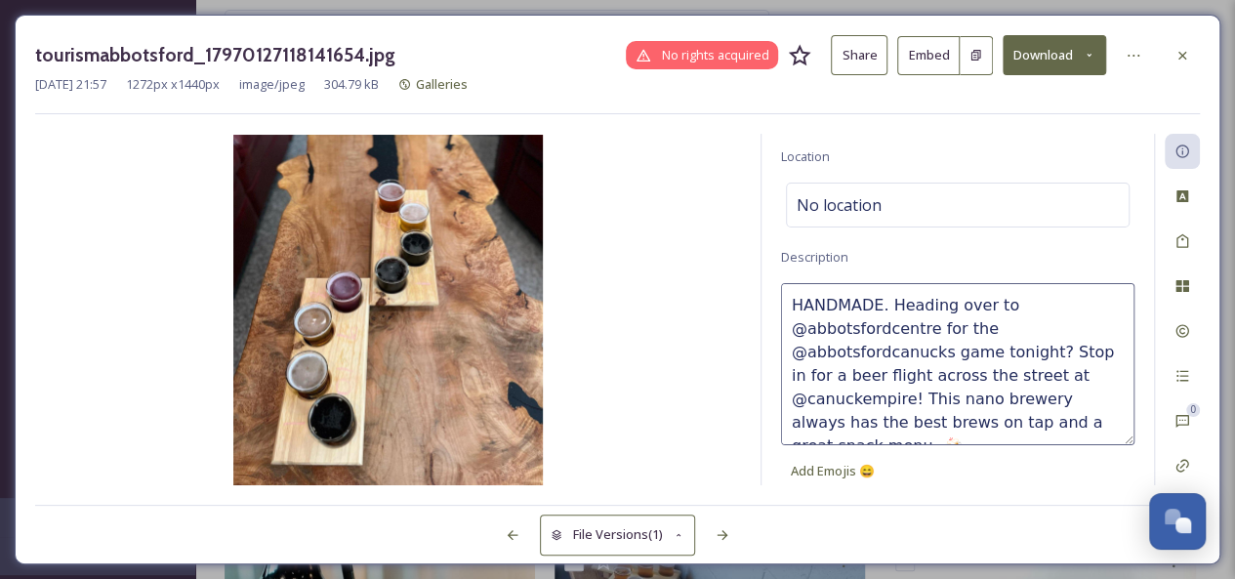
copy span "oribeeretta"
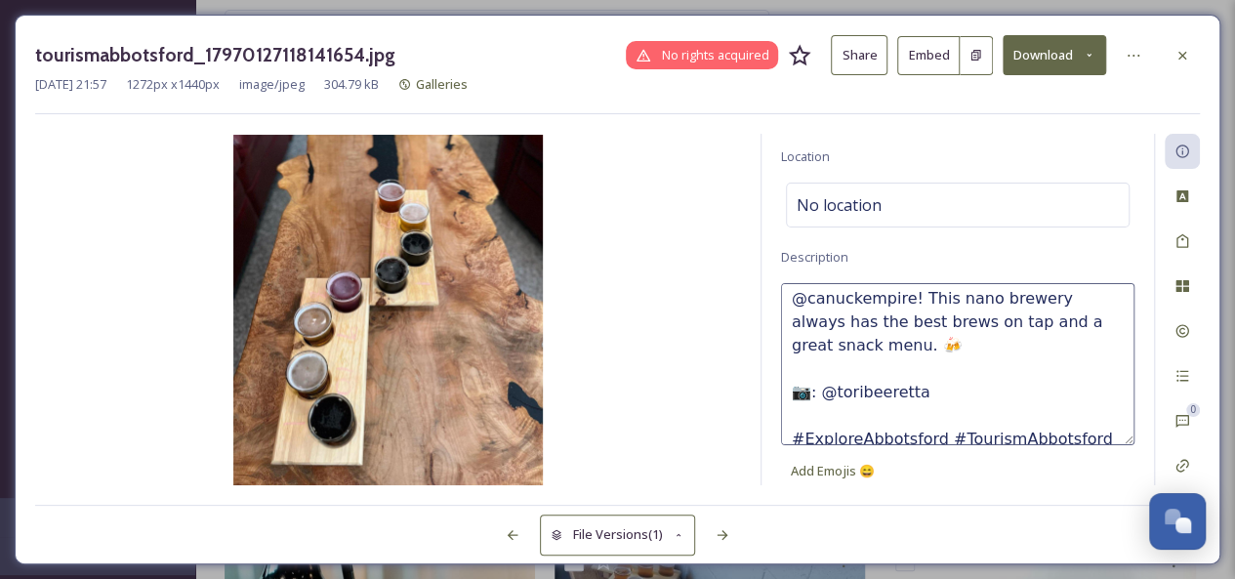
scroll to position [102, 0]
click at [863, 387] on textarea "HANDMADE. Heading over to @abbotsfordcentre for the @abbotsfordcanucks game ton…" at bounding box center [957, 364] width 353 height 162
click at [1206, 61] on div "tourismabbotsford_17970127118141654.jpg No rights acquired Share Embed Download…" at bounding box center [617, 289] width 1205 height 549
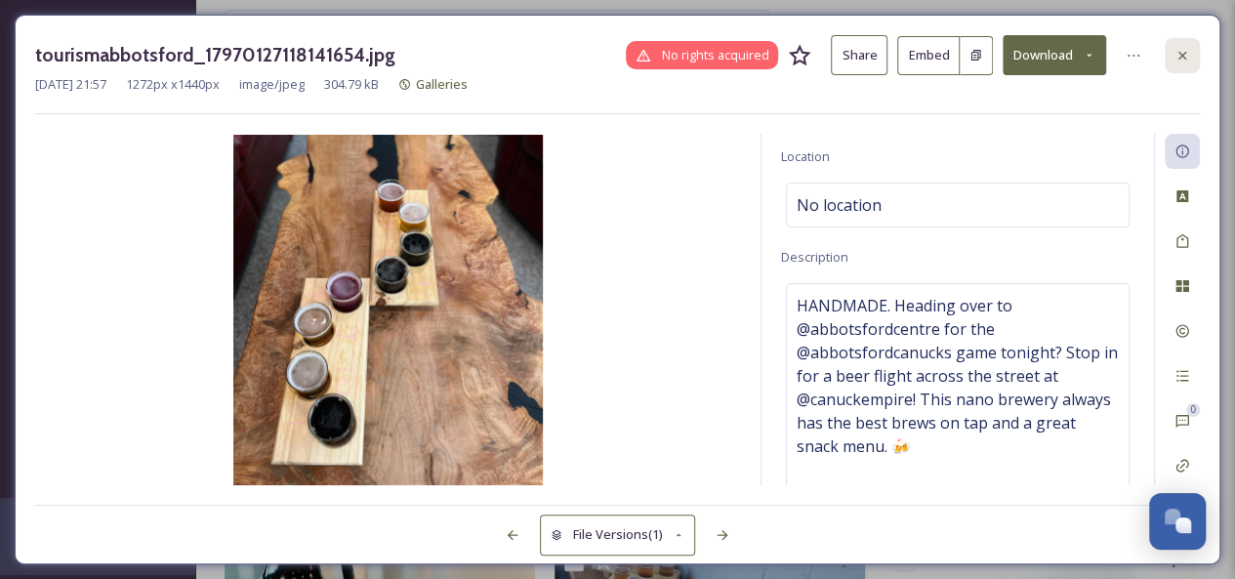
click at [1182, 56] on icon at bounding box center [1182, 56] width 16 height 16
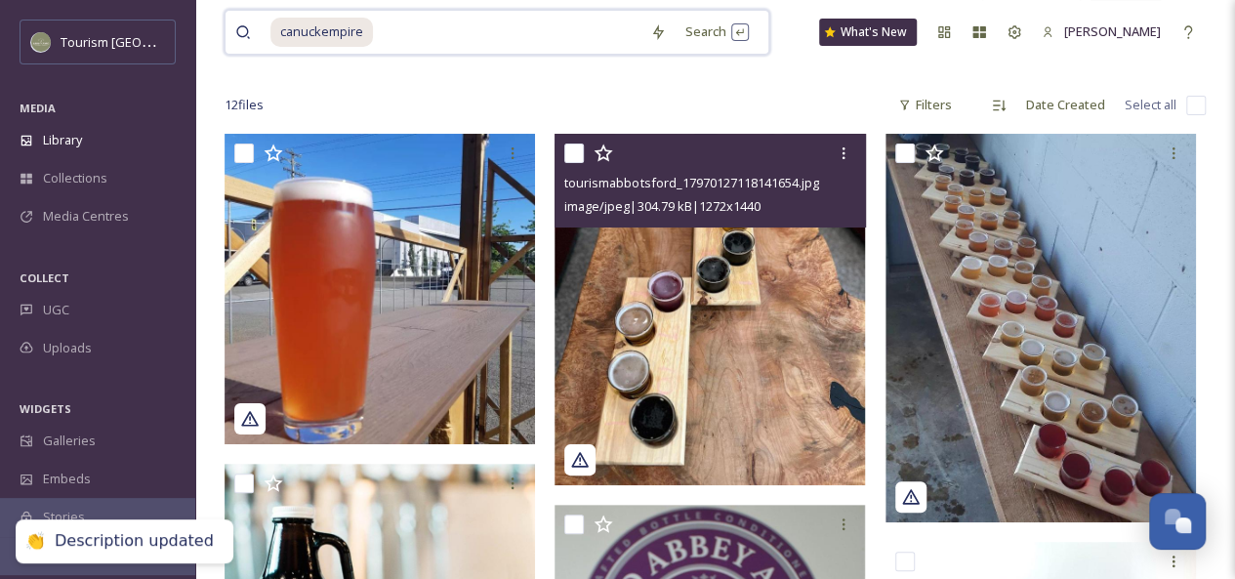
click at [395, 26] on input at bounding box center [507, 32] width 265 height 43
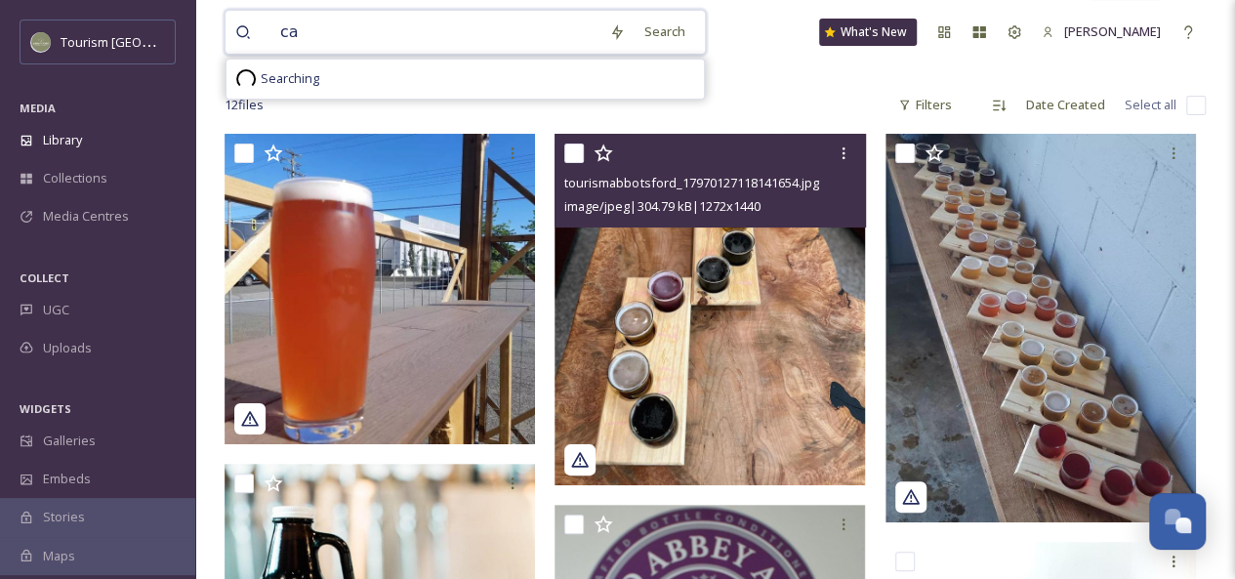
type input "c"
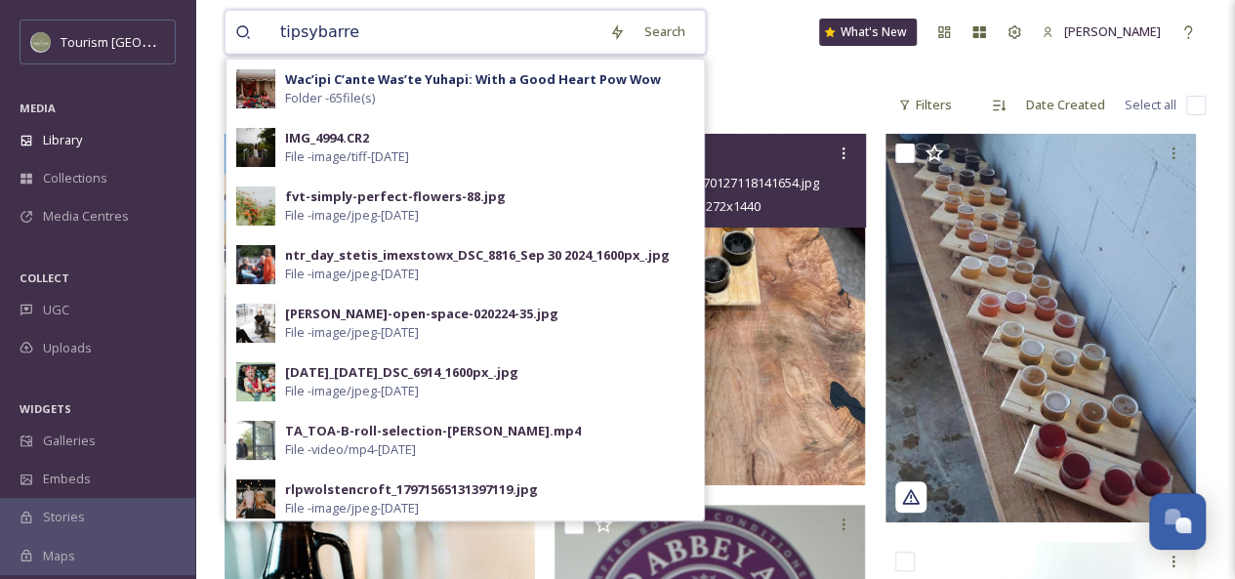
type input "tipsybarrel"
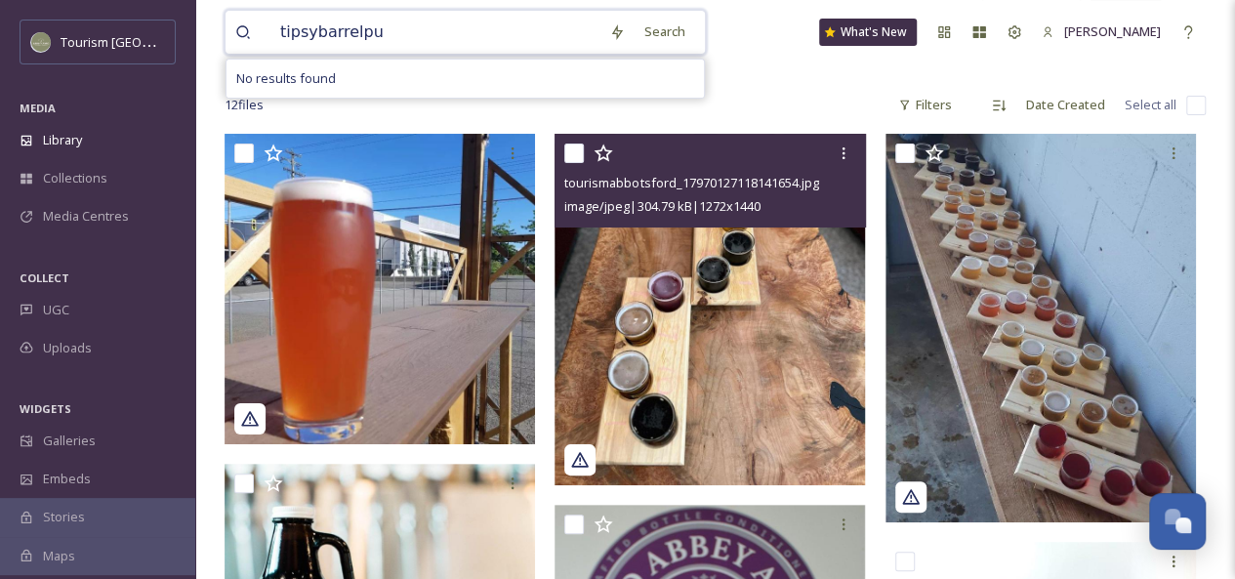
type input "tipsybarrelpub"
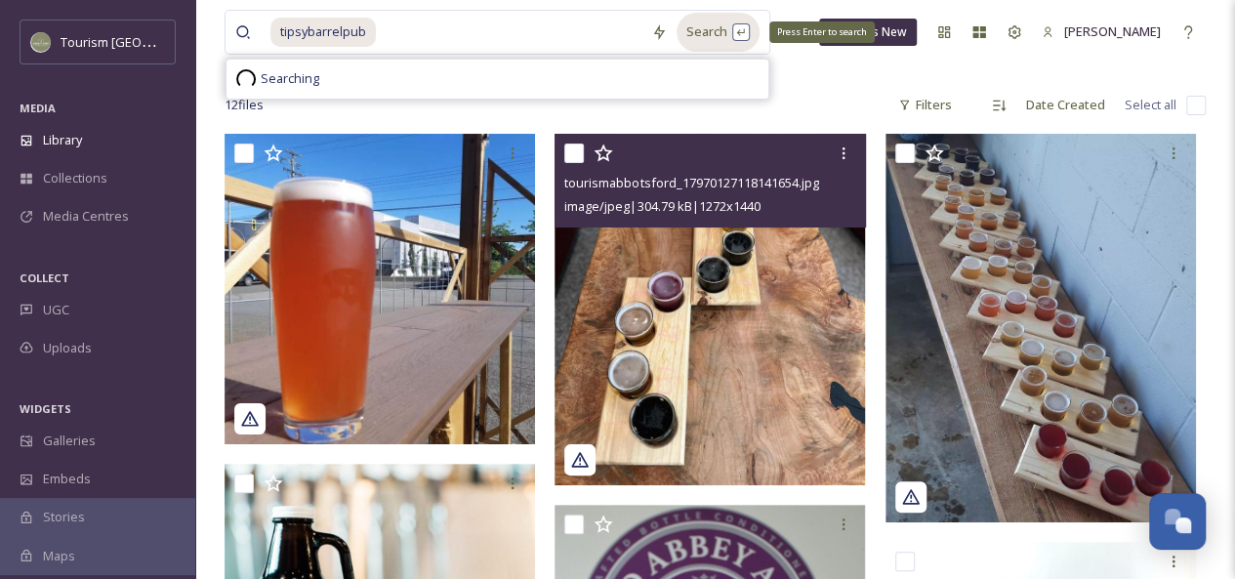
click at [703, 29] on div "Search Press Enter to search" at bounding box center [717, 32] width 83 height 38
